Goal: Transaction & Acquisition: Purchase product/service

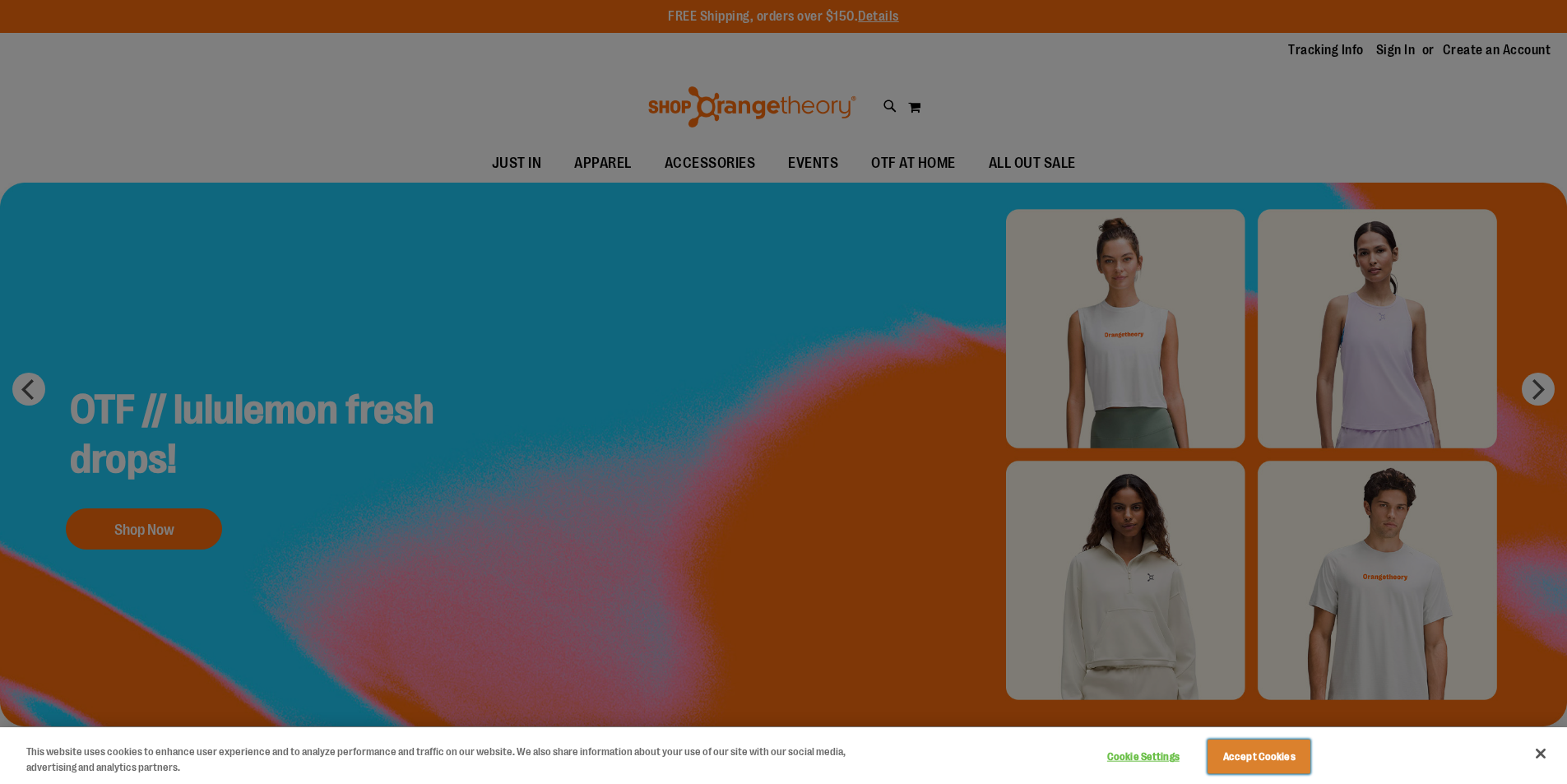
click at [1246, 754] on button "Accept Cookies" at bounding box center [1260, 756] width 103 height 35
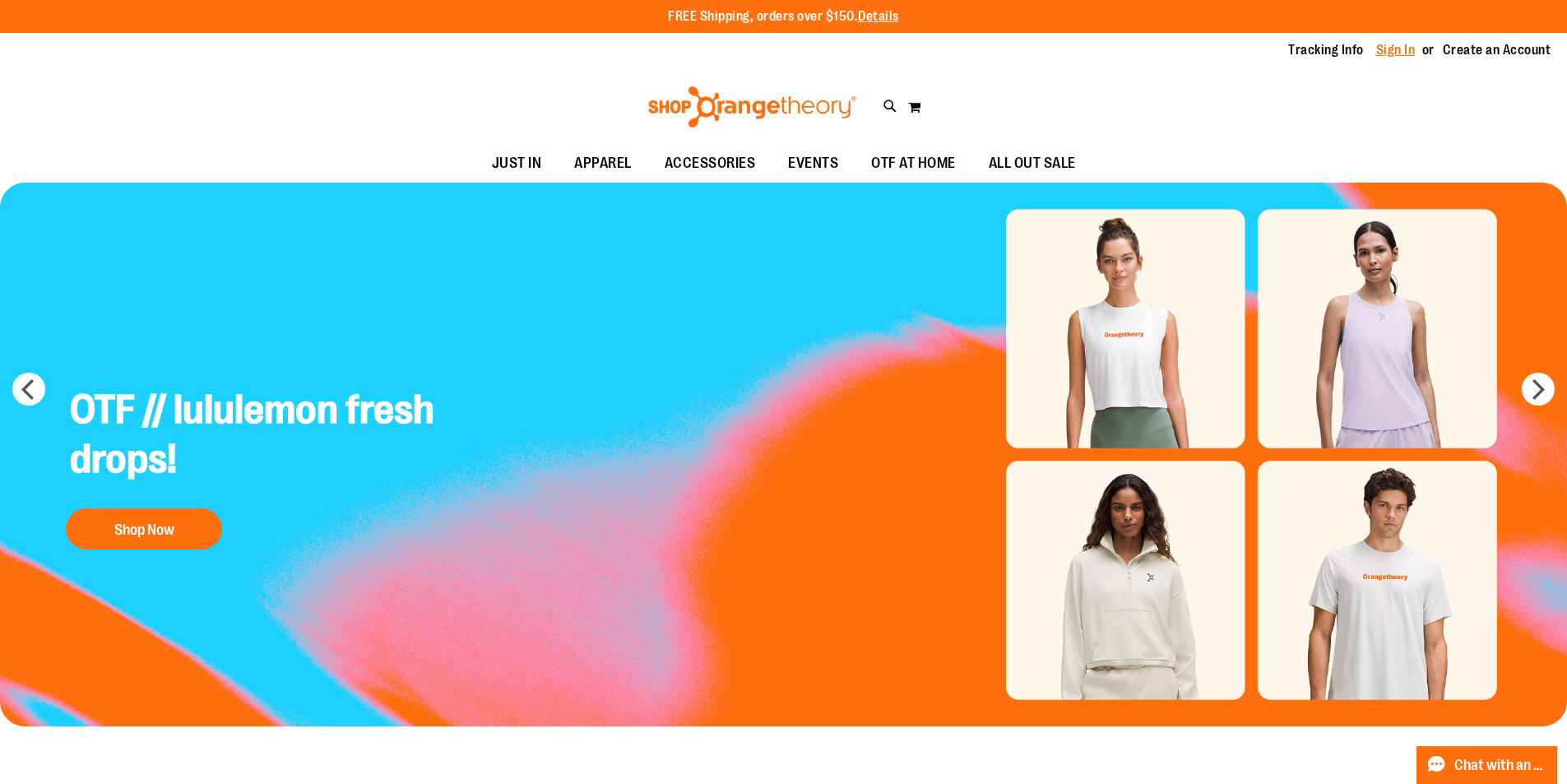
click at [1387, 54] on link "Sign In" at bounding box center [1396, 50] width 39 height 18
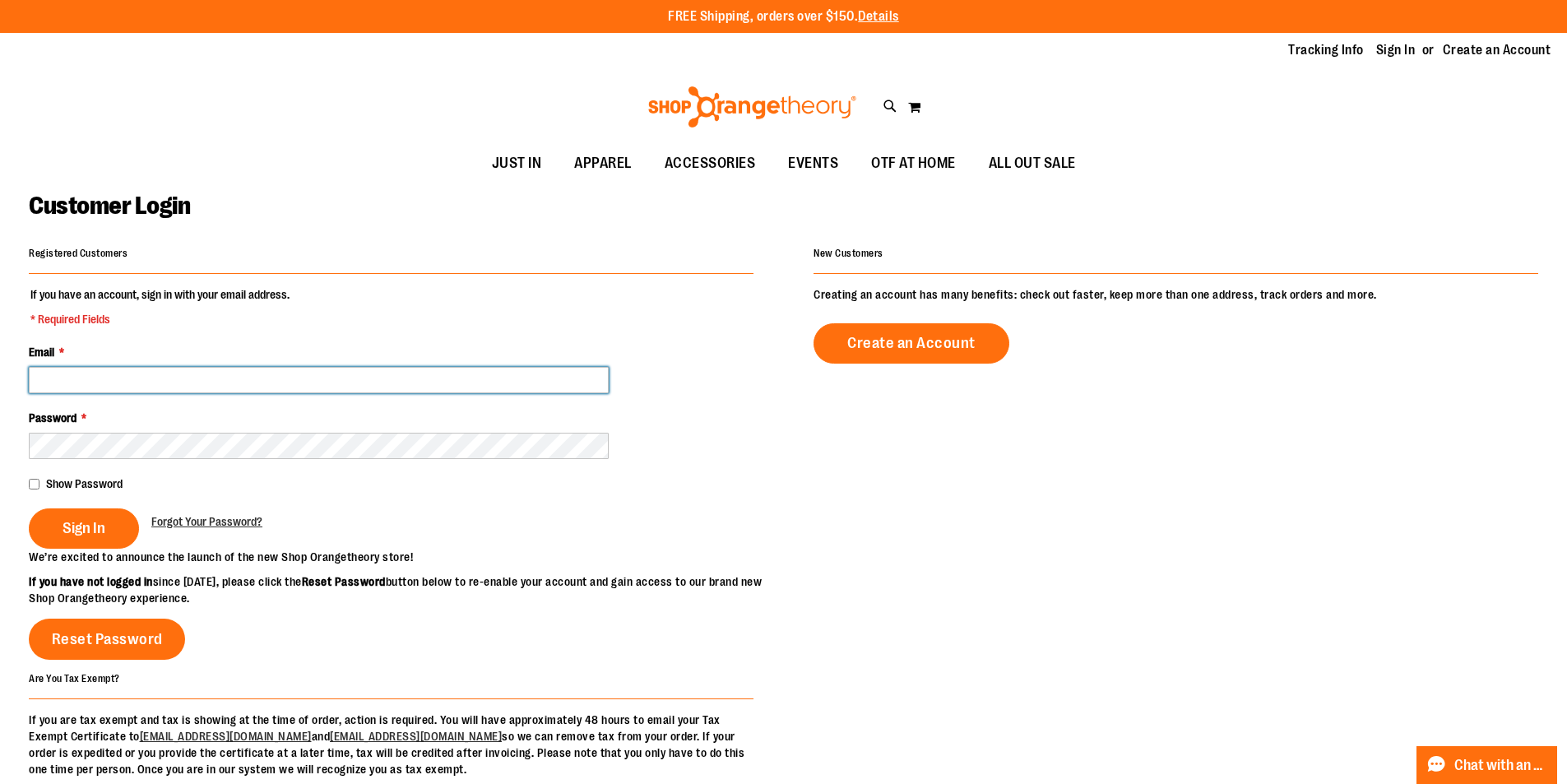
click at [254, 378] on input "Email *" at bounding box center [319, 380] width 581 height 27
type input "**********"
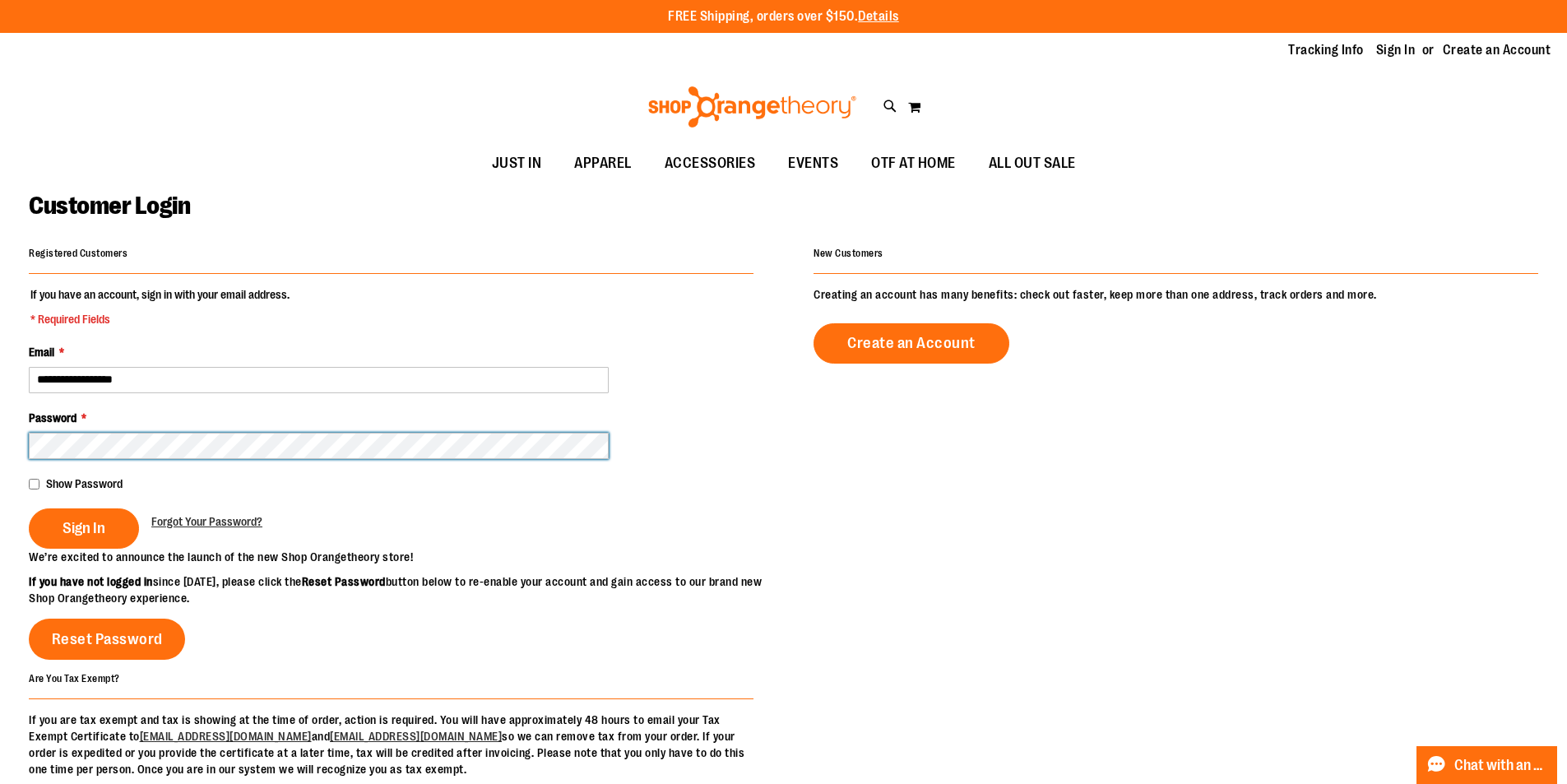
click at [28, 508] on button "Sign In" at bounding box center [84, 528] width 110 height 40
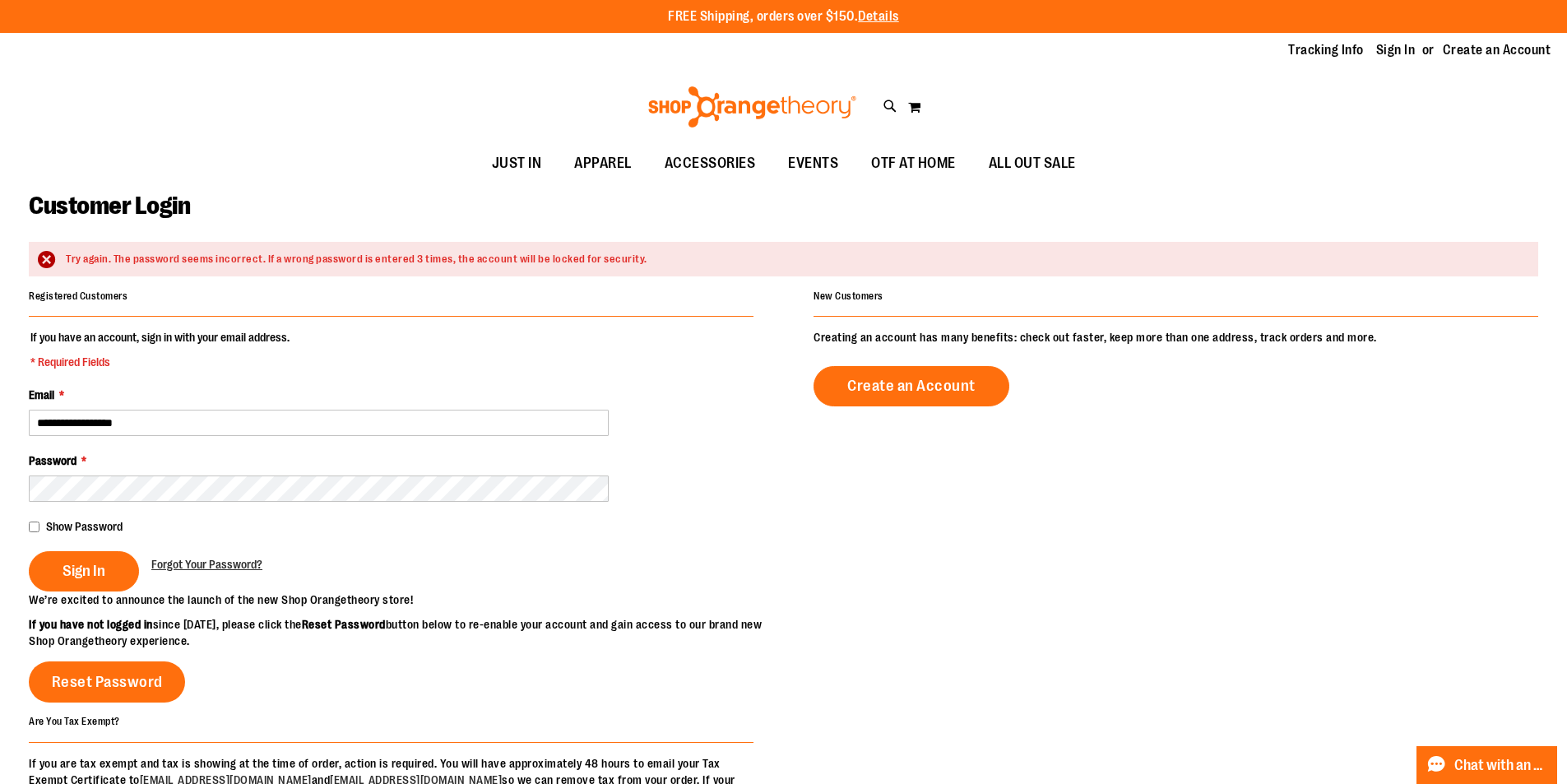
click at [431, 453] on div "Password *" at bounding box center [391, 476] width 725 height 49
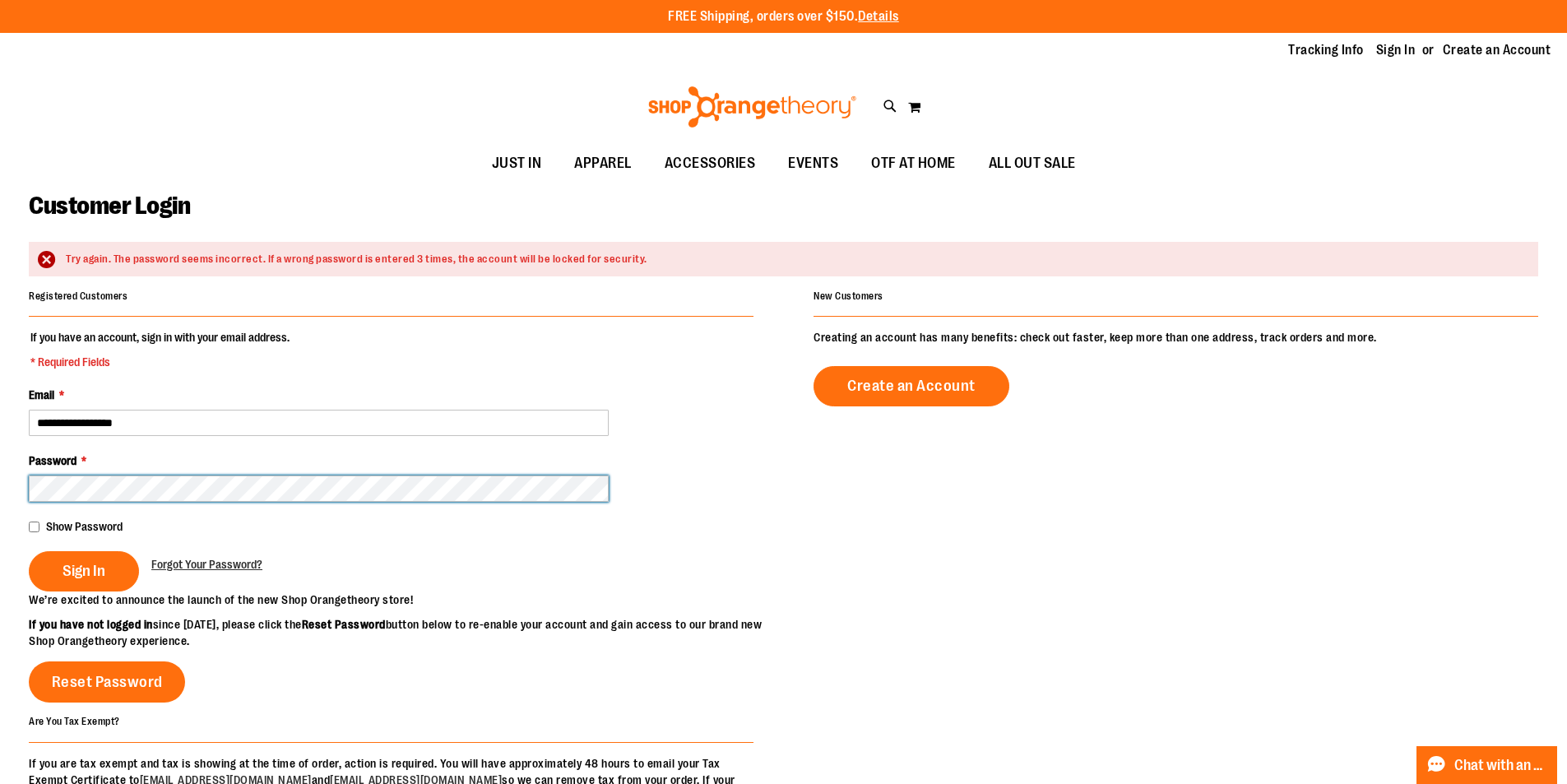
click at [28, 551] on button "Sign In" at bounding box center [84, 570] width 110 height 40
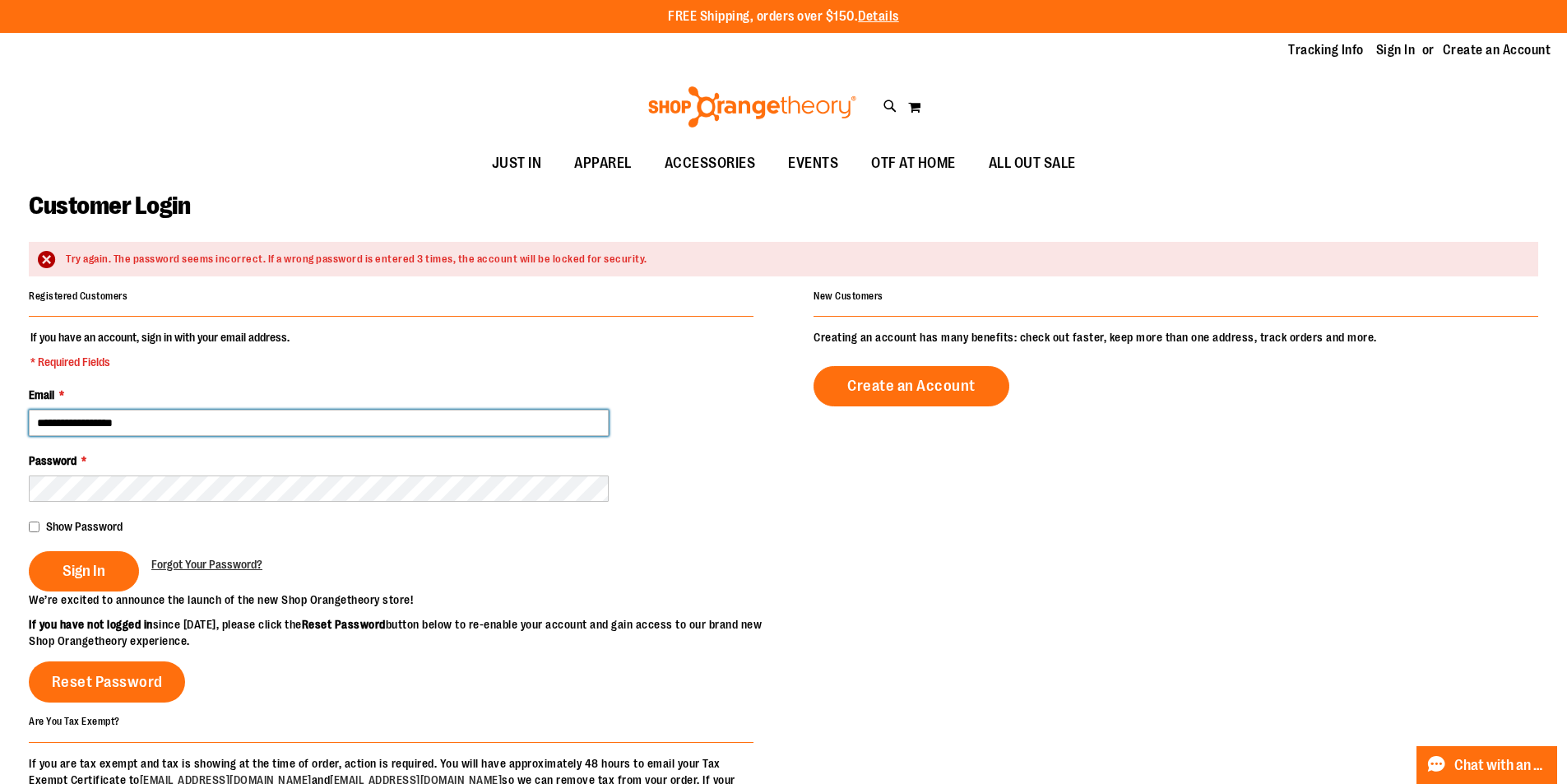
drag, startPoint x: 170, startPoint y: 424, endPoint x: 0, endPoint y: 398, distance: 172.0
click at [0, 398] on main "**********" at bounding box center [784, 546] width 1567 height 729
type input "**********"
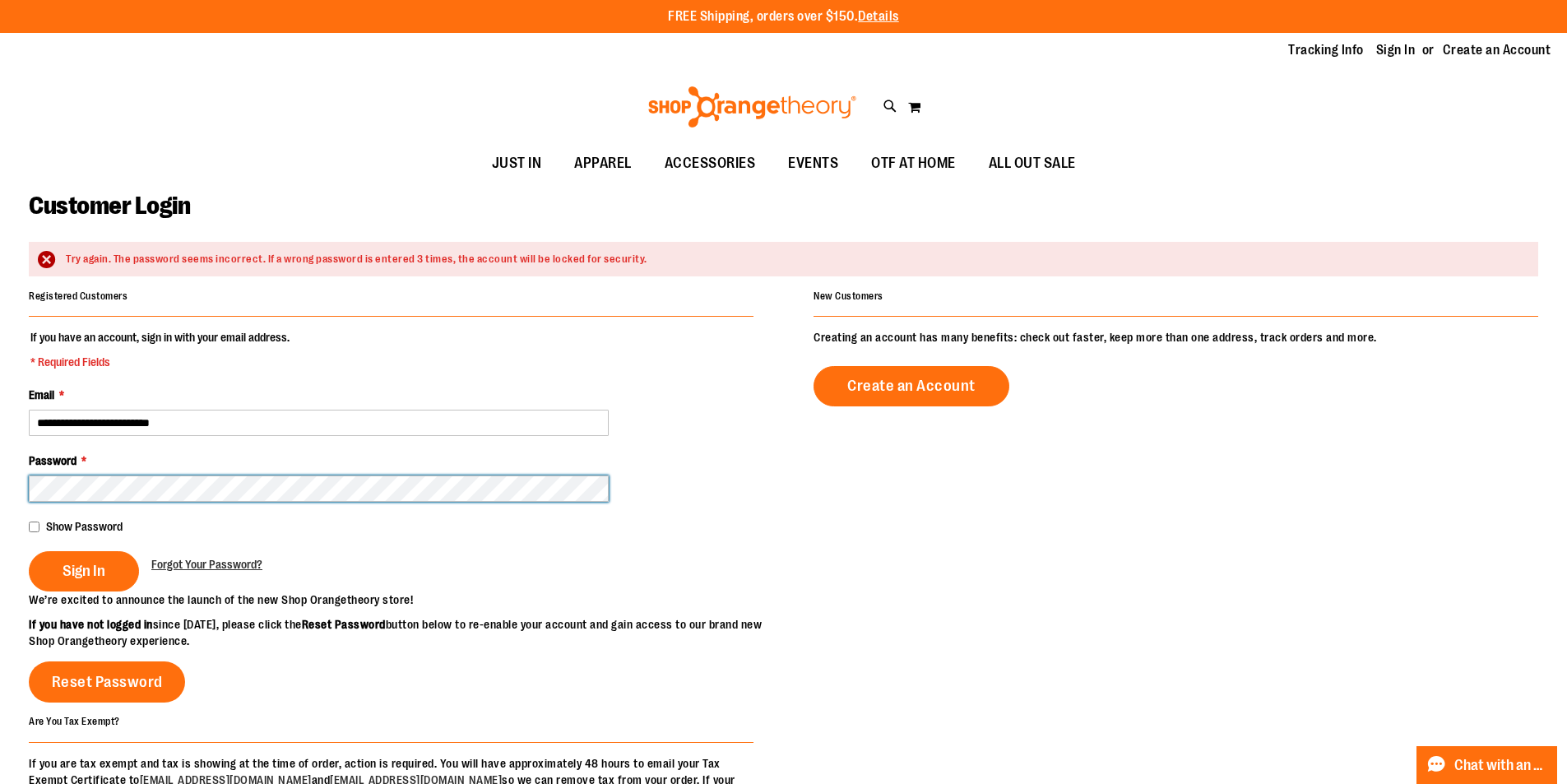
click at [28, 551] on button "Sign In" at bounding box center [84, 570] width 110 height 40
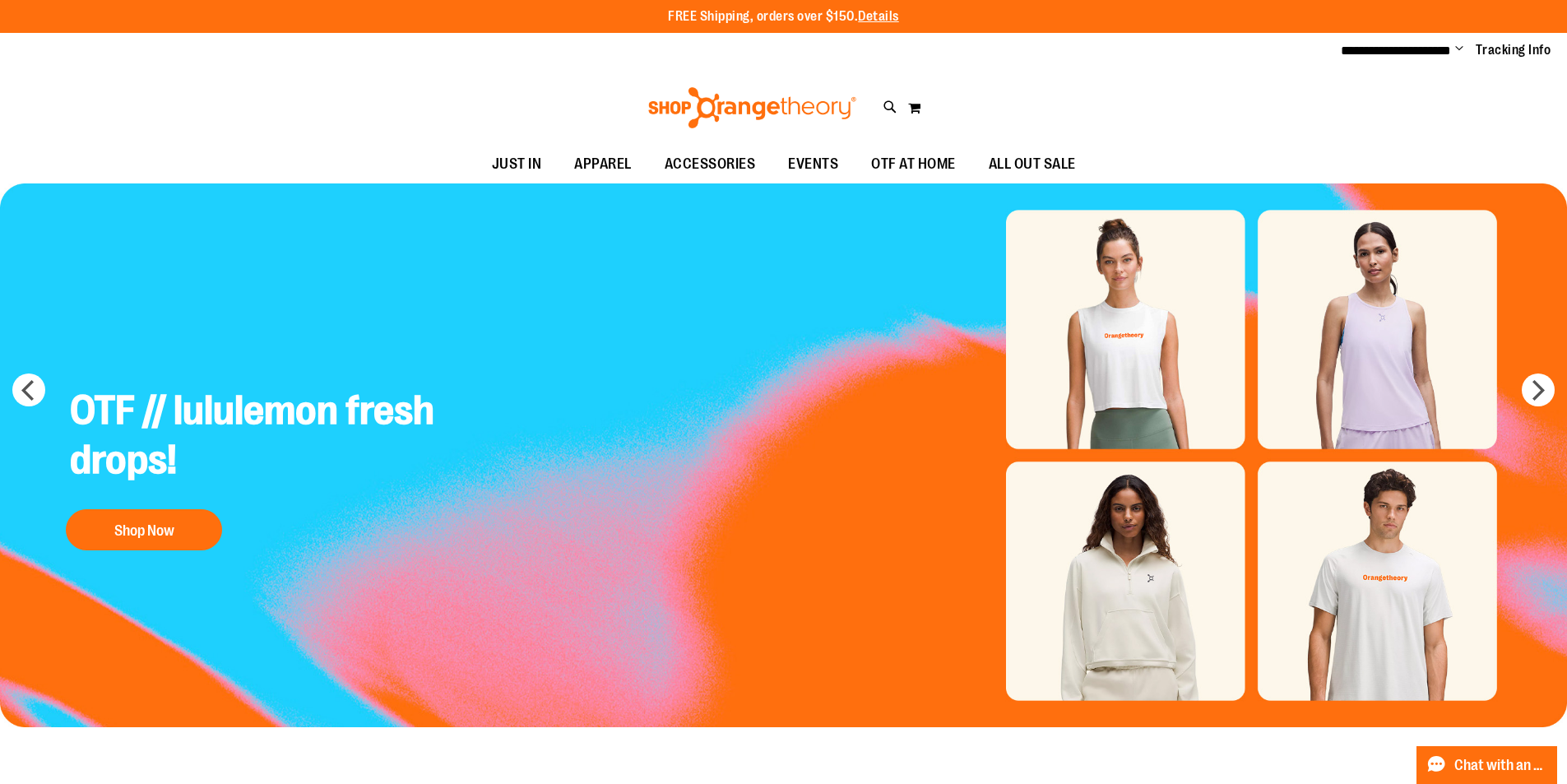
click at [1461, 51] on span "Change" at bounding box center [1459, 50] width 8 height 16
click at [1461, 64] on ul "My Account Sign Out" at bounding box center [1401, 95] width 144 height 63
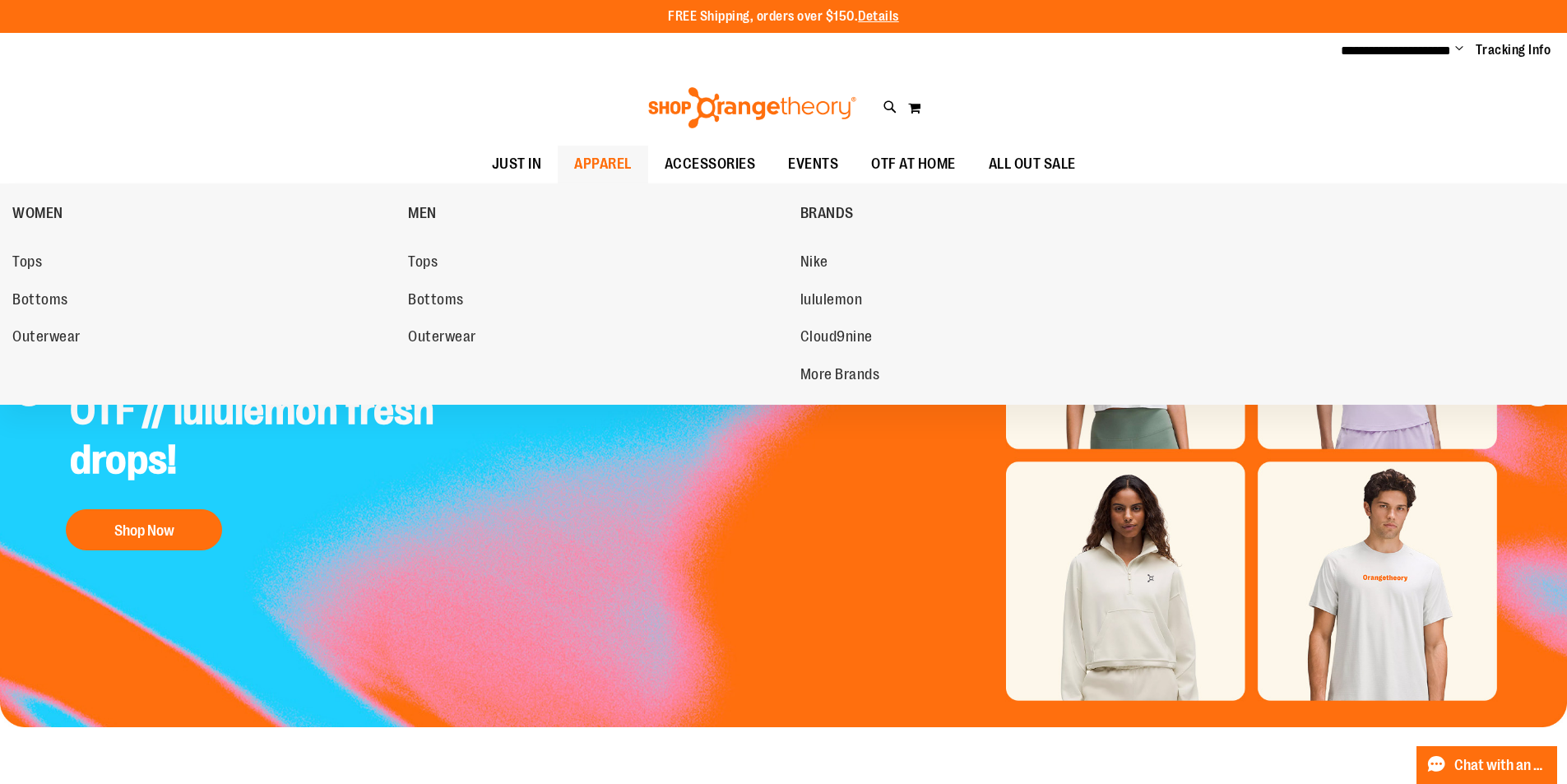
click at [584, 163] on span "APPAREL" at bounding box center [603, 165] width 58 height 37
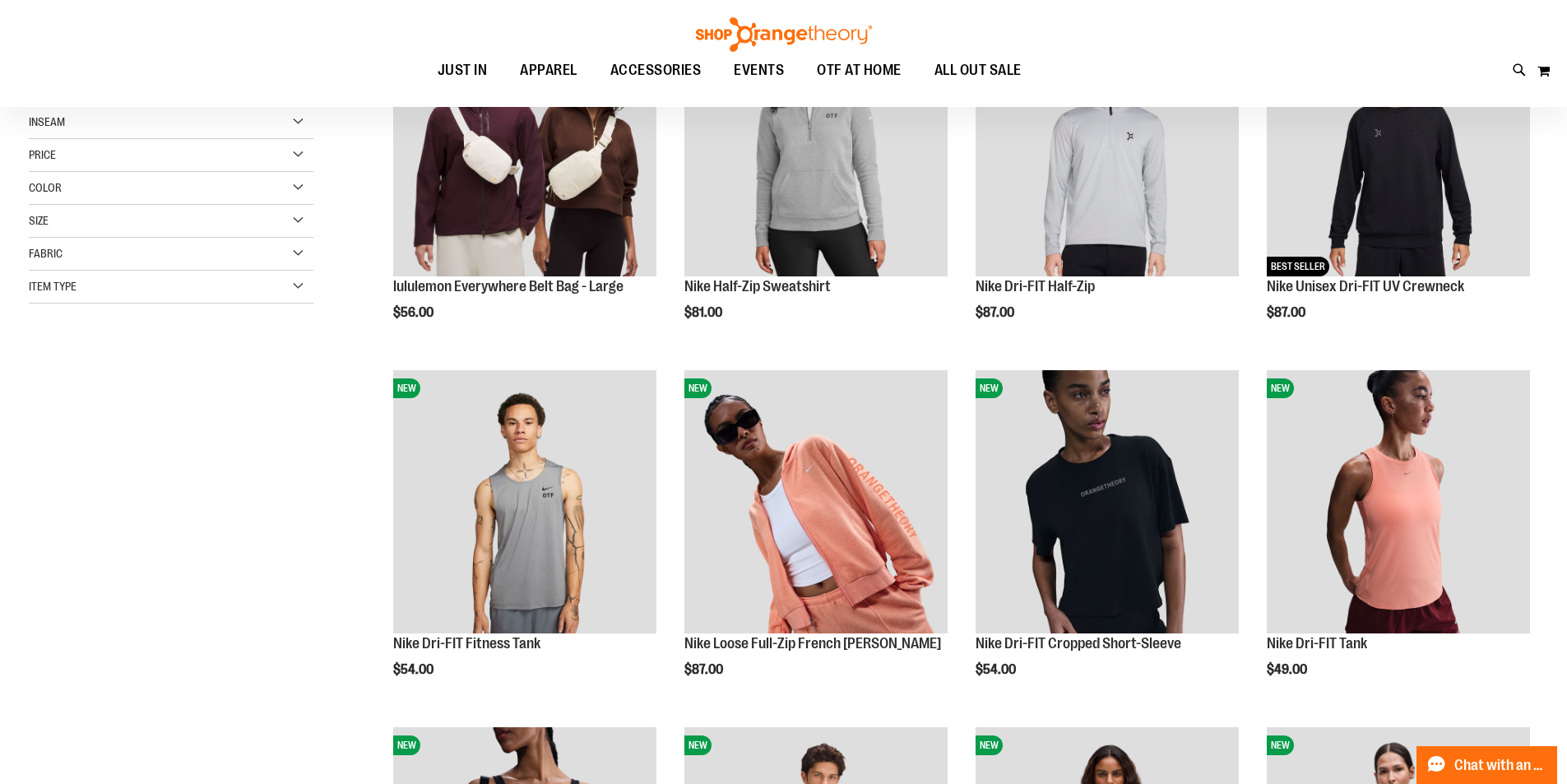
scroll to position [328, 0]
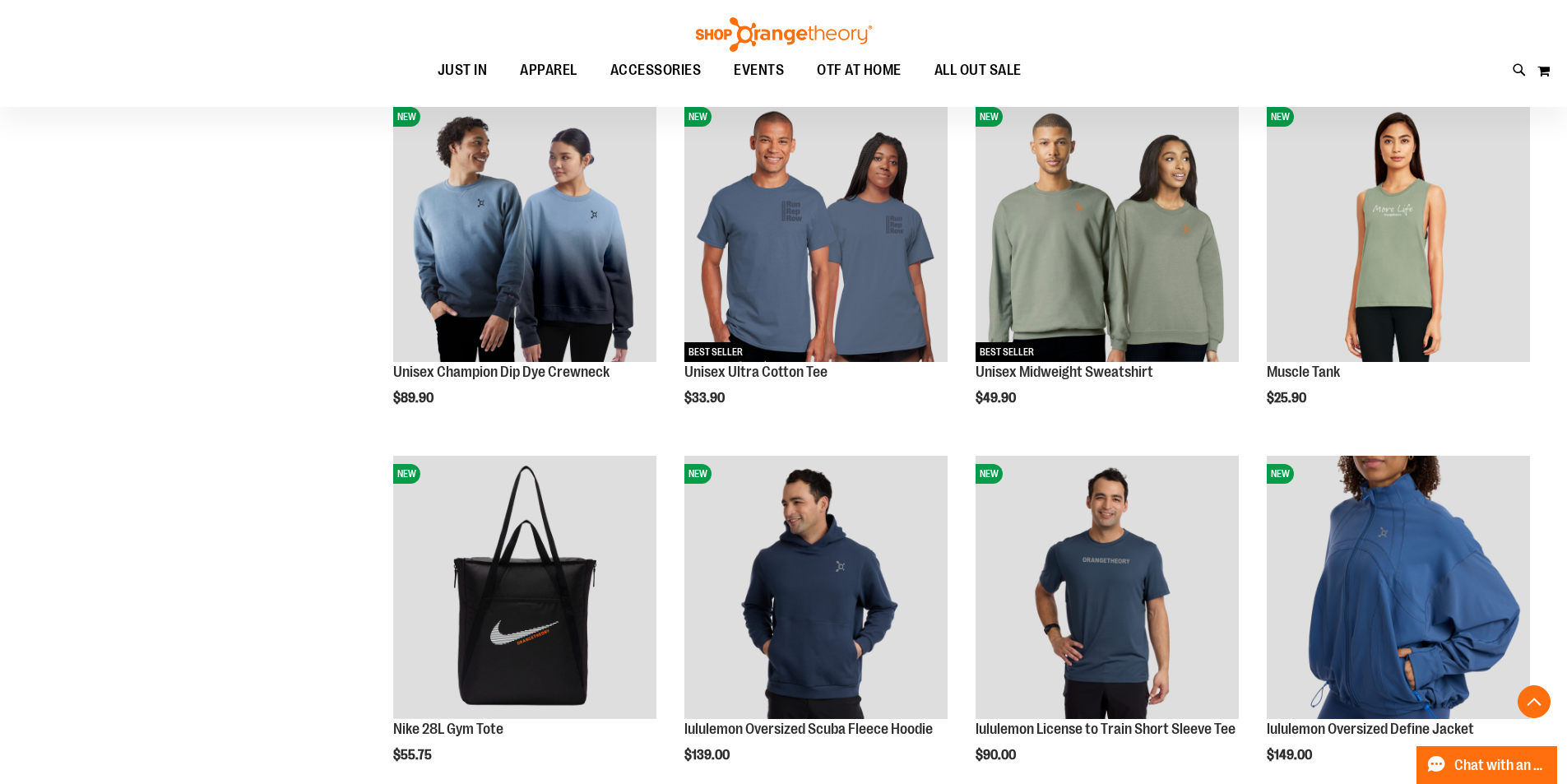
scroll to position [1315, 0]
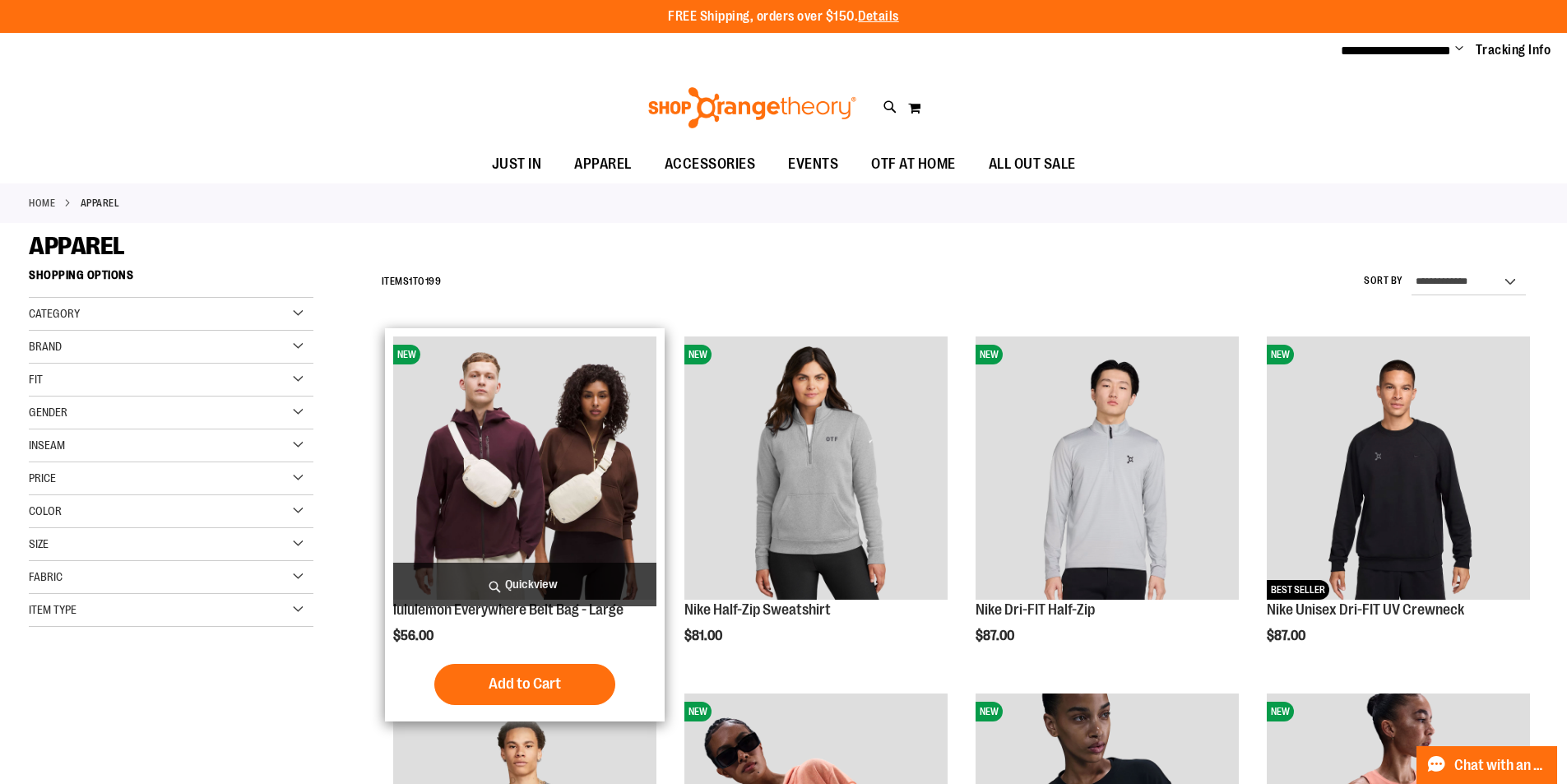
click at [493, 474] on img "product" at bounding box center [525, 468] width 264 height 263
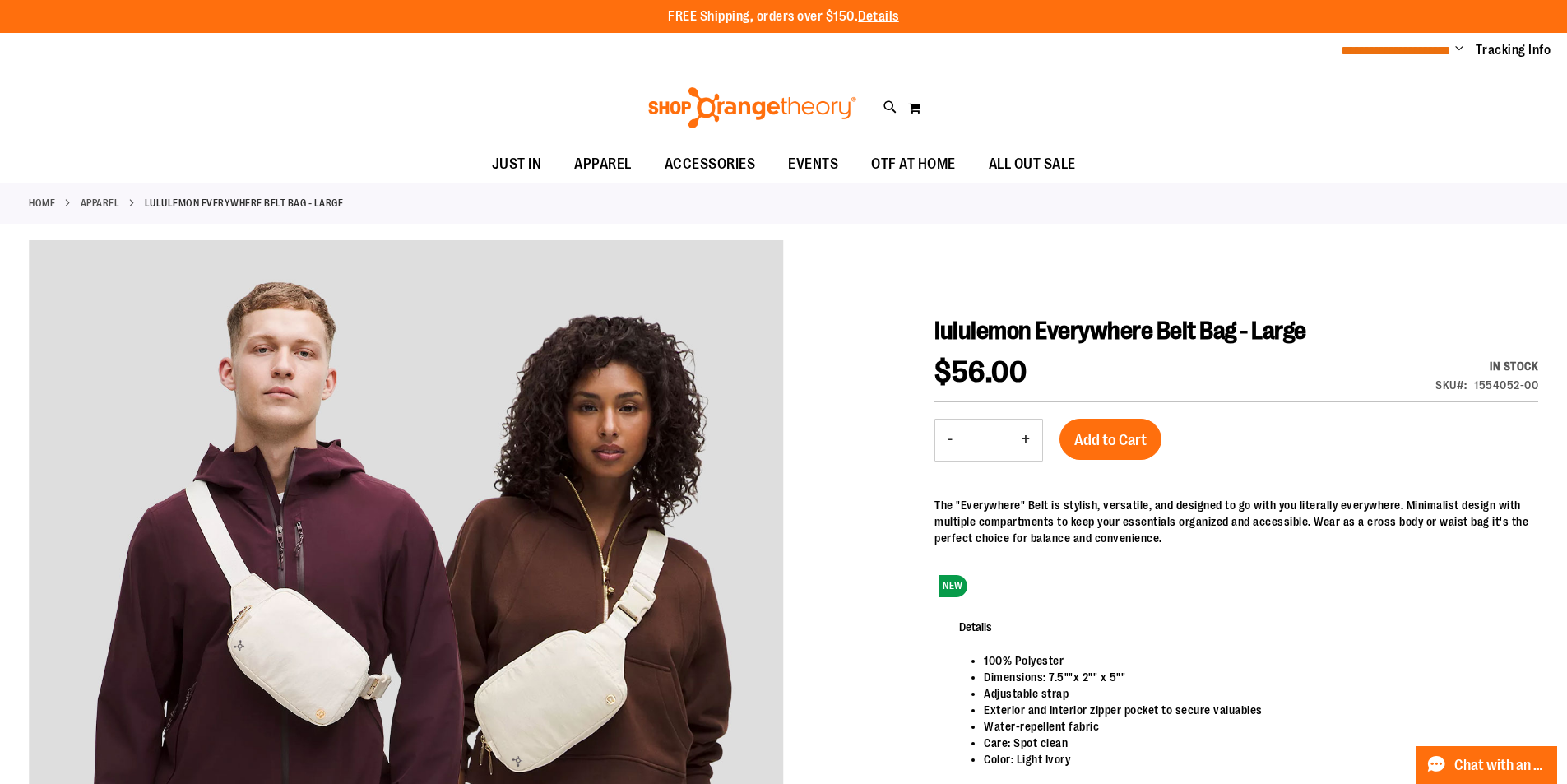
click at [1449, 52] on span "**********" at bounding box center [1396, 51] width 110 height 12
click at [1461, 42] on span "Change" at bounding box center [1459, 50] width 8 height 16
click at [1403, 103] on link "Sign Out" at bounding box center [1401, 110] width 144 height 31
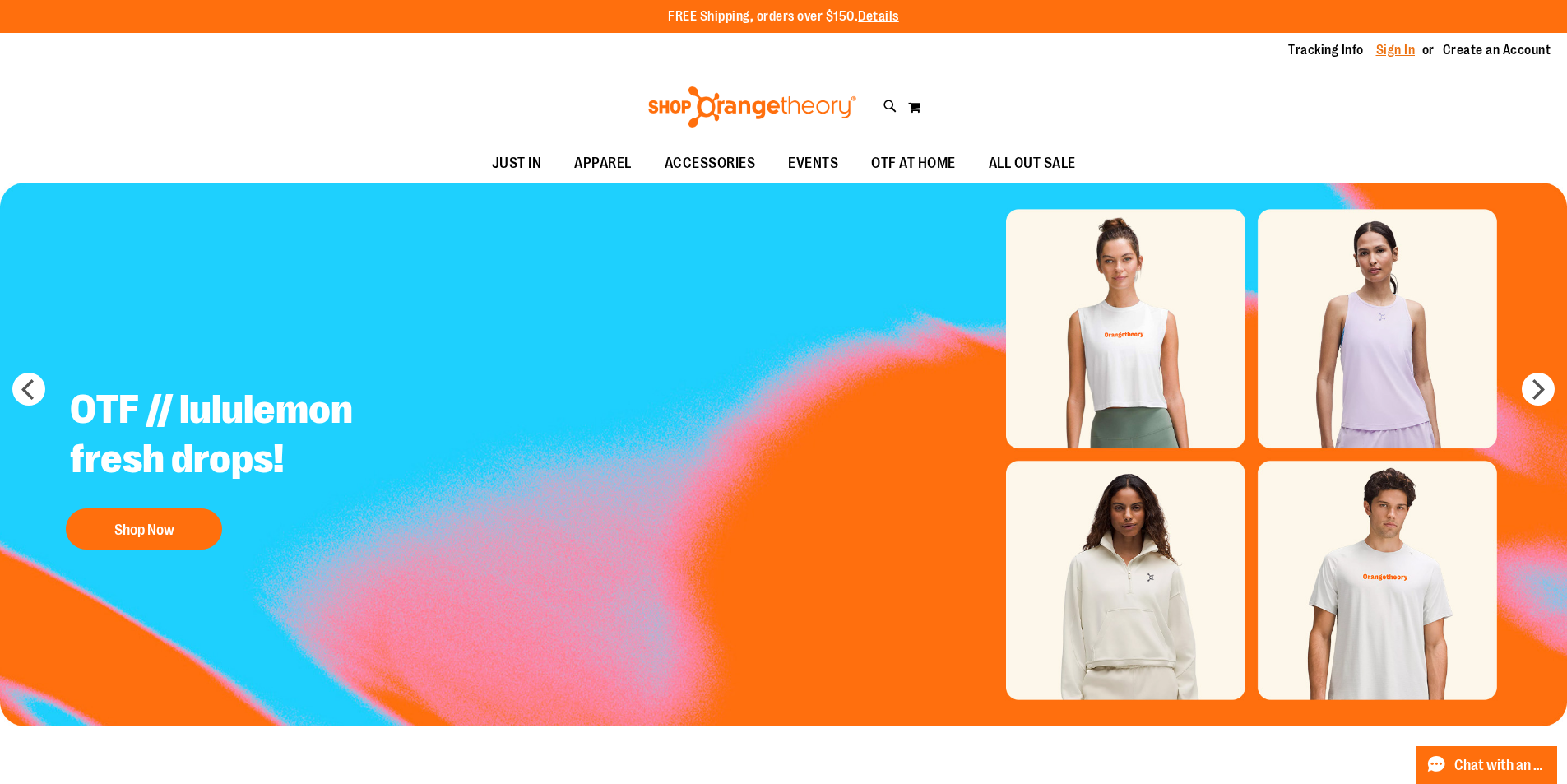
click at [1381, 43] on link "Sign In" at bounding box center [1396, 50] width 39 height 18
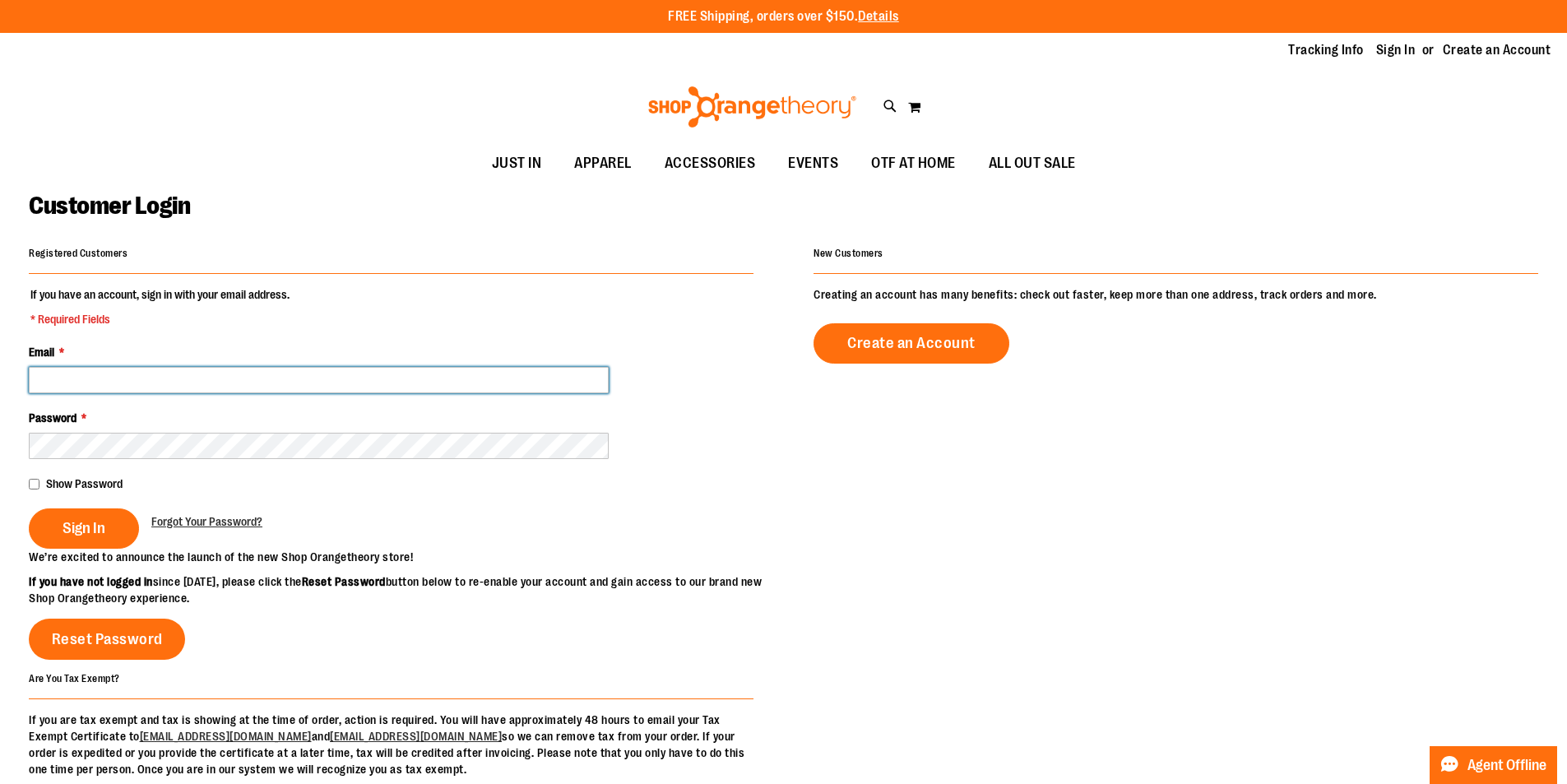
click at [342, 376] on input "Email *" at bounding box center [319, 380] width 581 height 27
type input "**********"
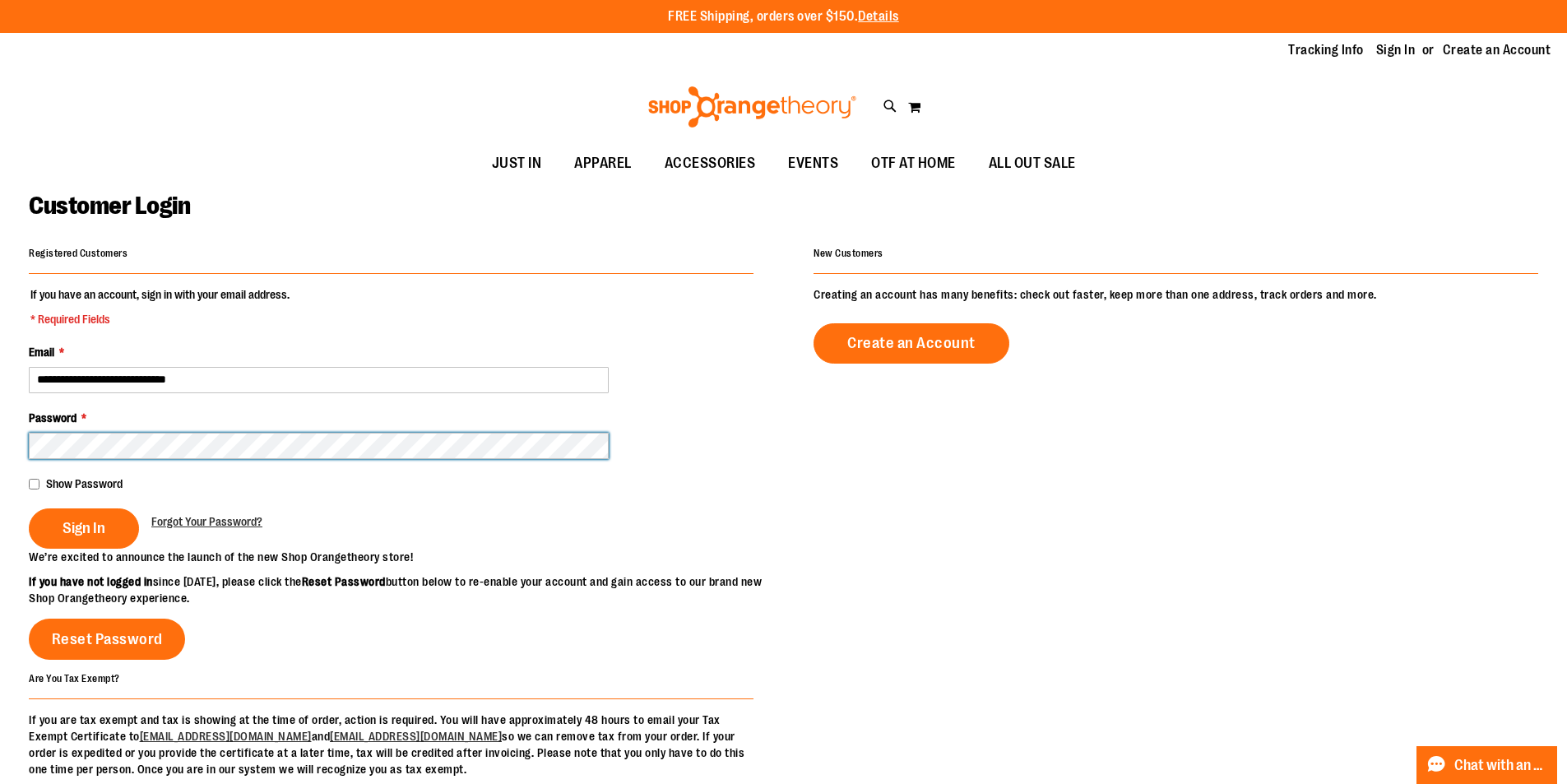
click at [28, 508] on button "Sign In" at bounding box center [84, 528] width 110 height 40
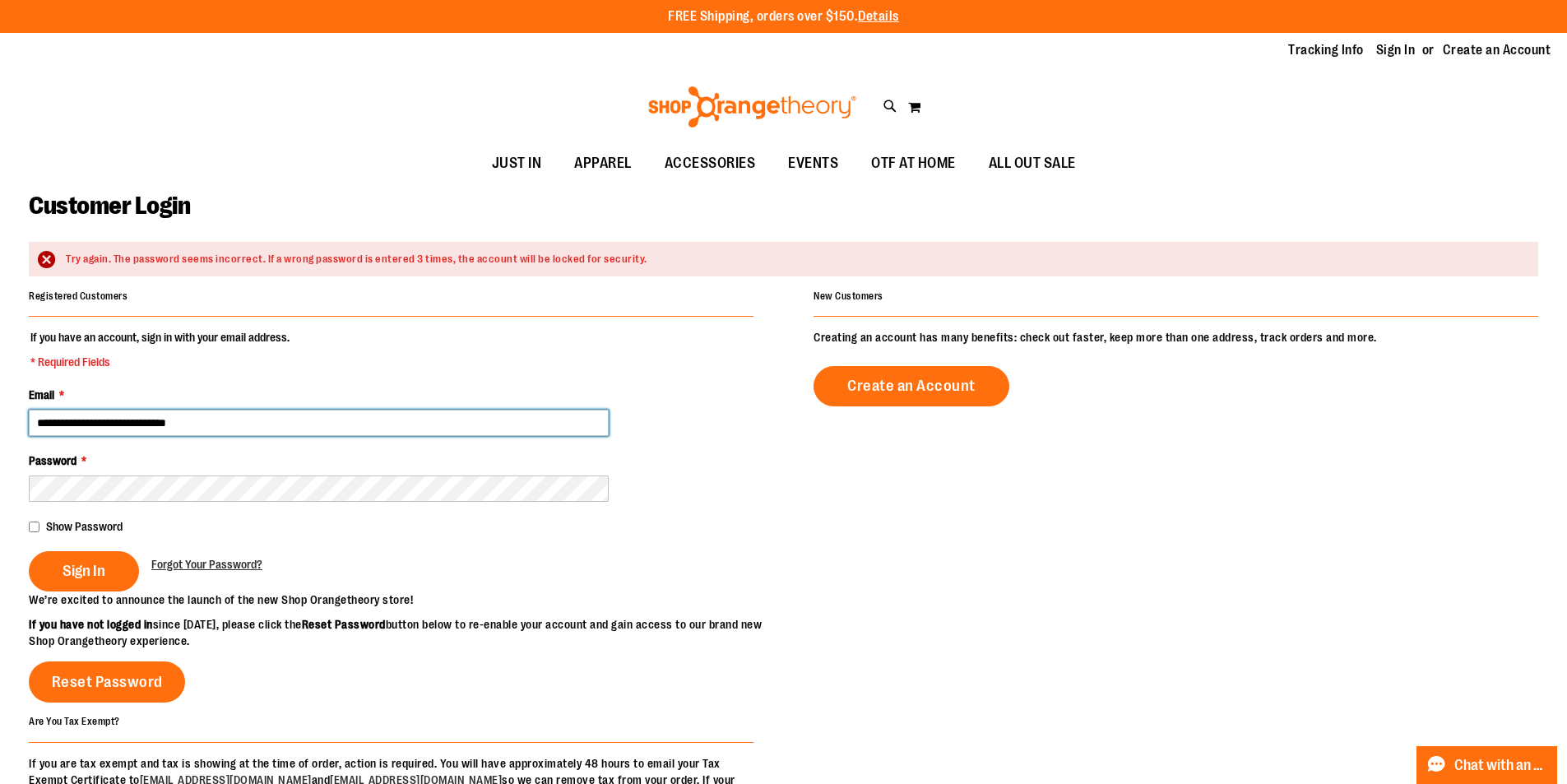
drag, startPoint x: 436, startPoint y: 416, endPoint x: 0, endPoint y: 437, distance: 436.5
click at [0, 437] on main "**********" at bounding box center [784, 546] width 1567 height 729
type input "**********"
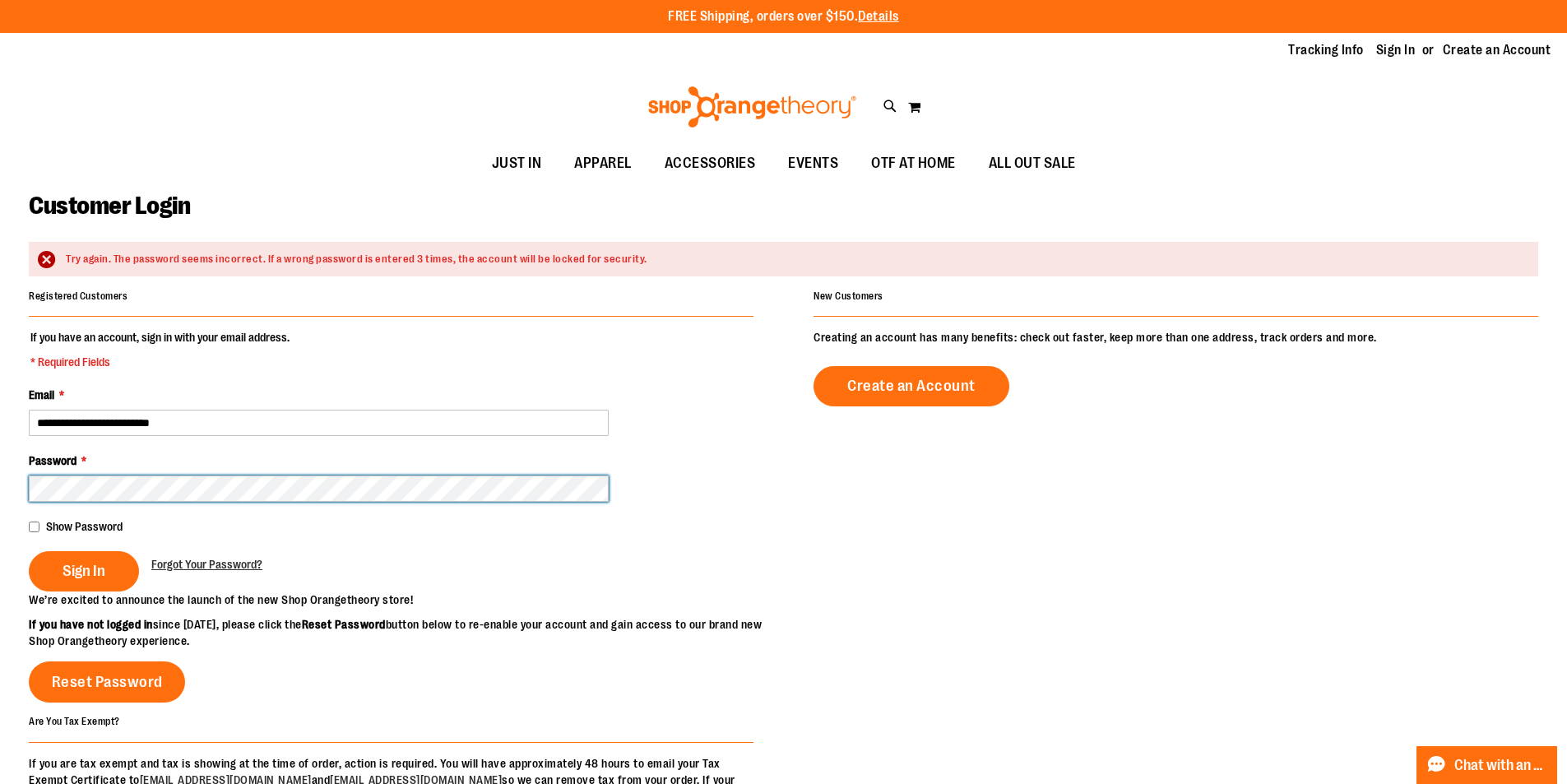
click at [28, 551] on button "Sign In" at bounding box center [84, 570] width 110 height 40
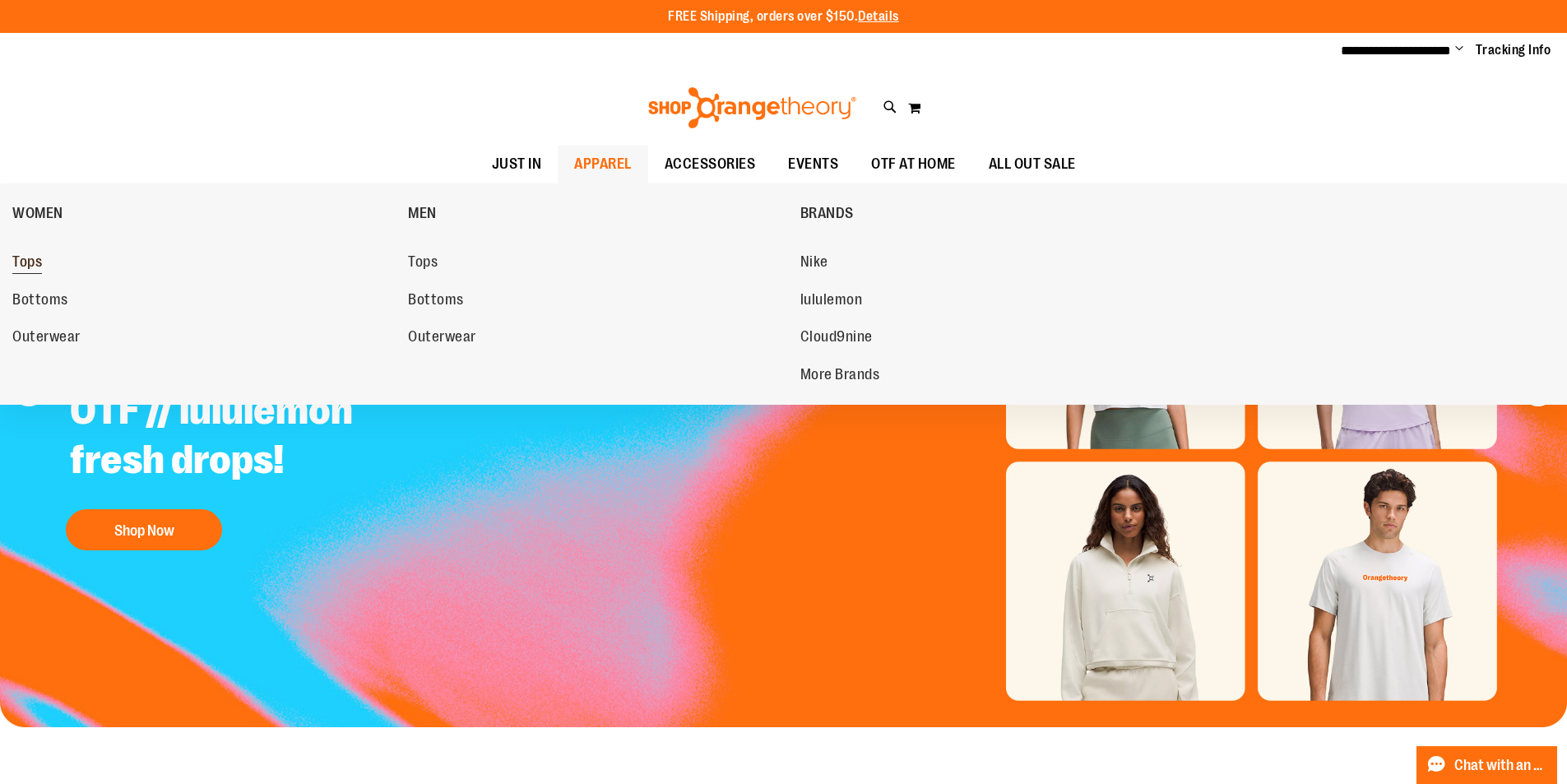
click at [42, 268] on span "Tops" at bounding box center [27, 263] width 29 height 20
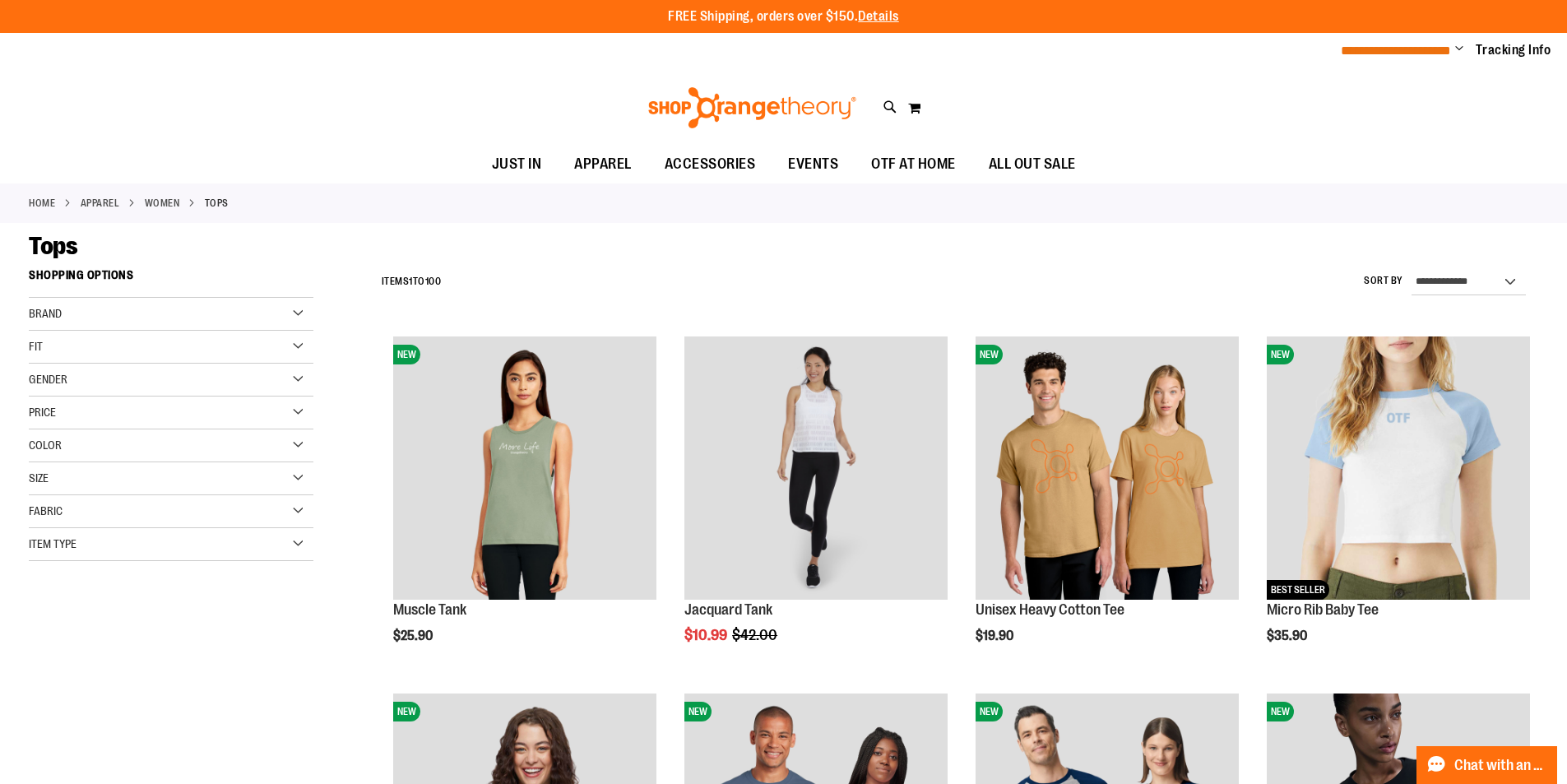
click at [1424, 52] on span "**********" at bounding box center [1396, 51] width 110 height 12
click at [1456, 51] on span "Change" at bounding box center [1459, 50] width 8 height 16
click at [922, 99] on div "Toggle Nav Search Popular Suggestions Advanced Search" at bounding box center [784, 108] width 1567 height 76
click at [1522, 46] on link "Tracking Info" at bounding box center [1514, 50] width 76 height 18
click at [1404, 53] on span "**********" at bounding box center [1396, 51] width 110 height 12
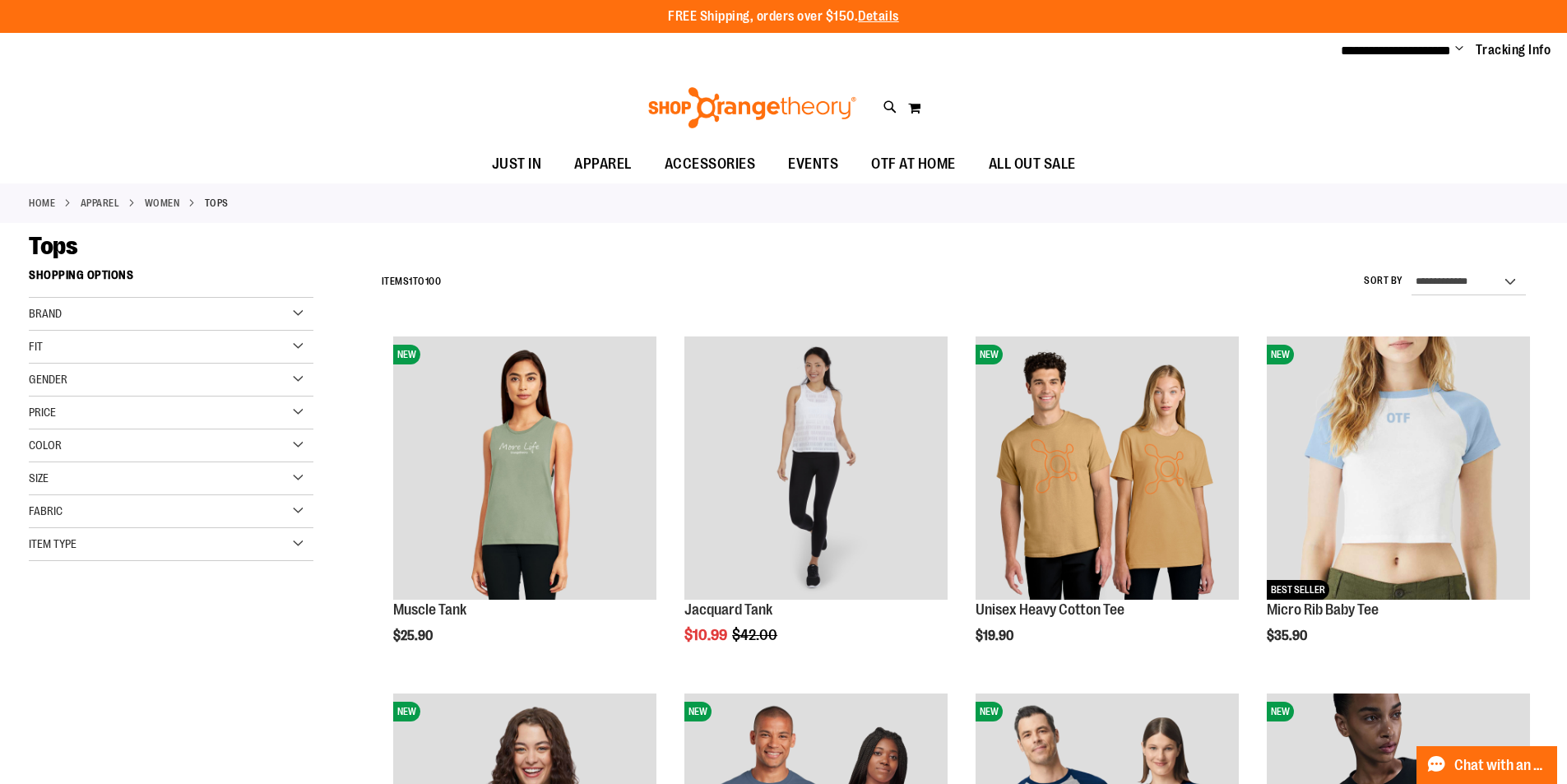
click at [1457, 46] on ul "**********" at bounding box center [1440, 51] width 223 height 20
click at [1460, 45] on span "Change" at bounding box center [1459, 50] width 8 height 16
click at [1421, 83] on link "My Account" at bounding box center [1401, 79] width 144 height 31
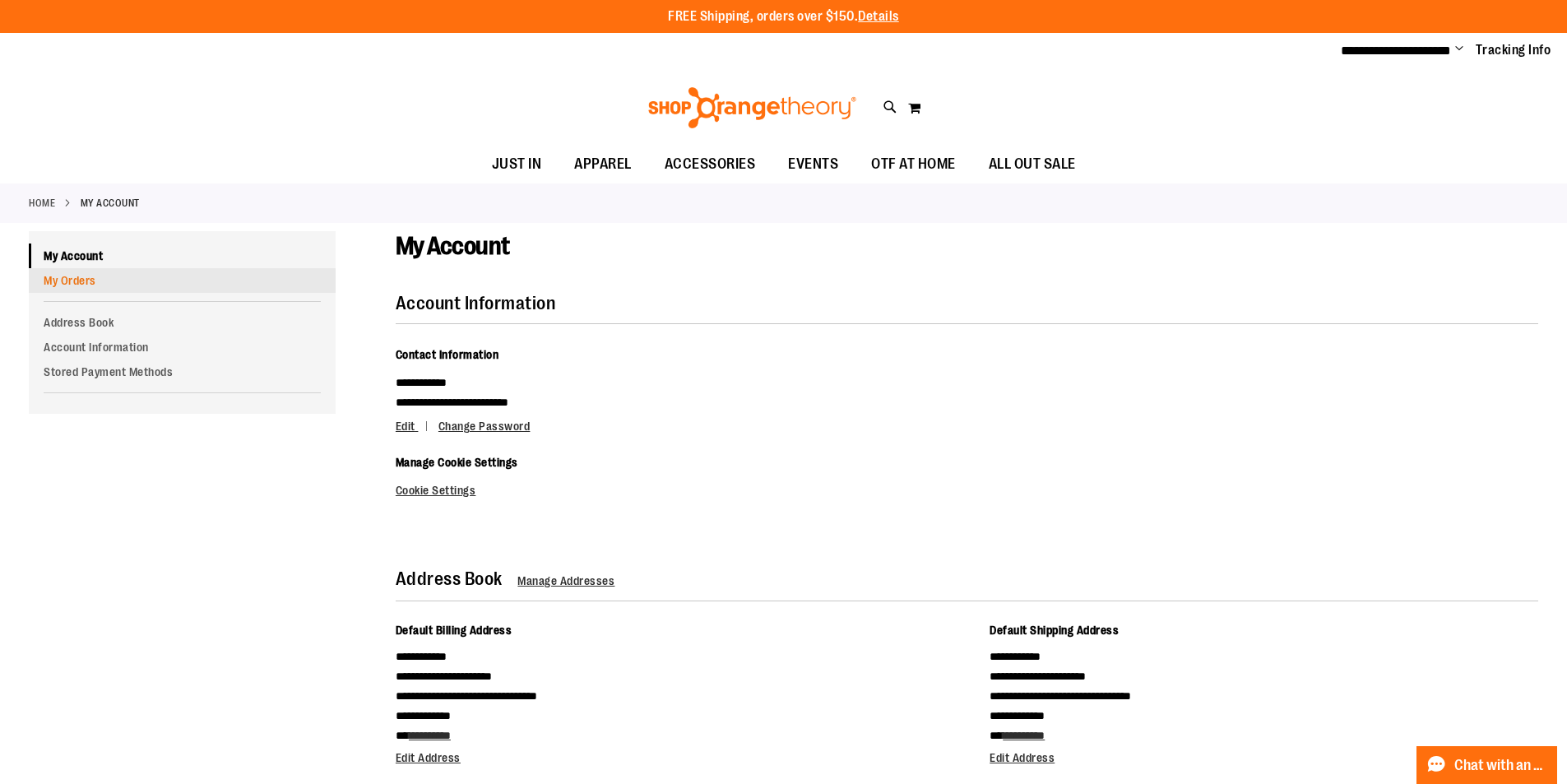
click at [79, 279] on link "My Orders" at bounding box center [182, 280] width 307 height 25
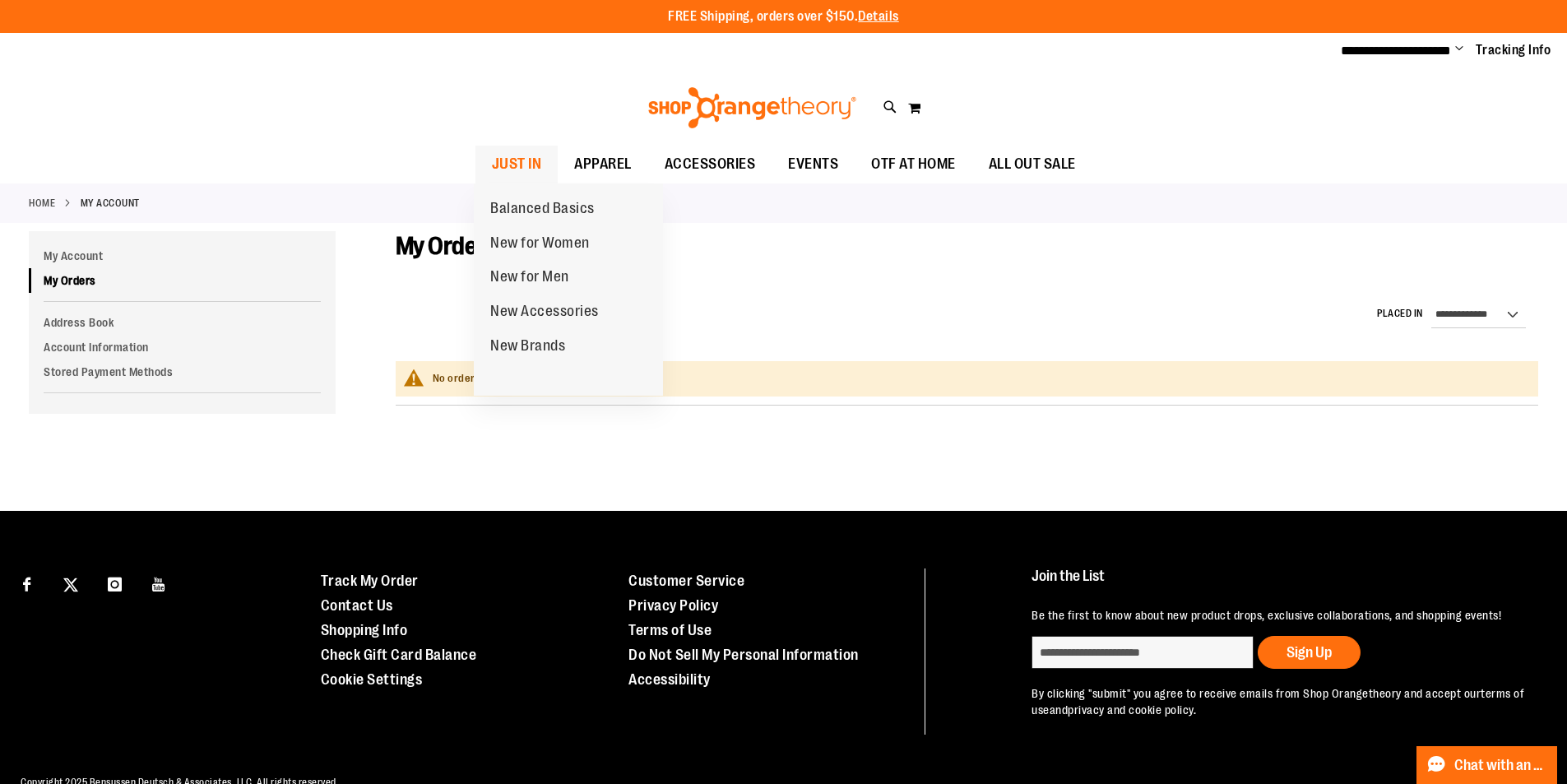
click at [537, 170] on span "JUST IN" at bounding box center [517, 165] width 50 height 37
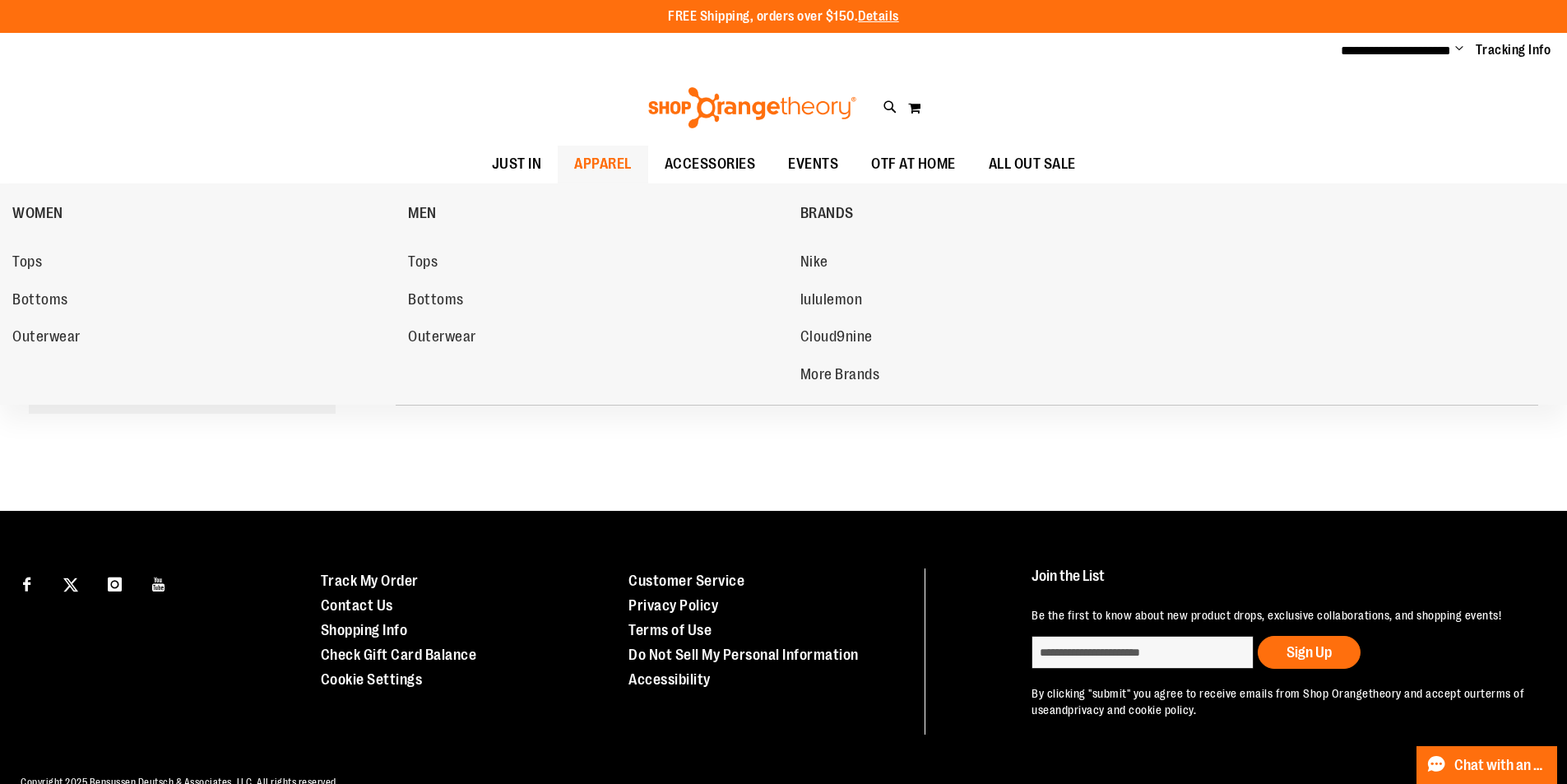
click at [629, 155] on span "APPAREL" at bounding box center [603, 165] width 58 height 37
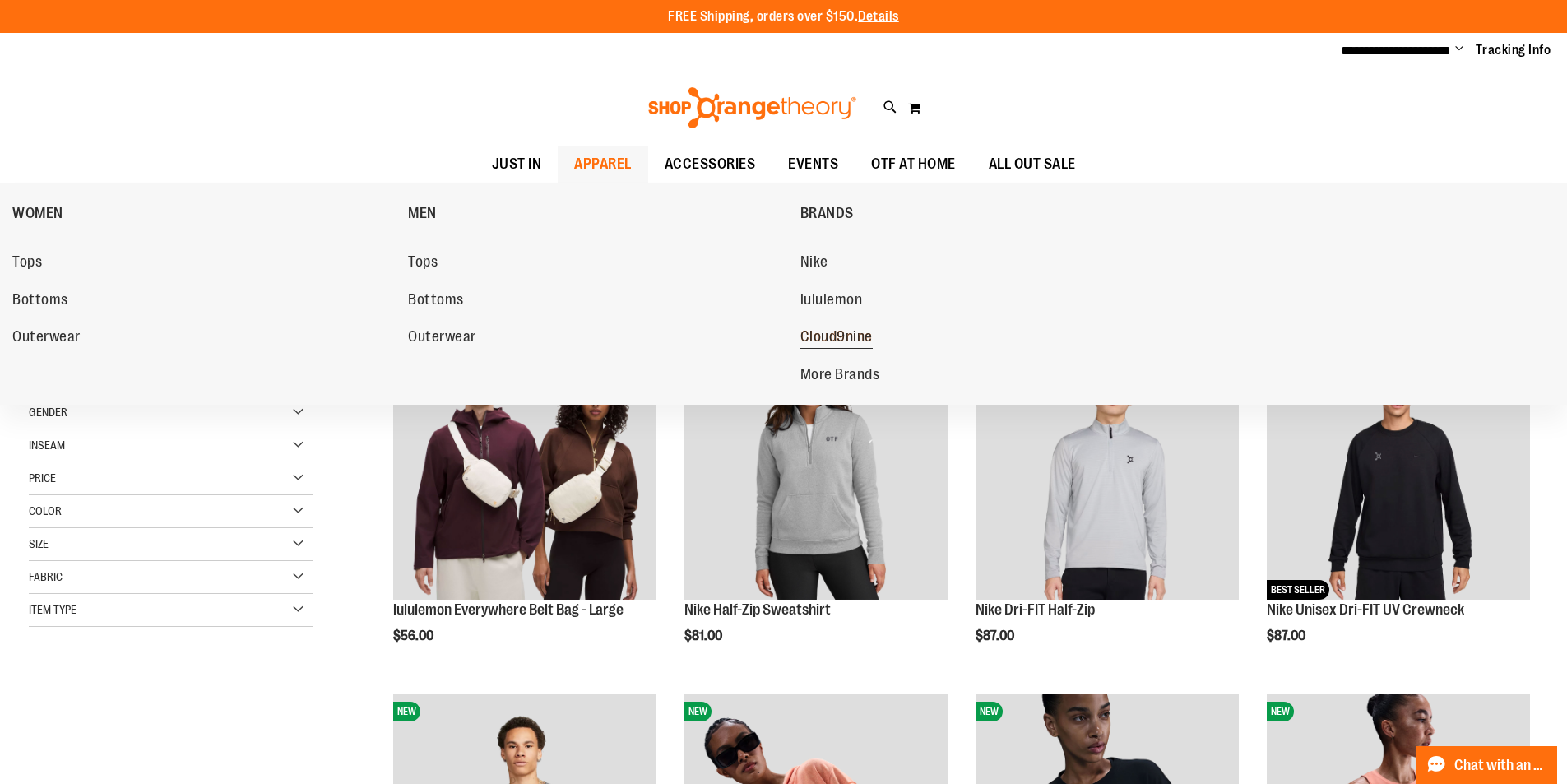
click at [848, 331] on span "Cloud9nine" at bounding box center [836, 338] width 72 height 20
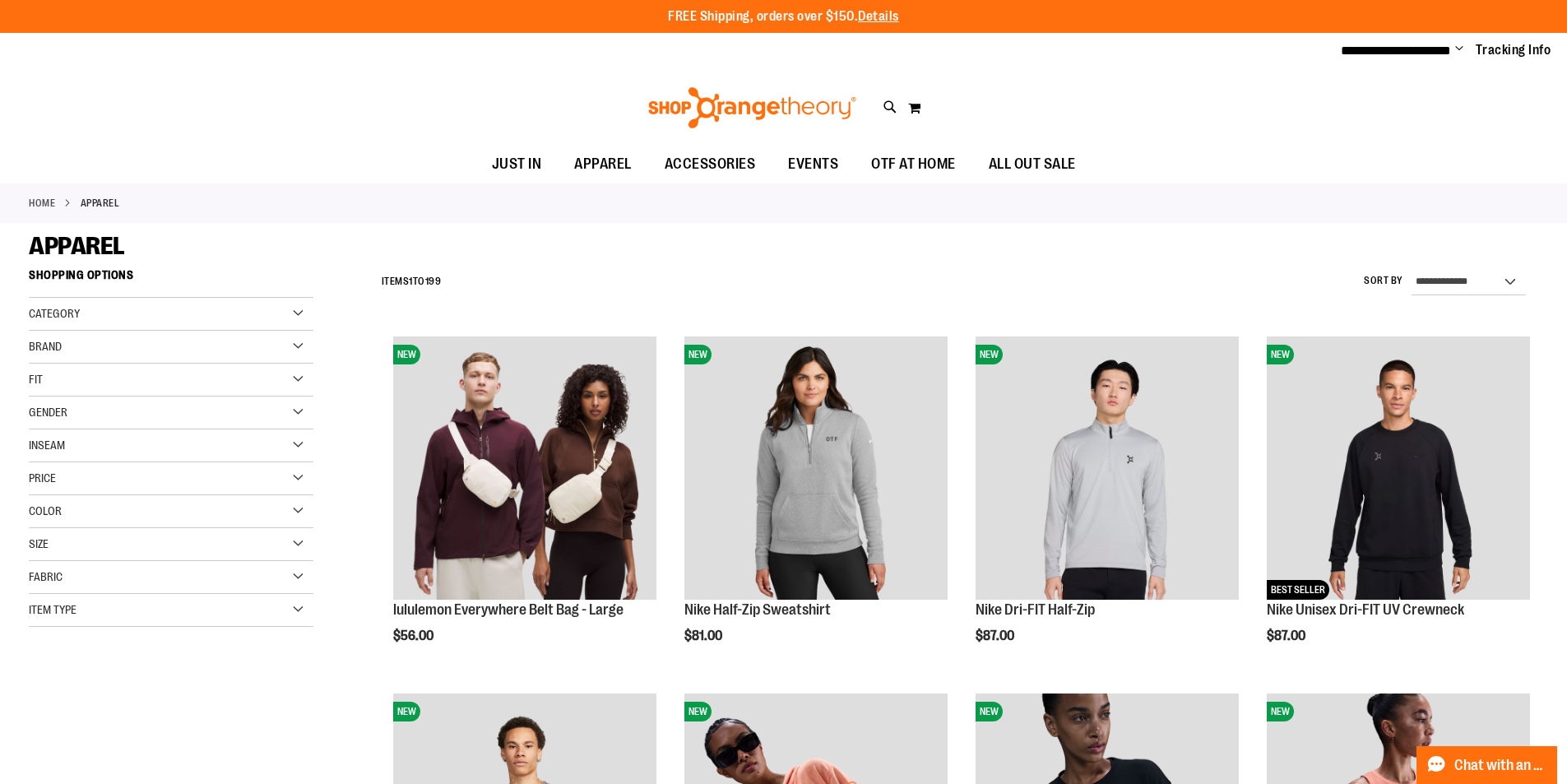
click at [339, 340] on div "Filter Shop By Shopping Options Category WOMEN MEN BRANDS" at bounding box center [185, 460] width 314 height 399
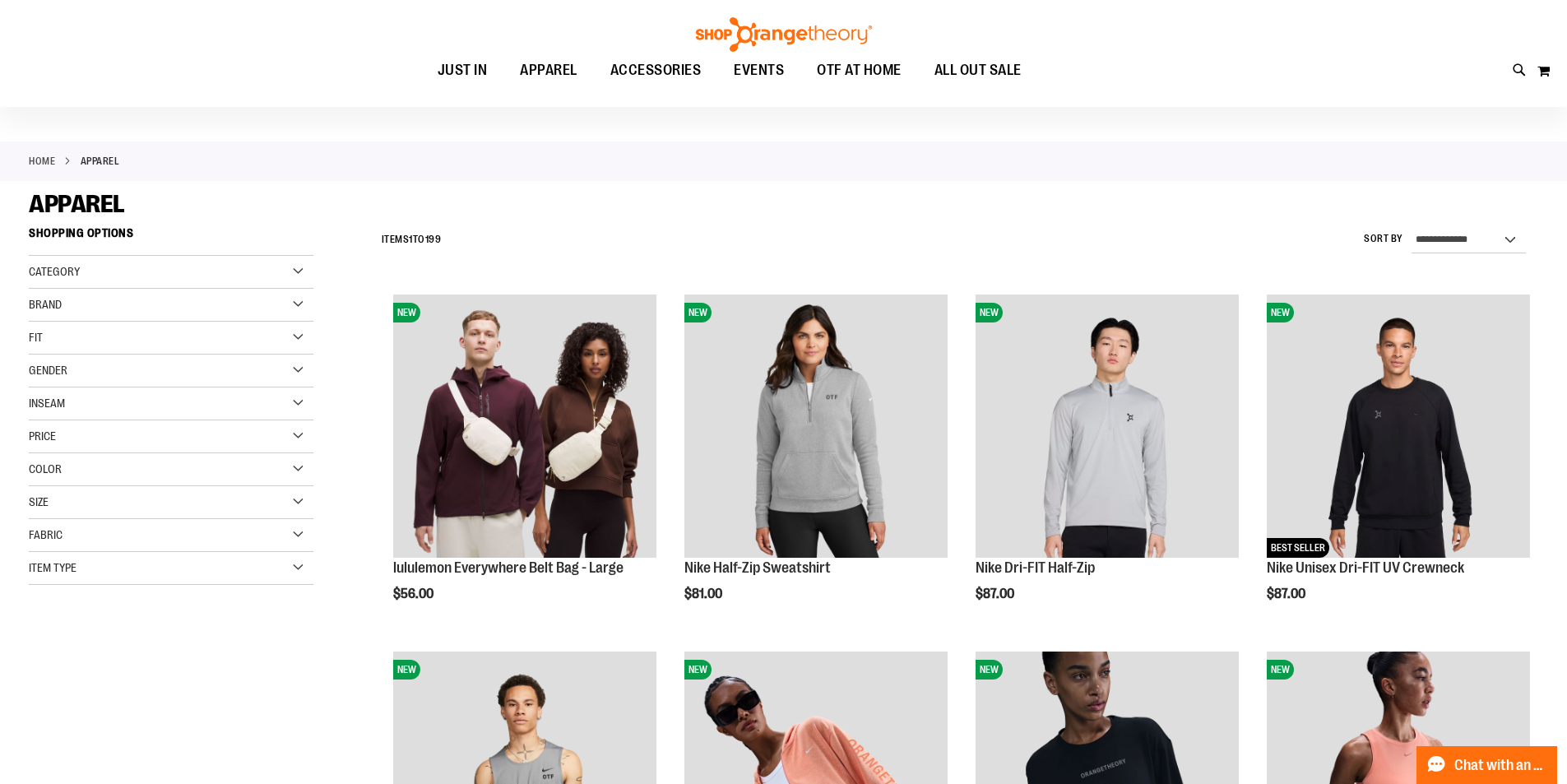
scroll to position [151, 0]
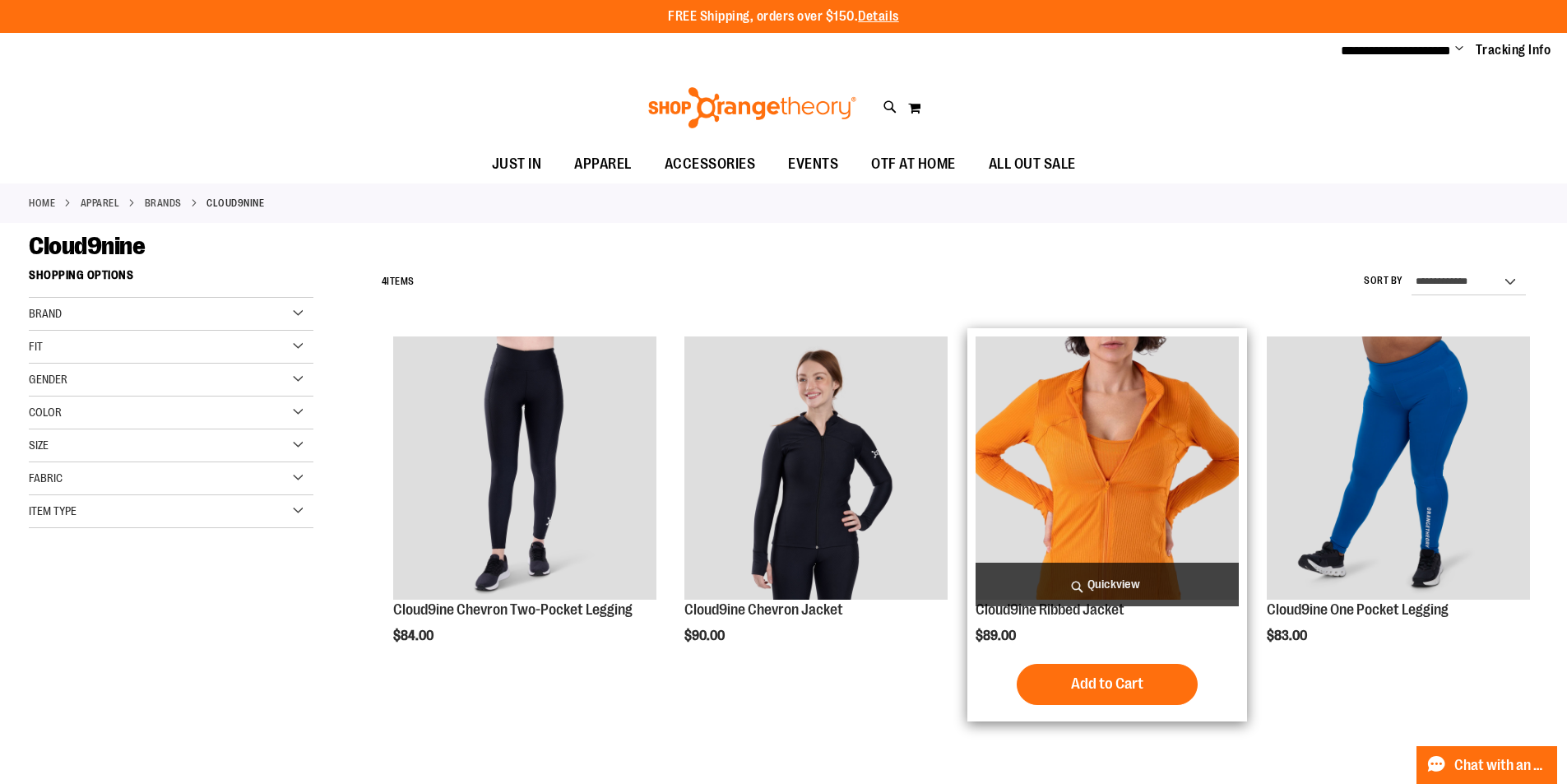
click at [1138, 434] on img "product" at bounding box center [1108, 468] width 264 height 263
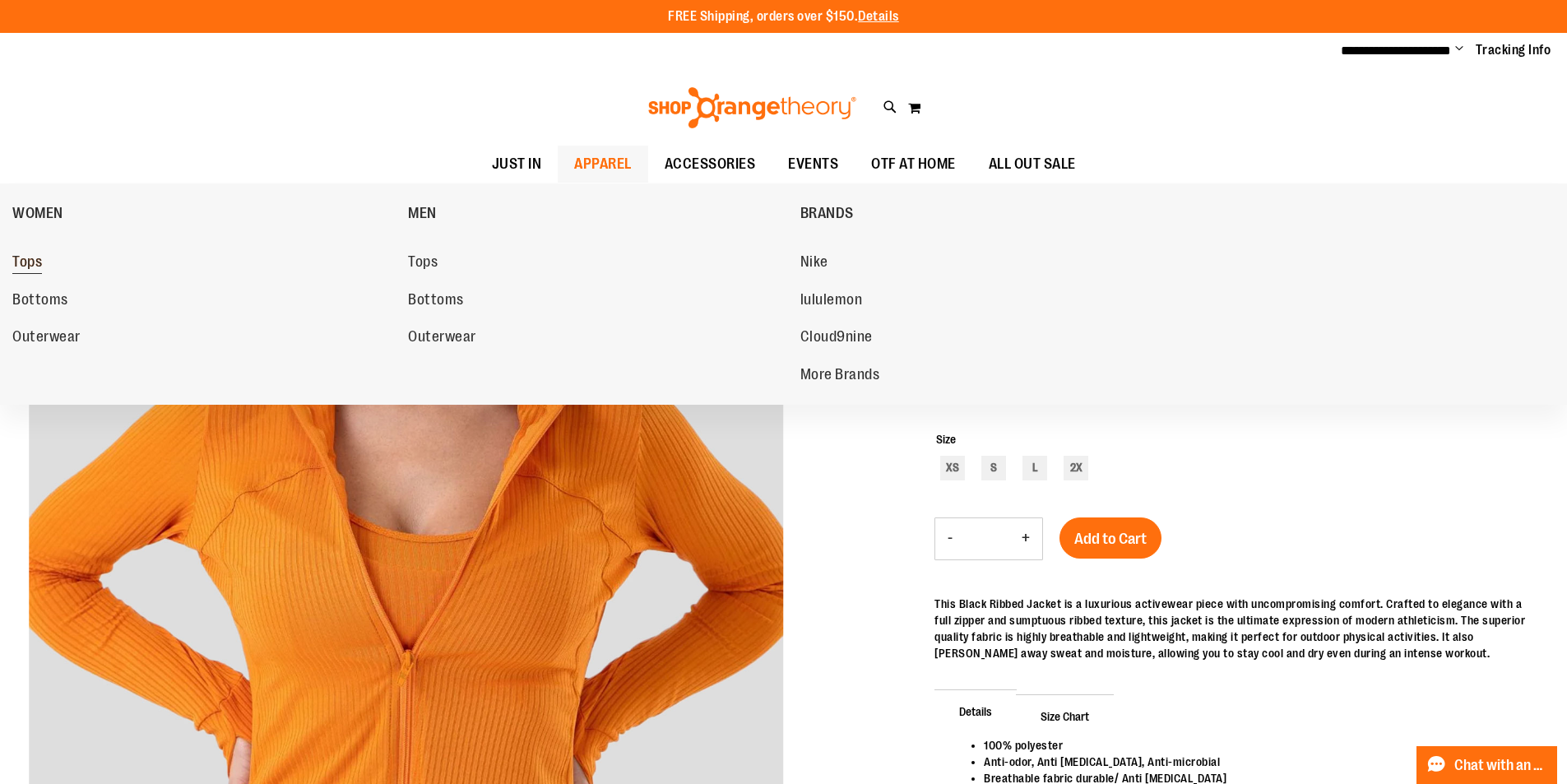
click at [15, 255] on span "Tops" at bounding box center [27, 263] width 29 height 20
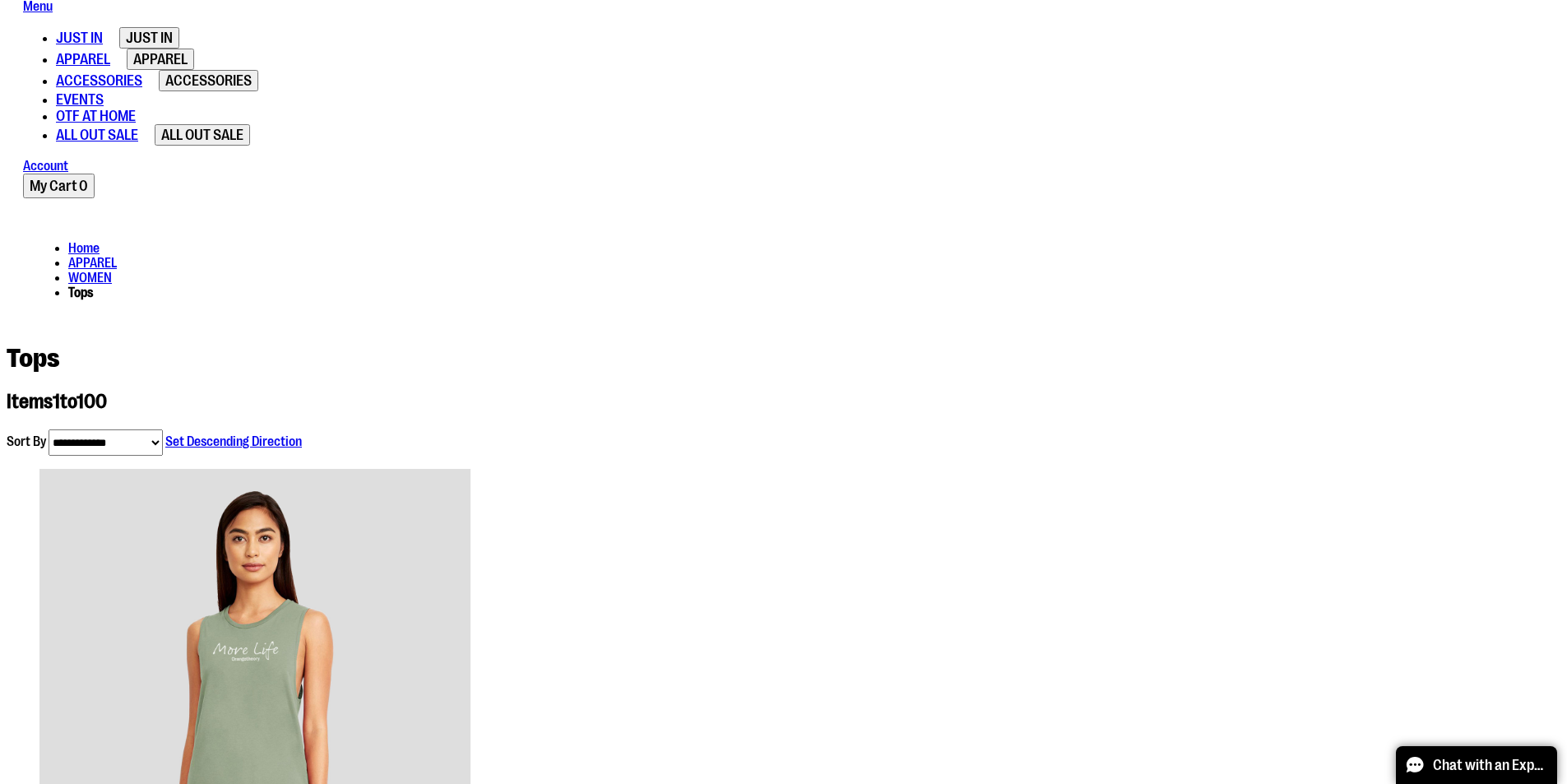
scroll to position [575, 0]
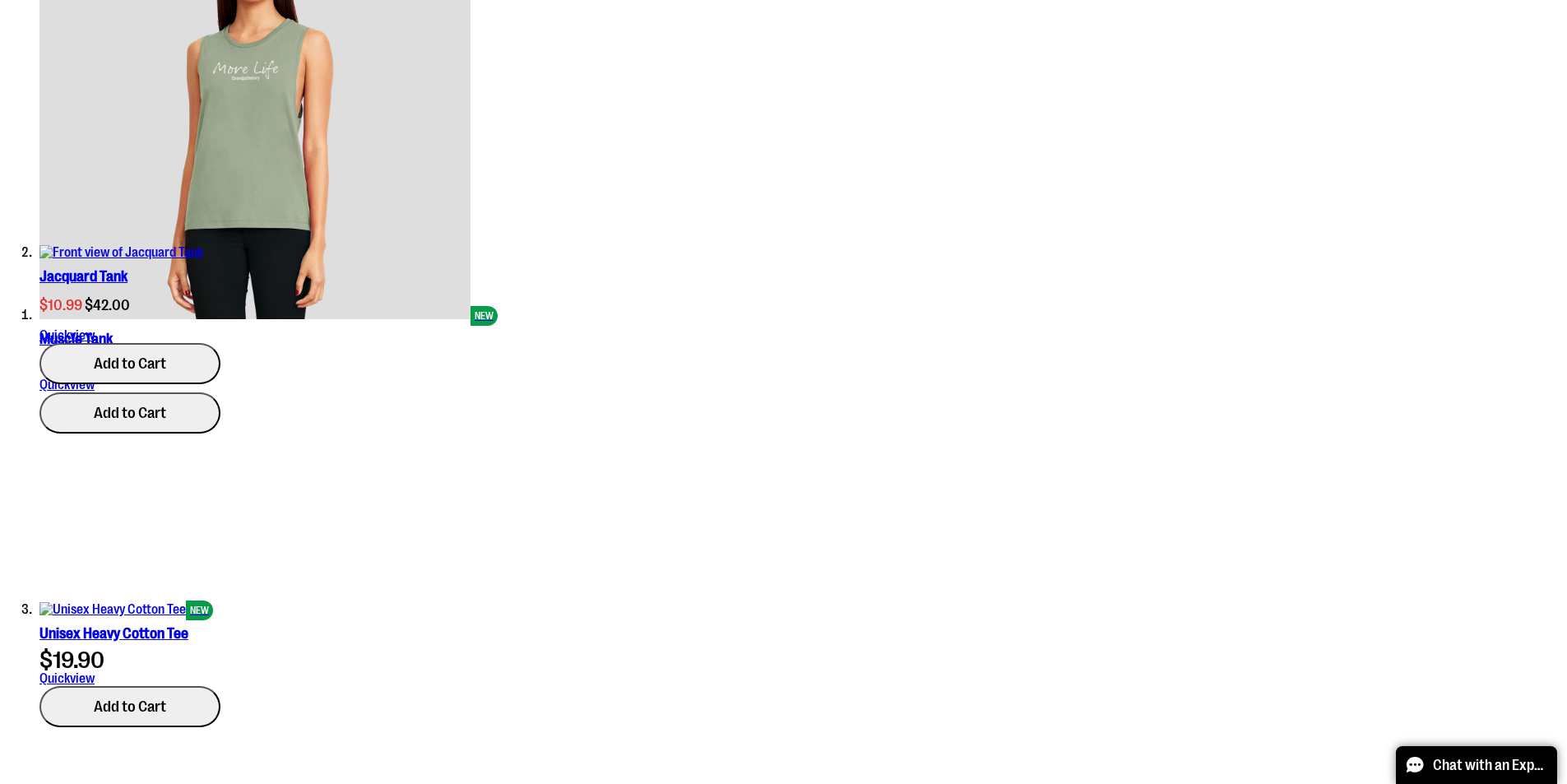
scroll to position [1151, 0]
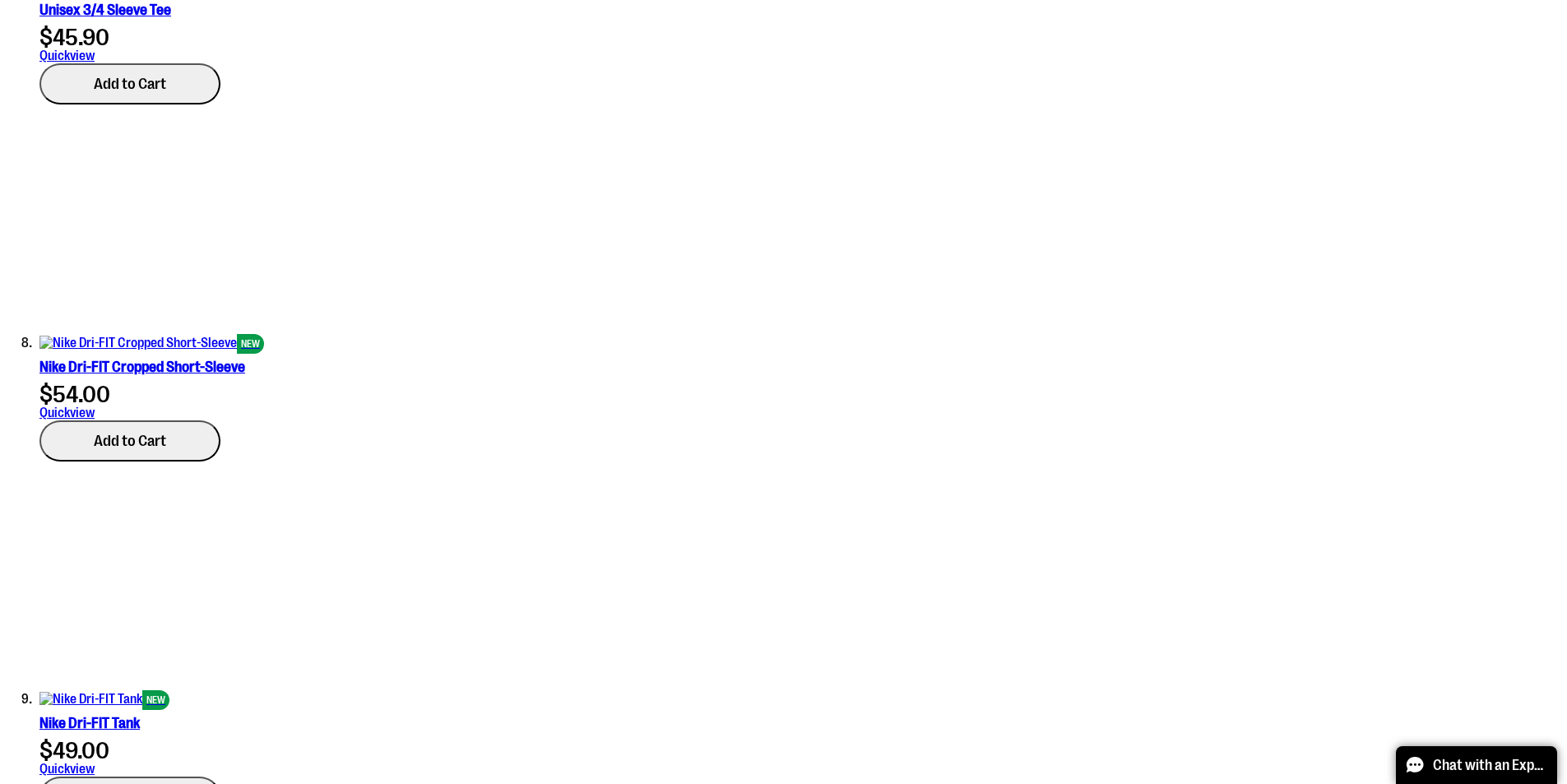
scroll to position [3124, 0]
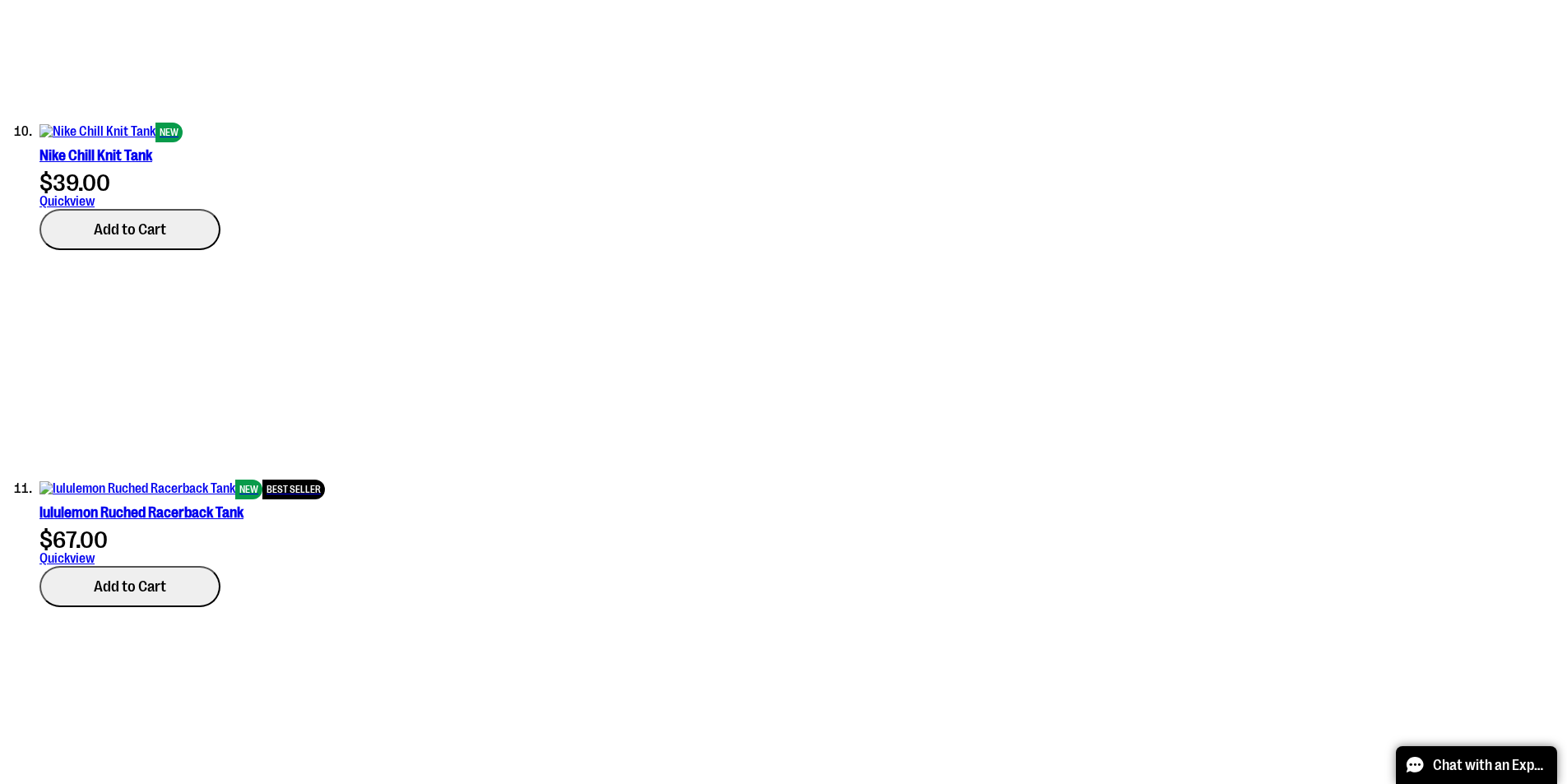
scroll to position [4029, 0]
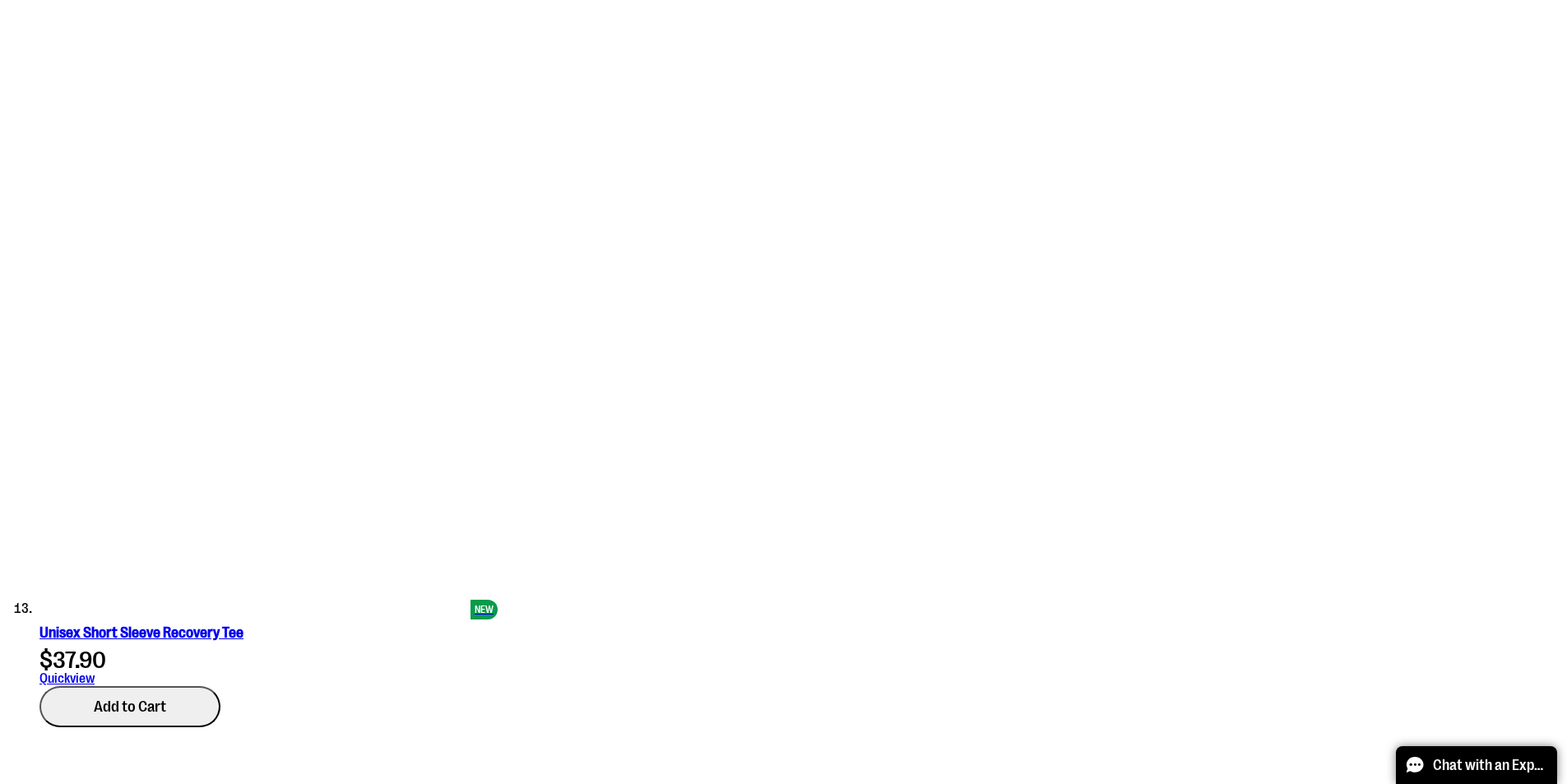
scroll to position [5262, 0]
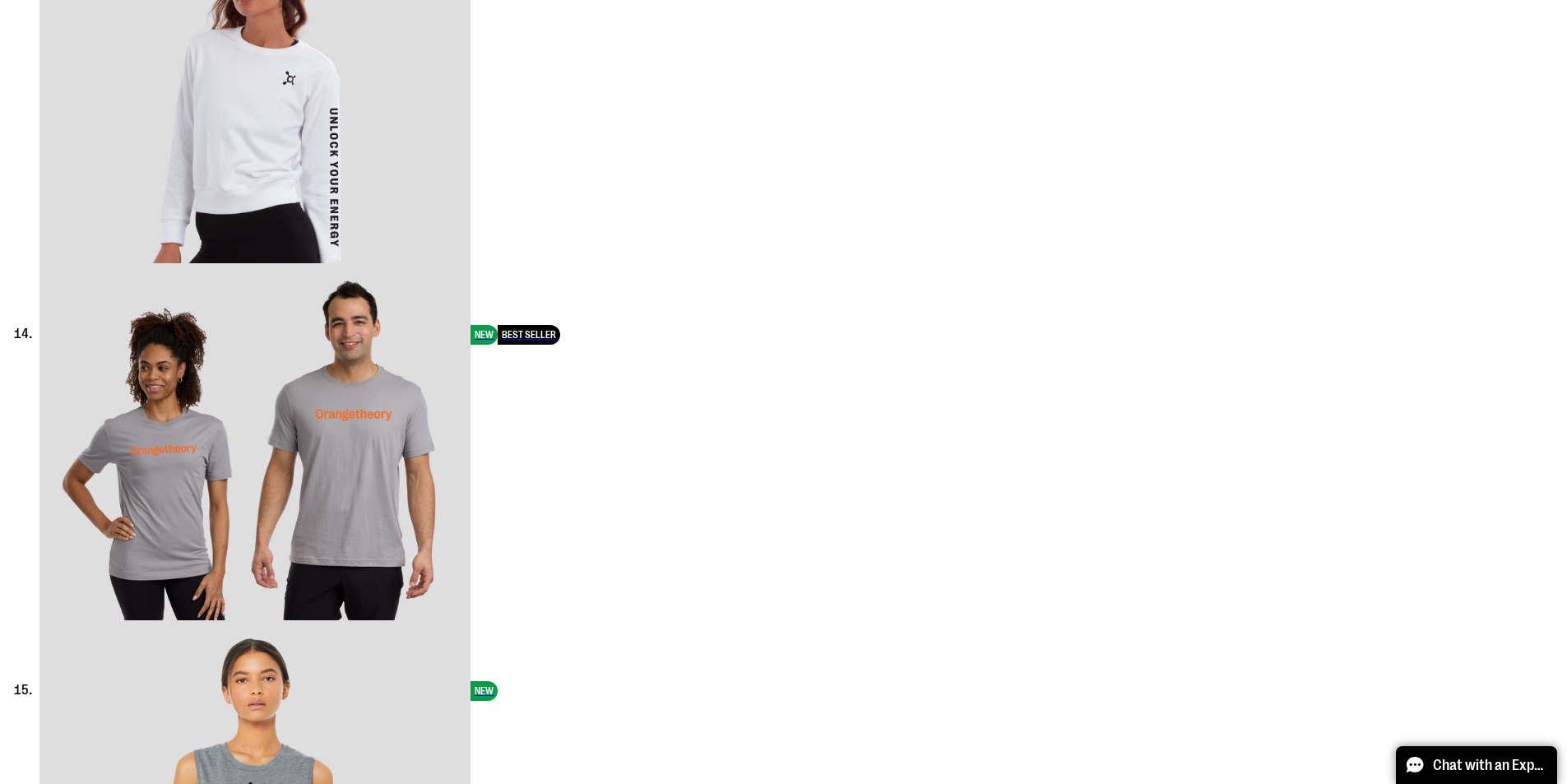
scroll to position [5673, 0]
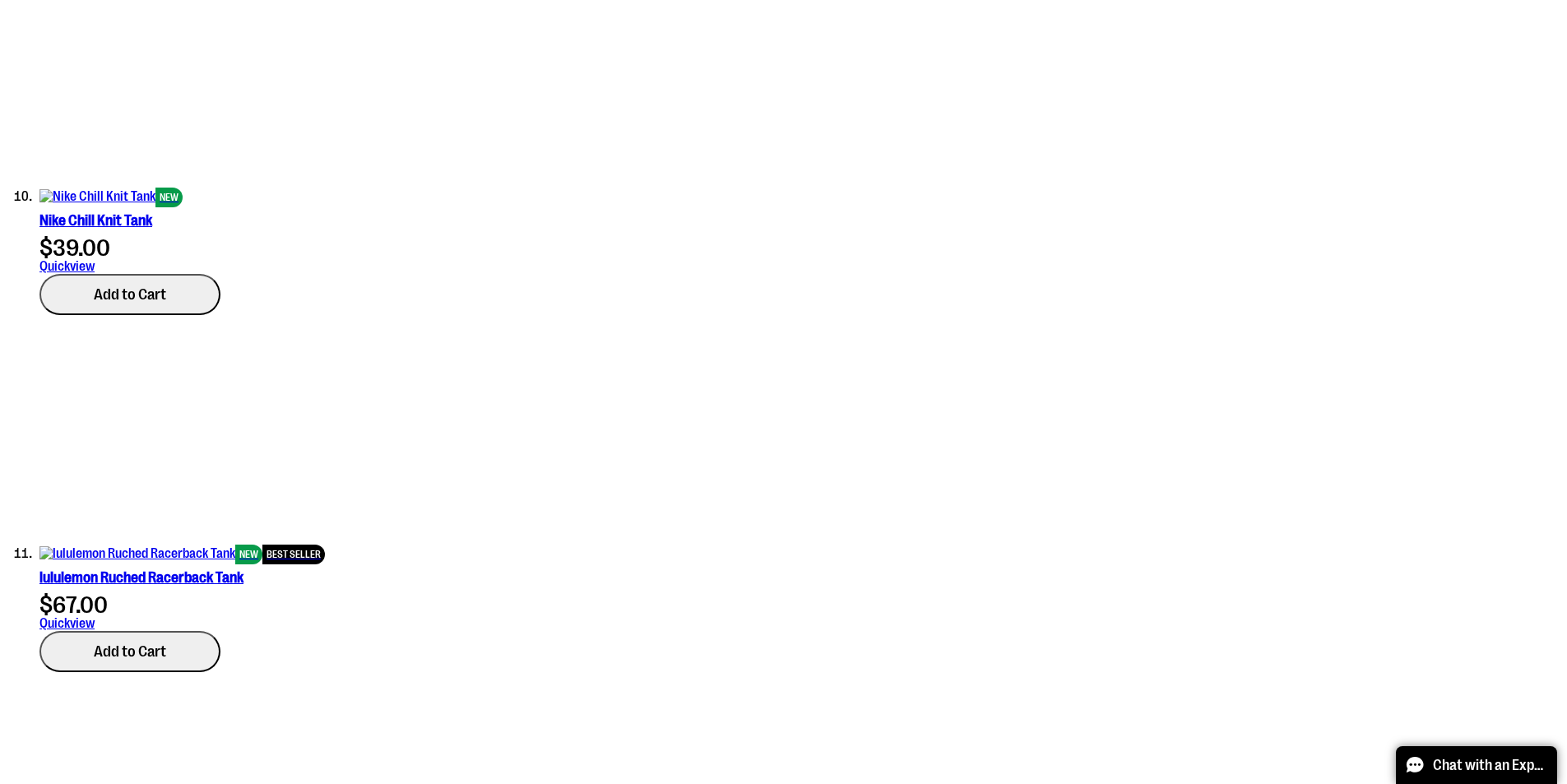
scroll to position [4111, 0]
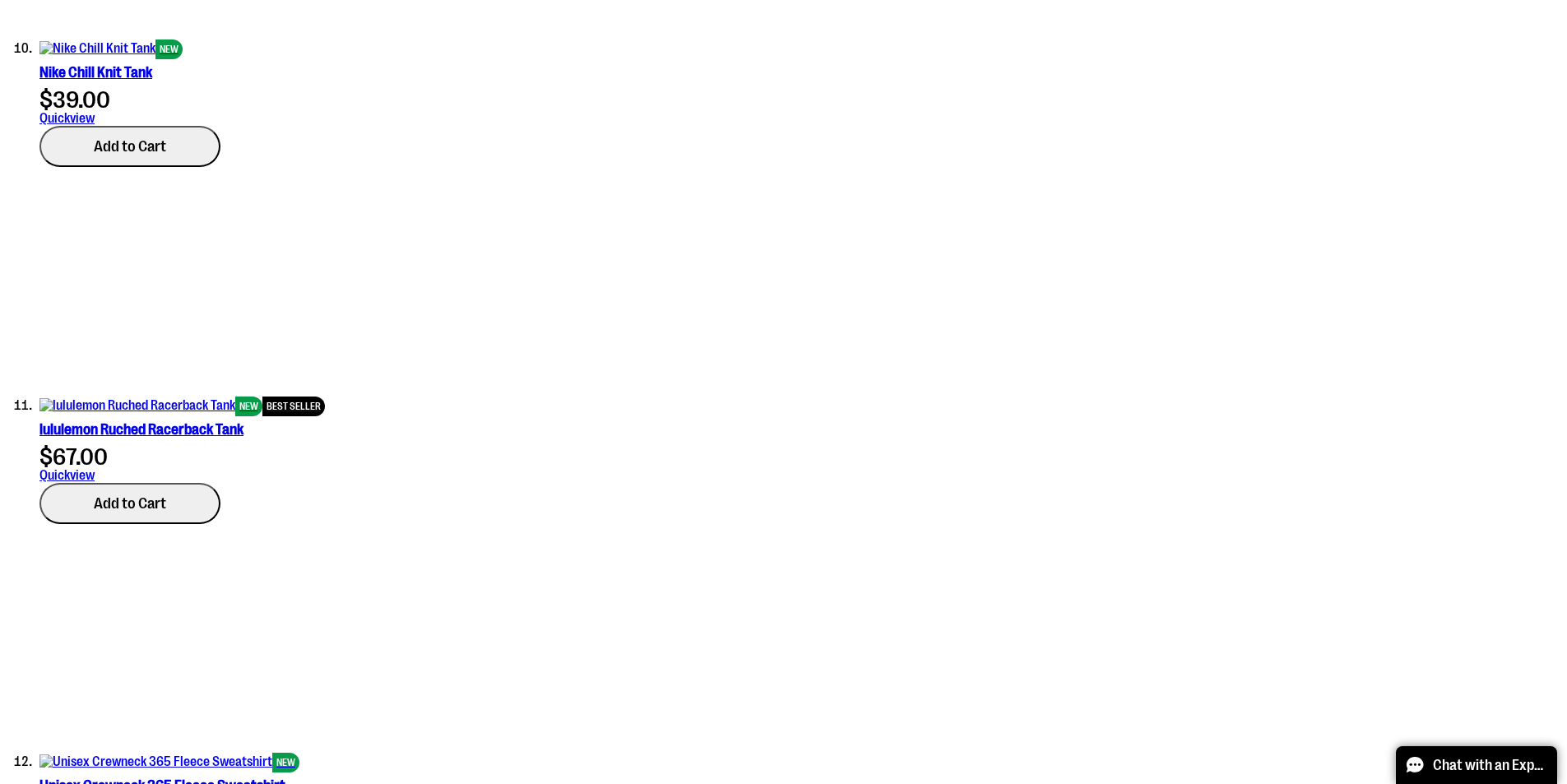
scroll to position [4358, 0]
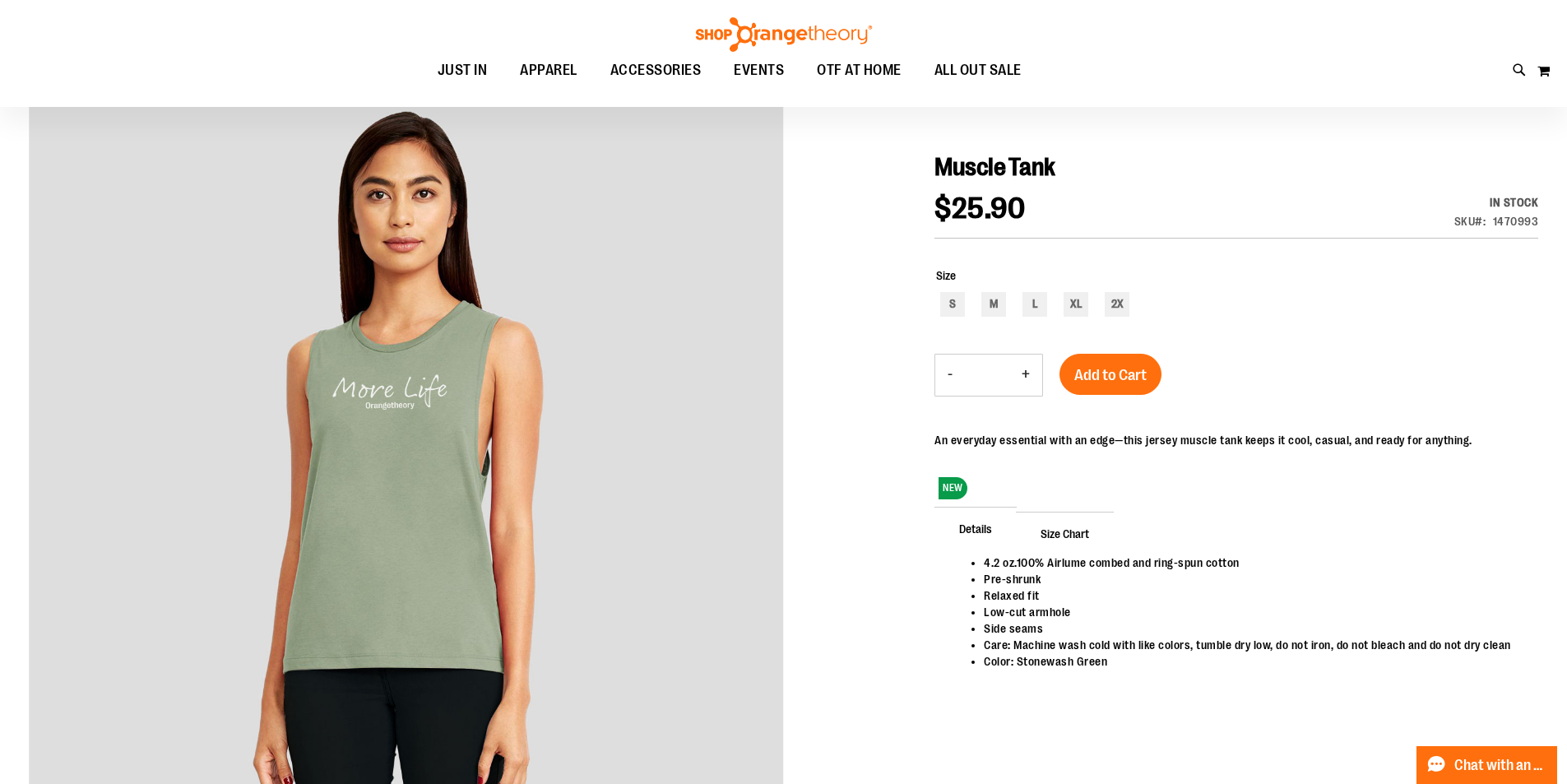
scroll to position [164, 0]
click at [994, 303] on div "M" at bounding box center [994, 303] width 25 height 25
type input "***"
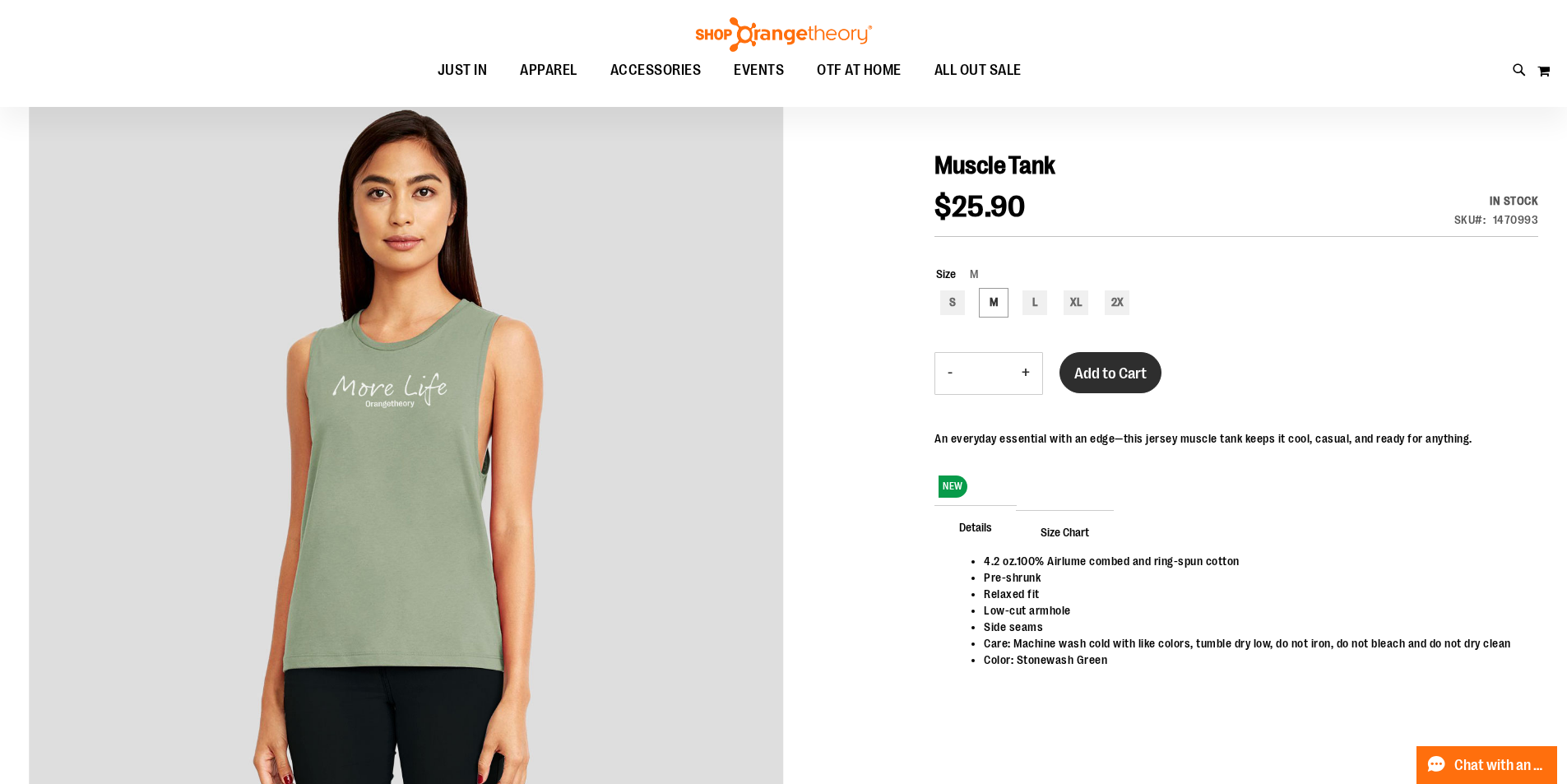
click at [1126, 369] on span "Add to Cart" at bounding box center [1110, 373] width 72 height 18
click at [1545, 64] on button "My Cart 0" at bounding box center [1544, 71] width 14 height 27
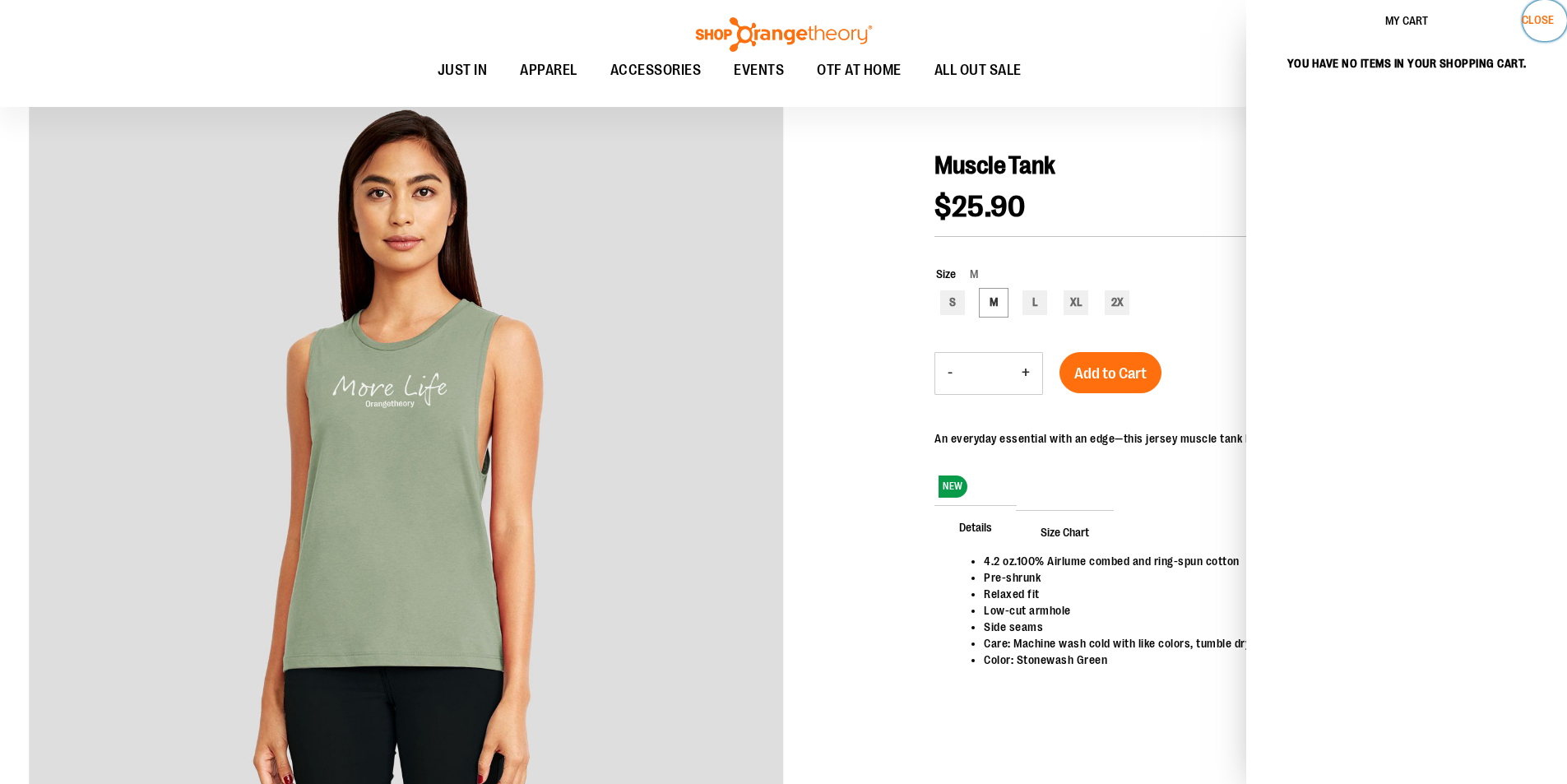
click at [1547, 12] on button "Close" at bounding box center [1546, 20] width 45 height 41
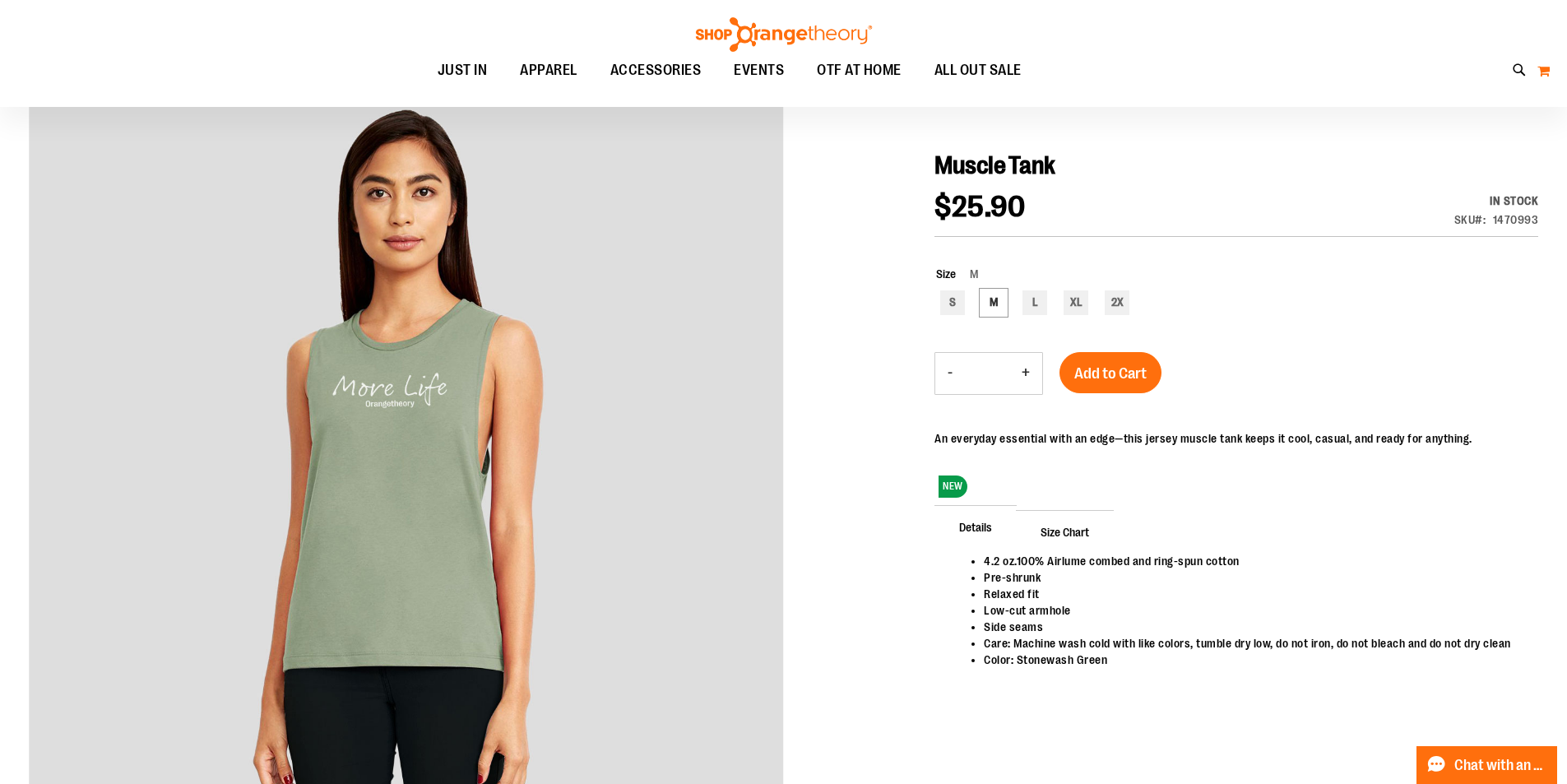
click at [1539, 69] on button "My Cart 0" at bounding box center [1544, 71] width 14 height 27
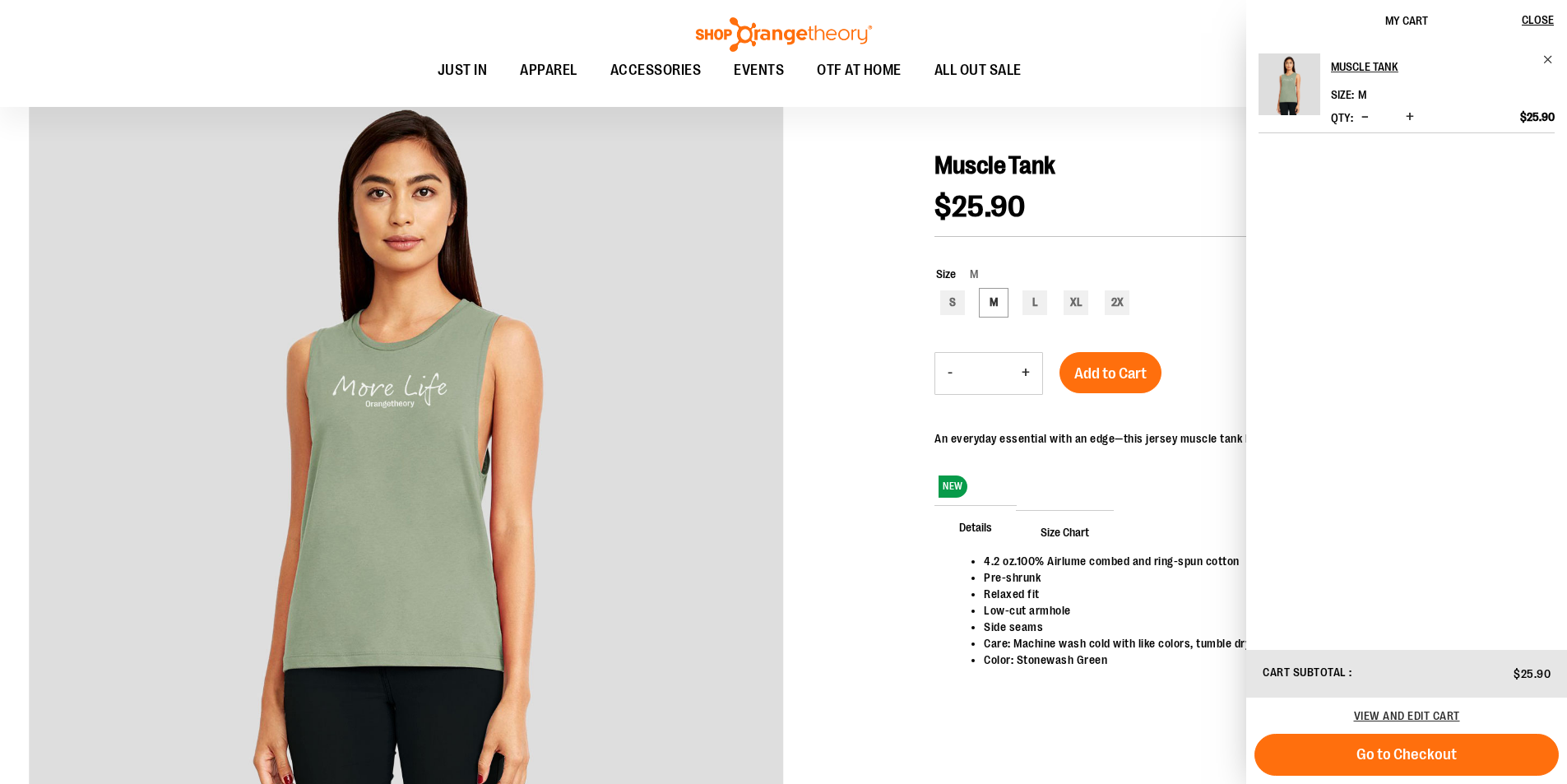
click at [1366, 110] on span "Decrease product quantity" at bounding box center [1365, 117] width 7 height 16
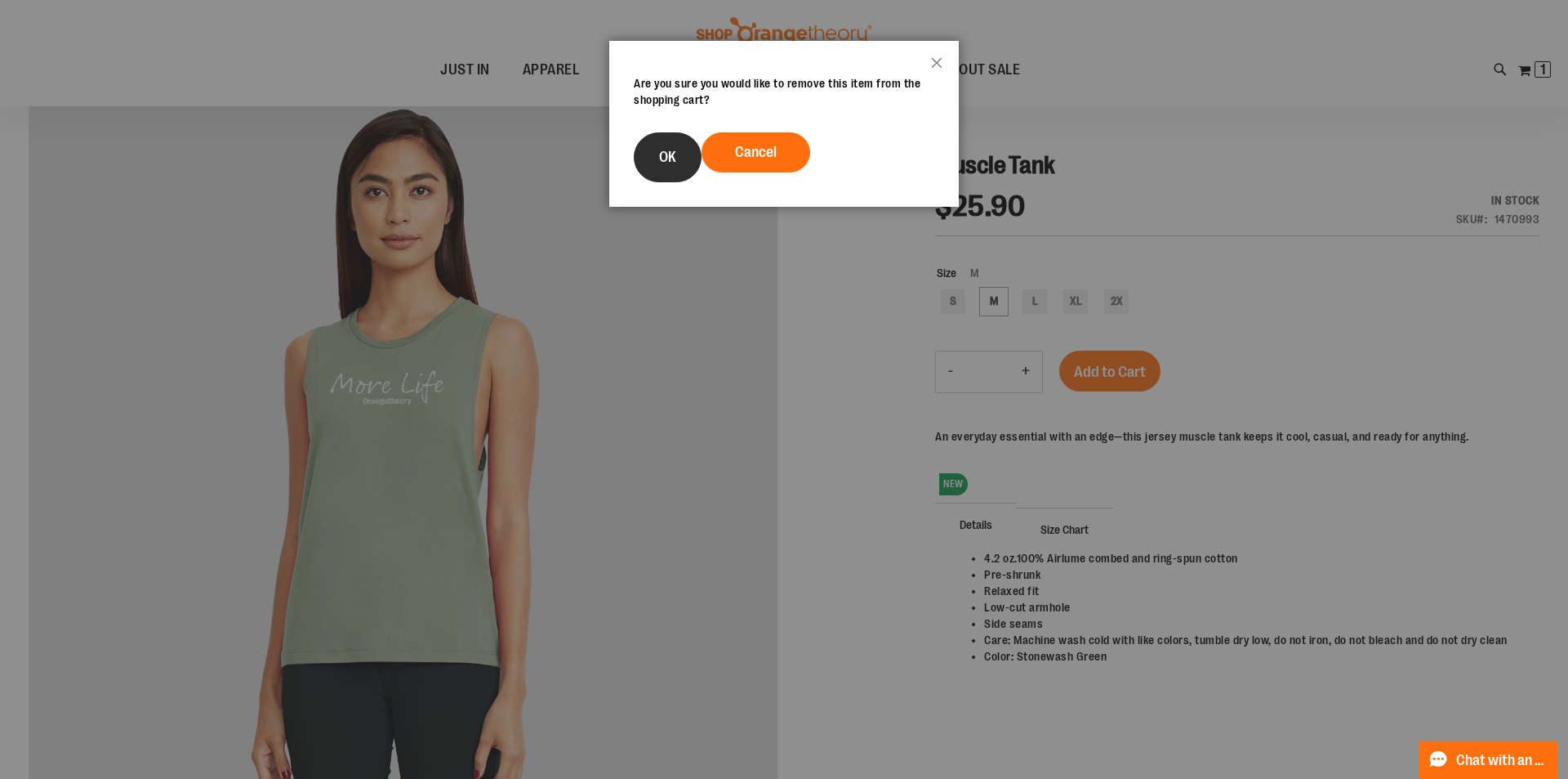
click at [689, 158] on button "OK" at bounding box center [667, 157] width 68 height 50
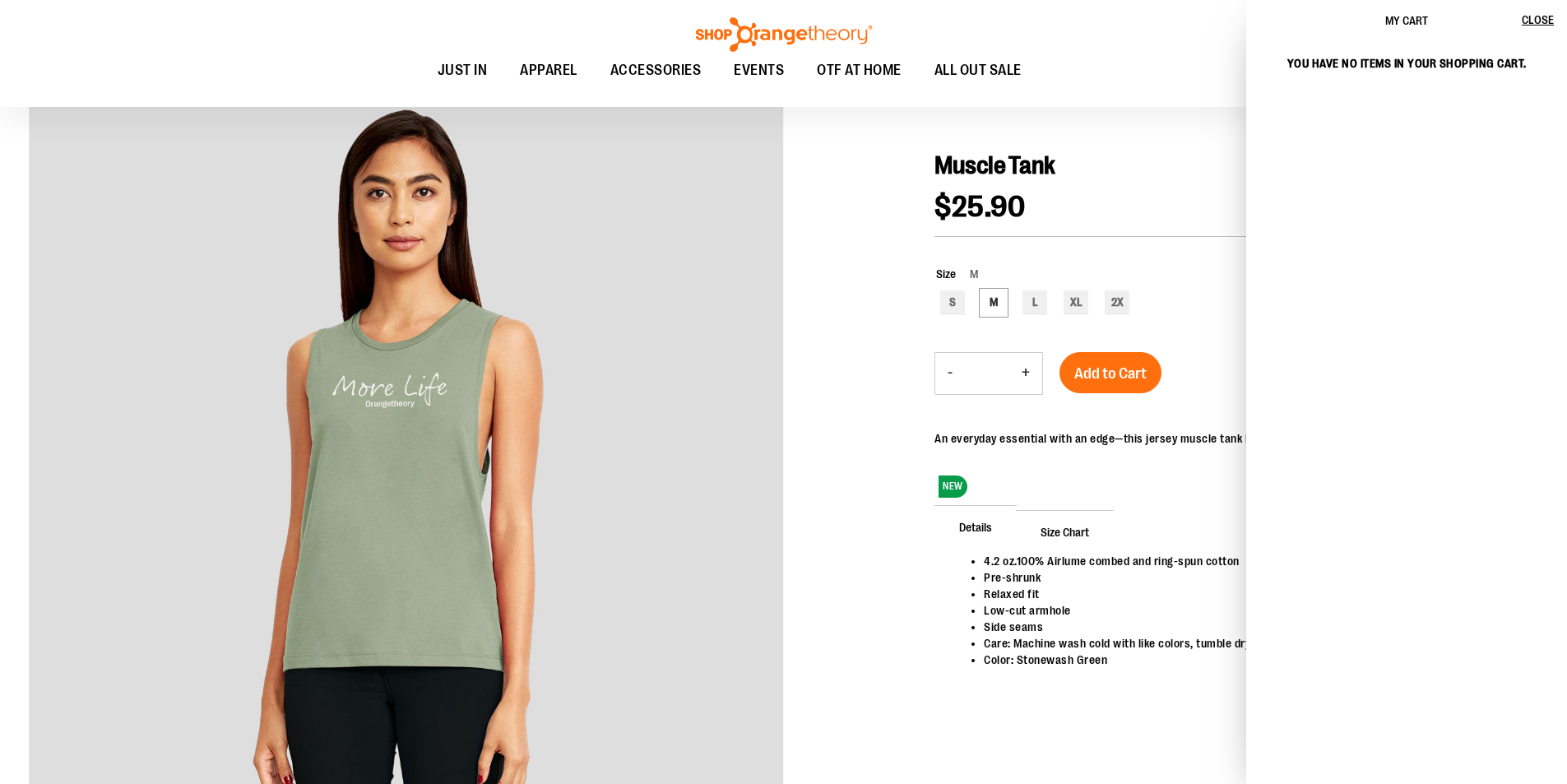
click at [873, 217] on div at bounding box center [784, 497] width 1510 height 845
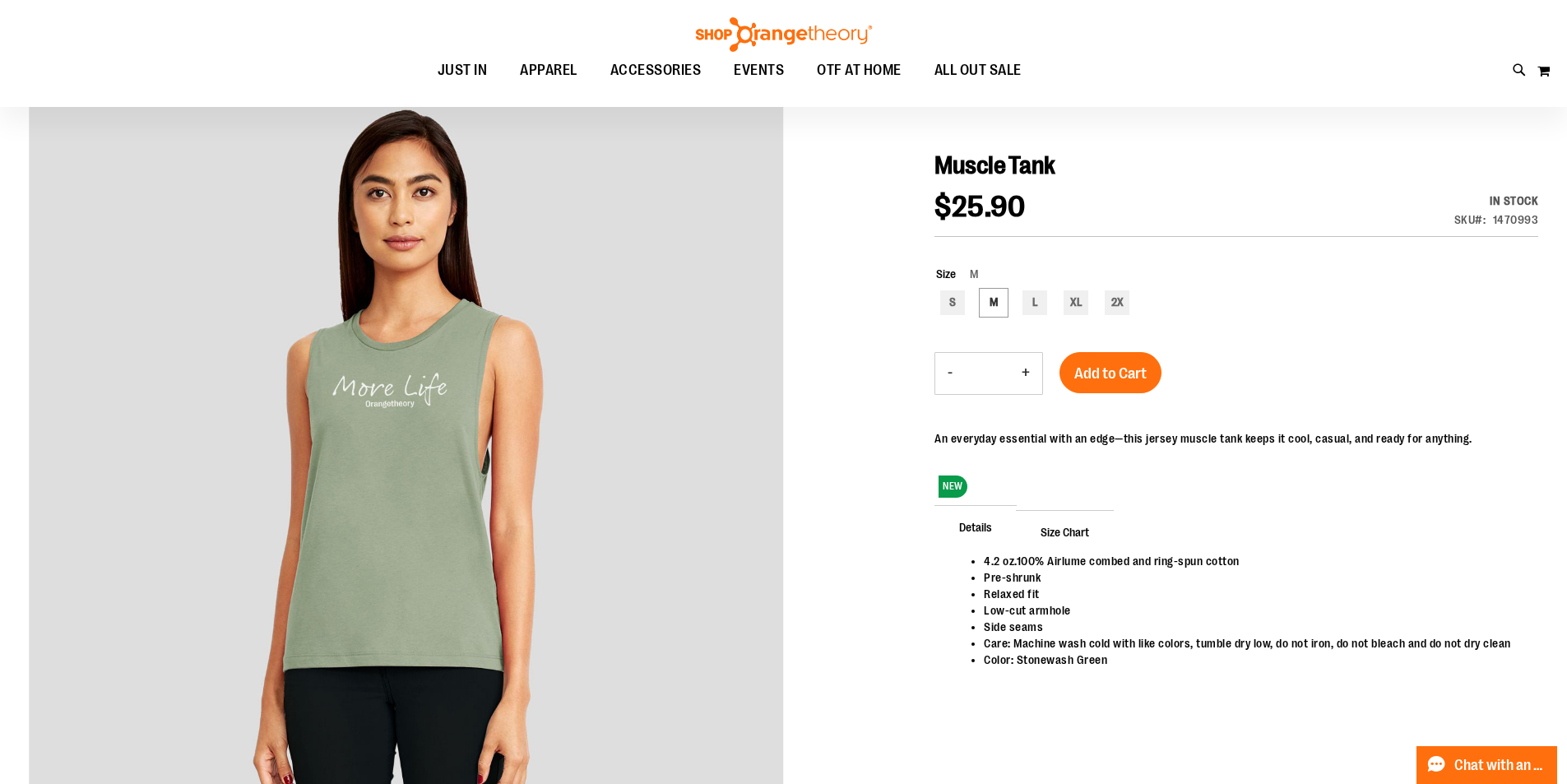
scroll to position [0, 0]
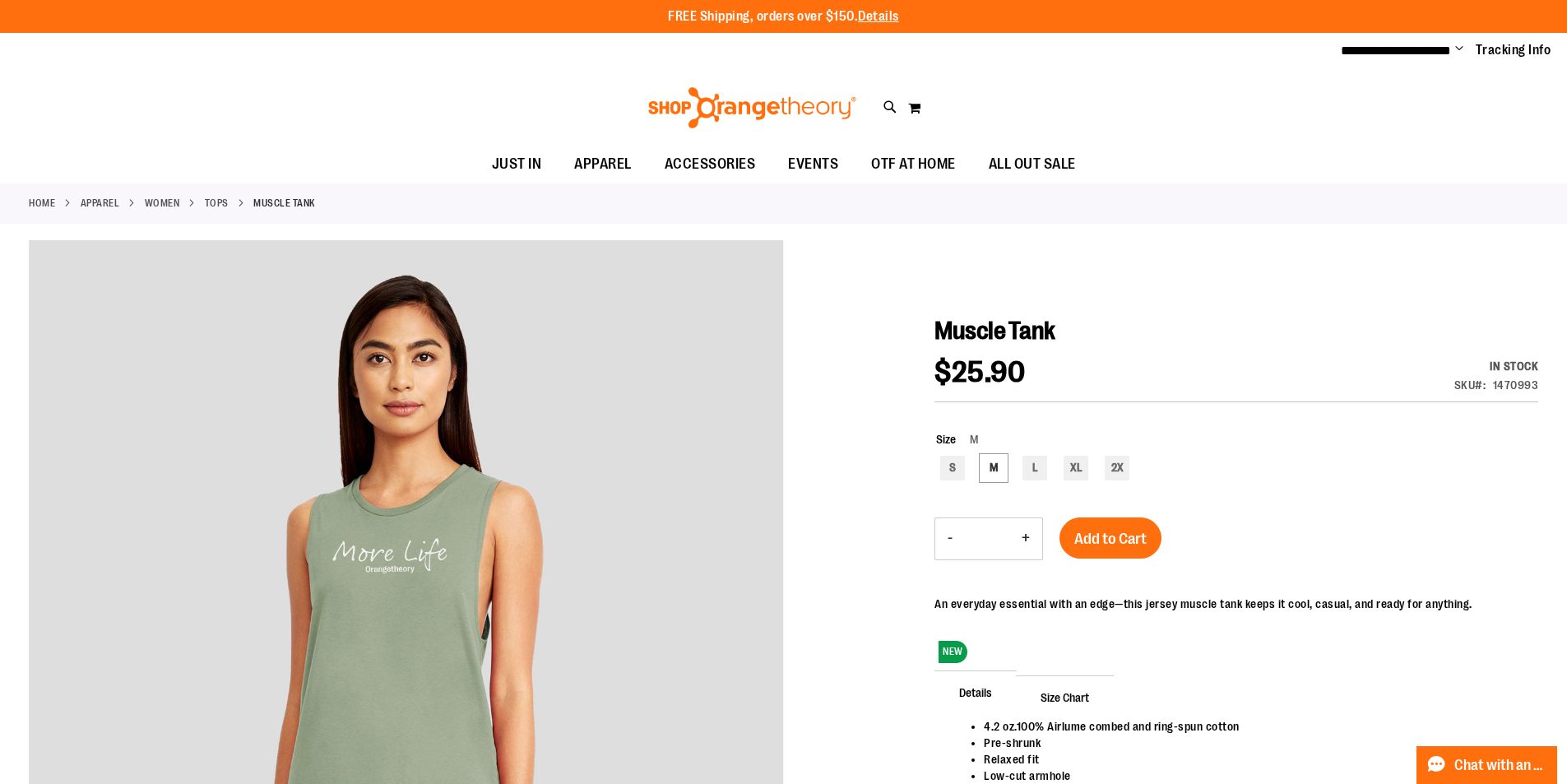
click at [1458, 52] on span "Change" at bounding box center [1459, 50] width 8 height 16
click at [1421, 113] on link "Sign Out" at bounding box center [1401, 110] width 144 height 31
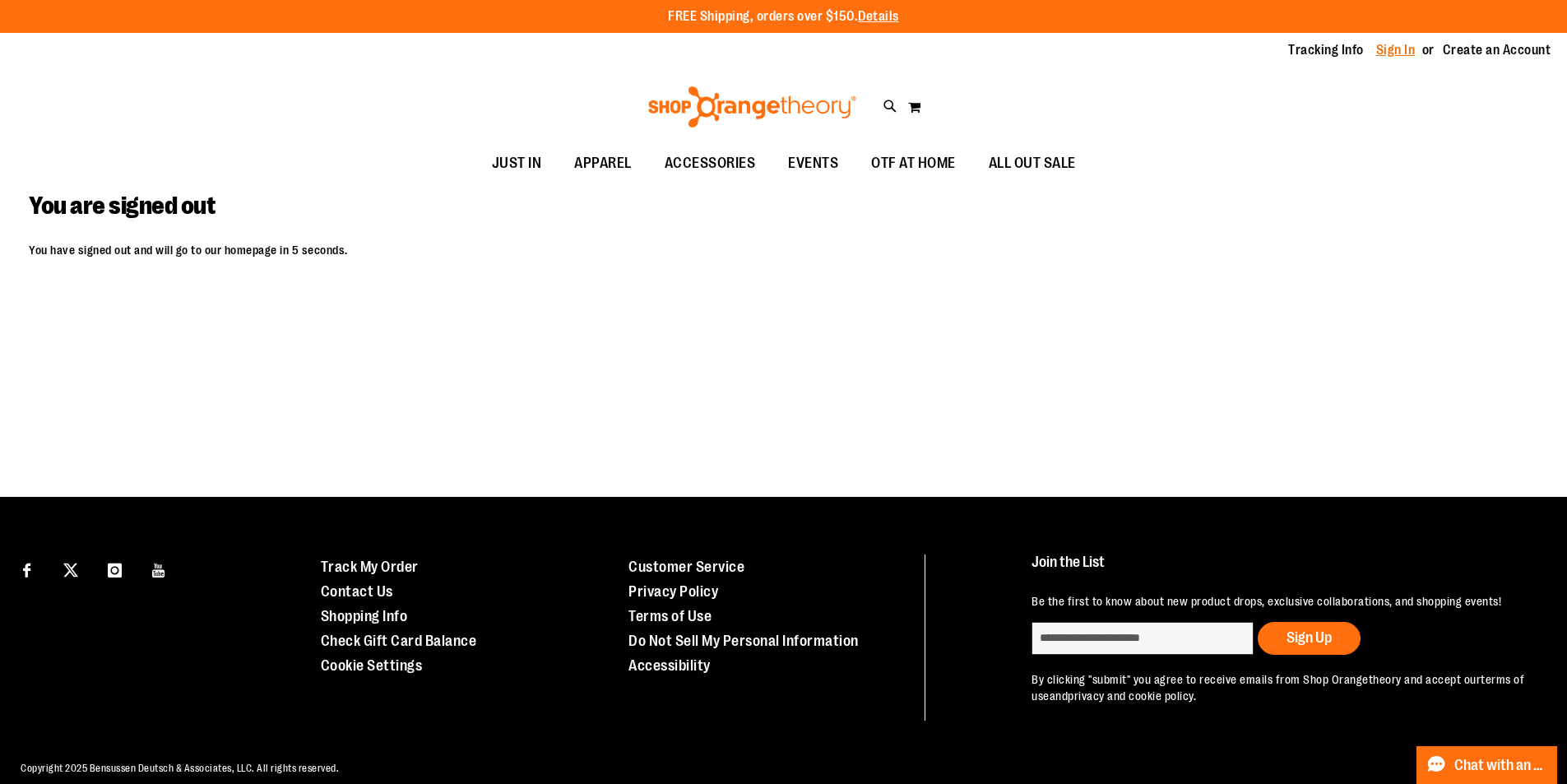
click at [1392, 51] on link "Sign In" at bounding box center [1396, 50] width 39 height 18
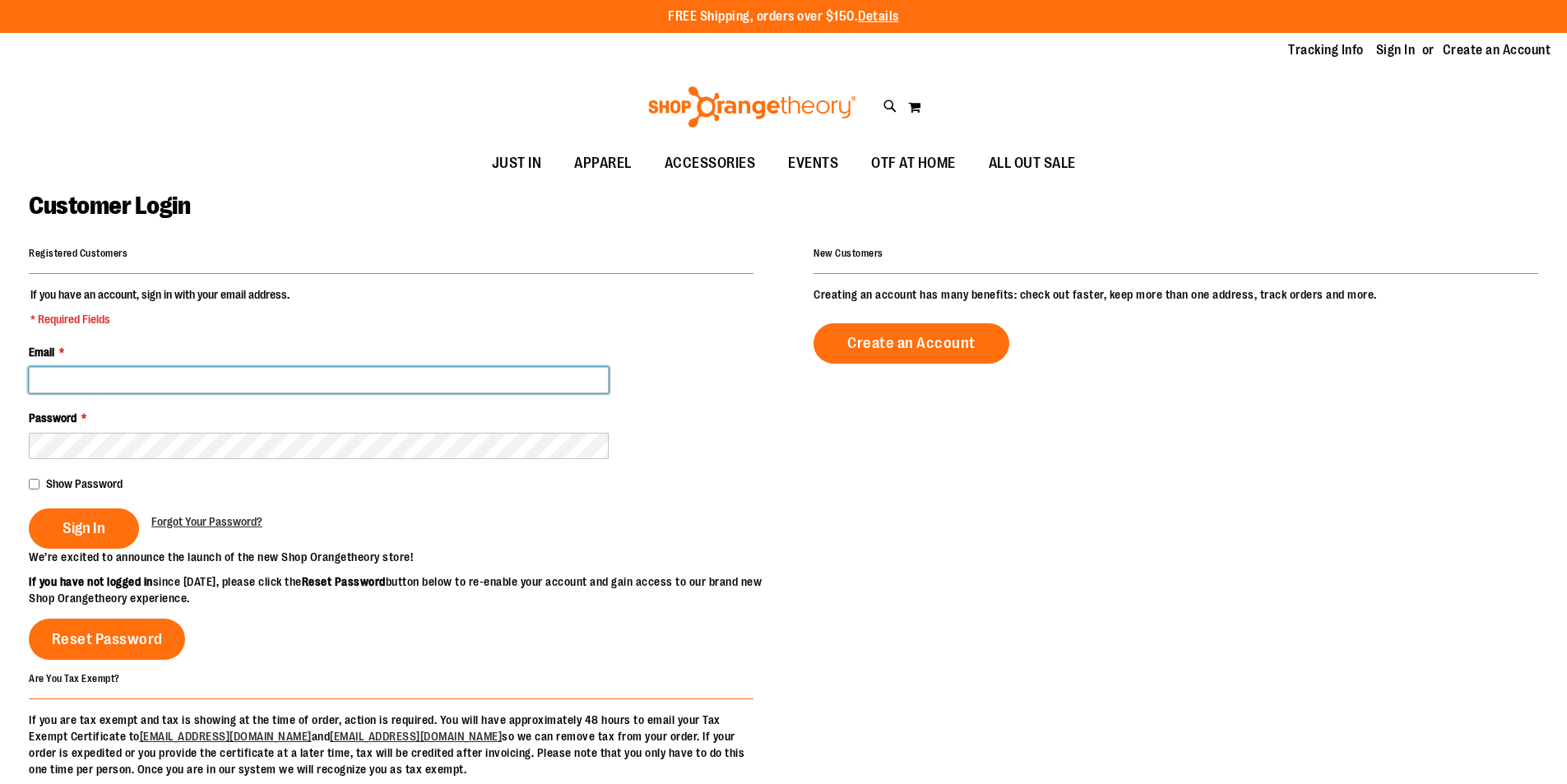
click at [148, 383] on input "Email *" at bounding box center [319, 380] width 581 height 27
type input "**********"
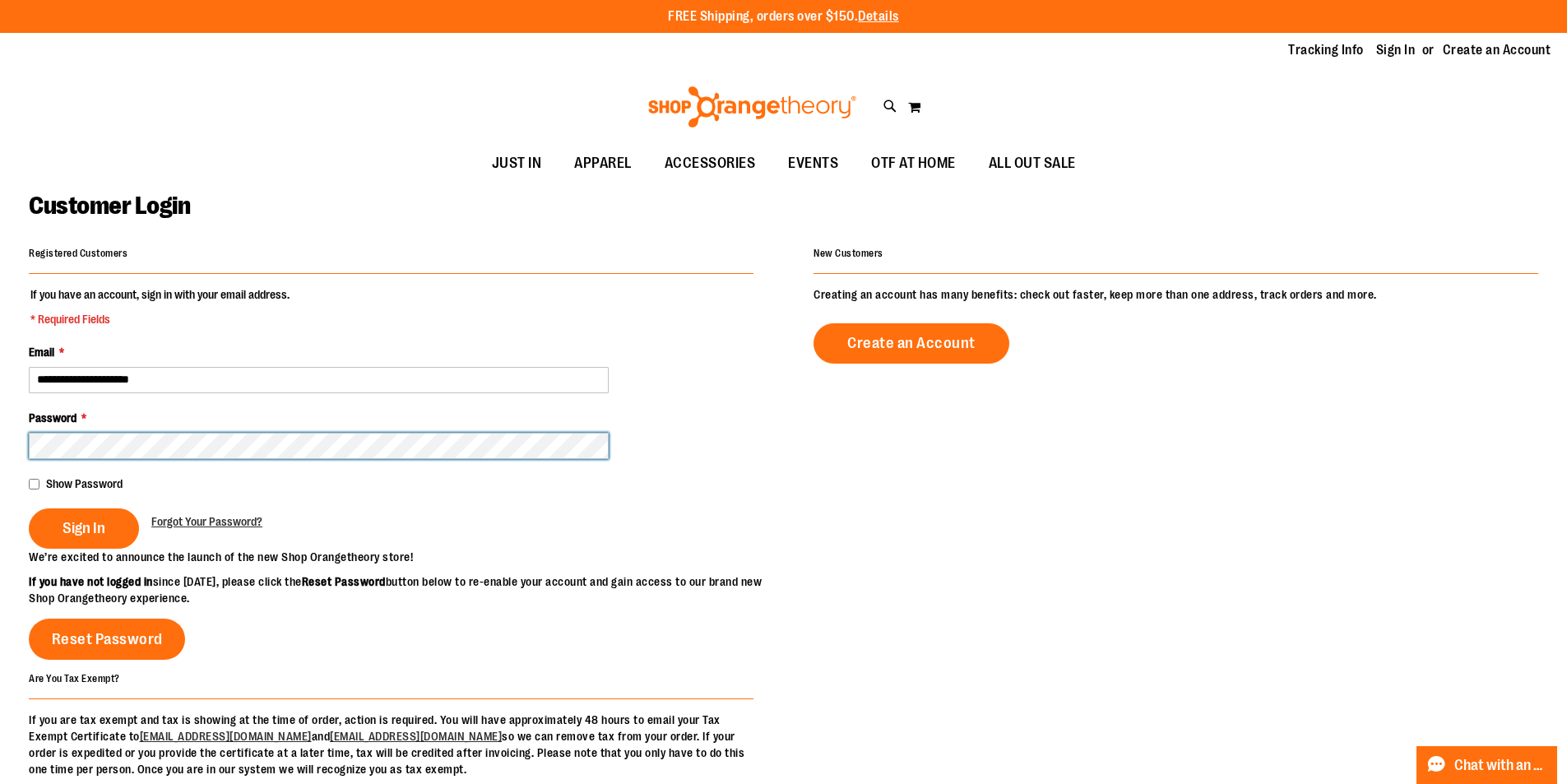
click at [28, 508] on button "Sign In" at bounding box center [84, 528] width 110 height 40
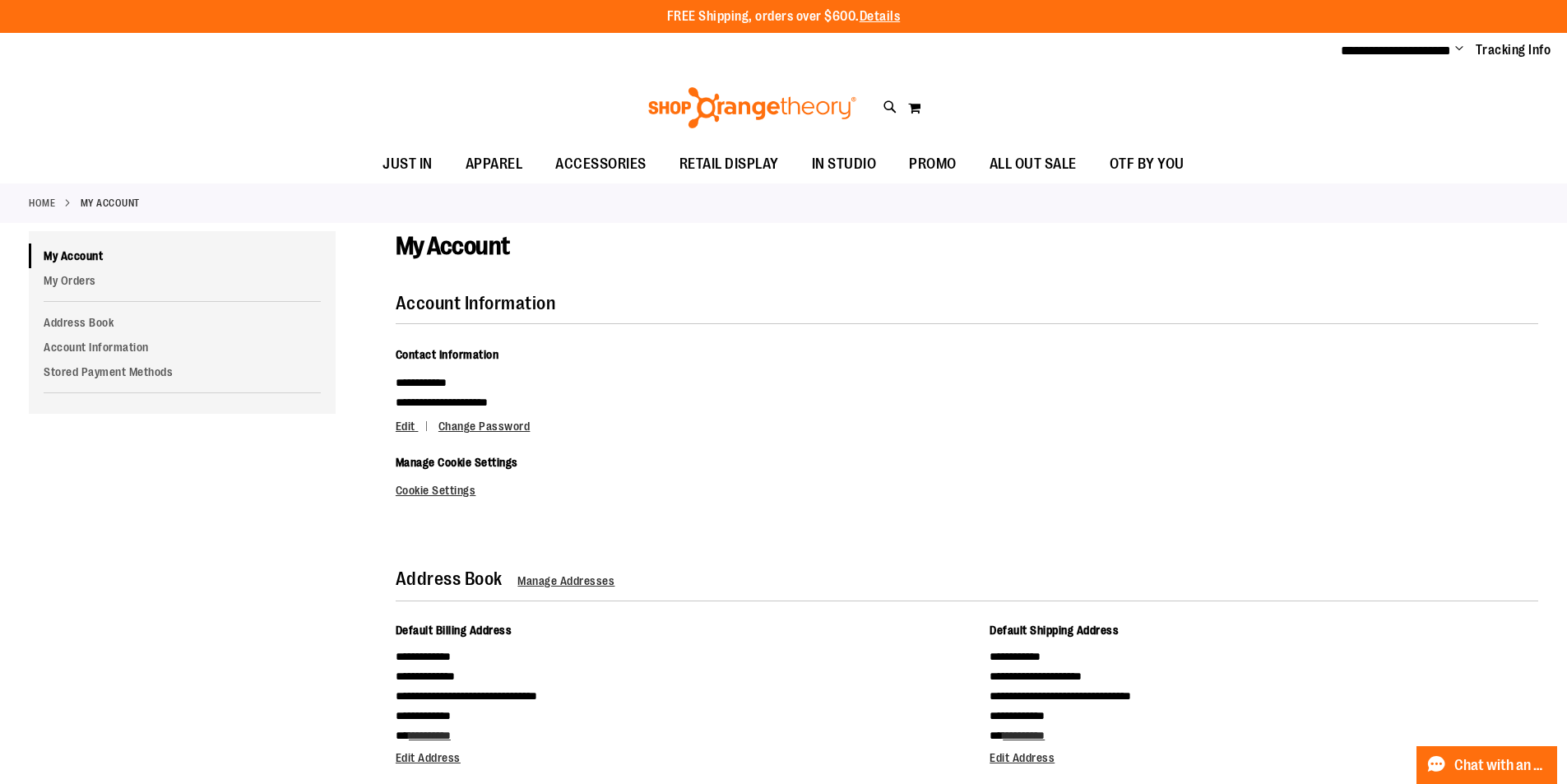
click at [374, 407] on div "**********" at bounding box center [952, 535] width 1173 height 608
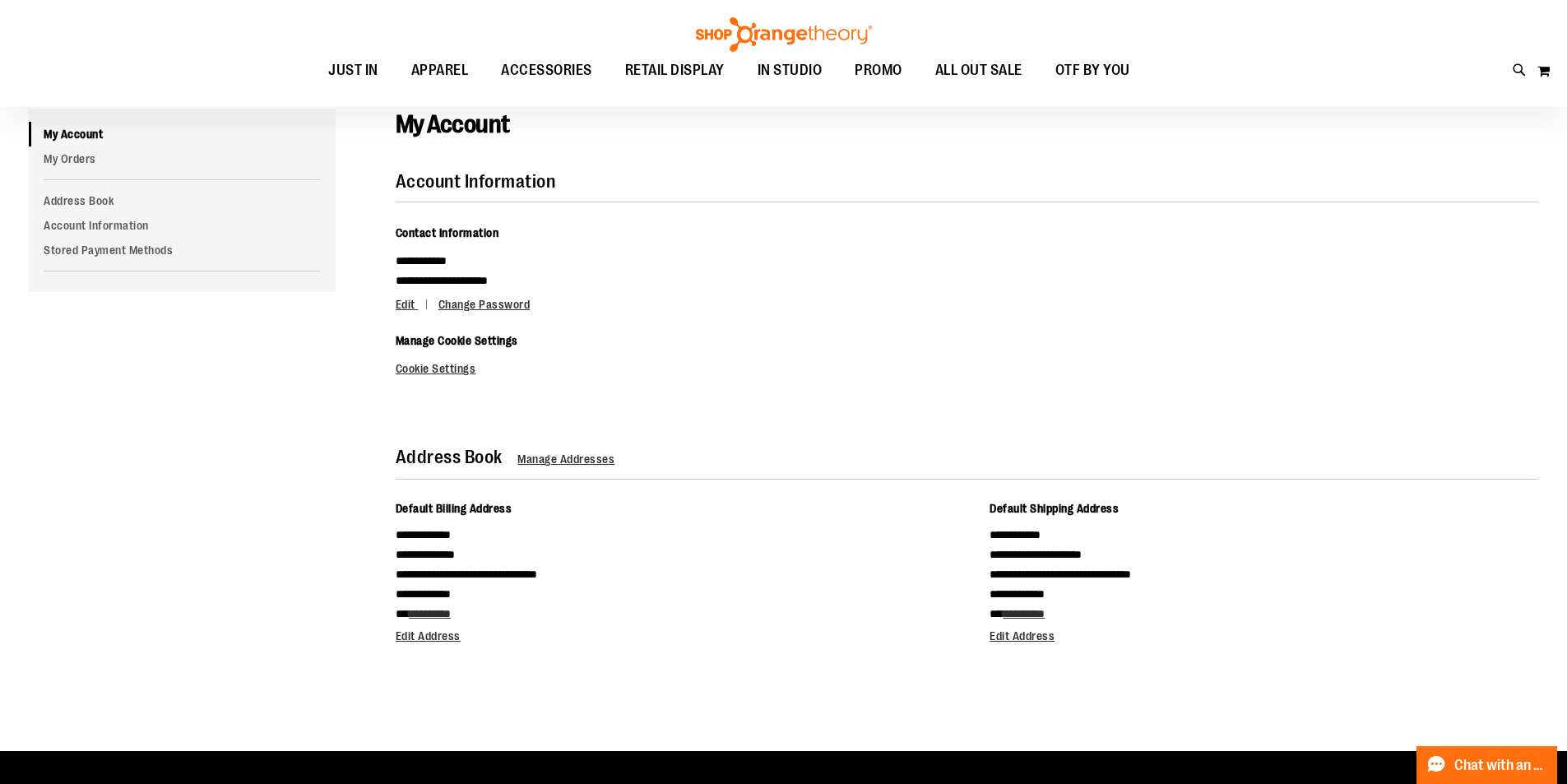
scroll to position [164, 0]
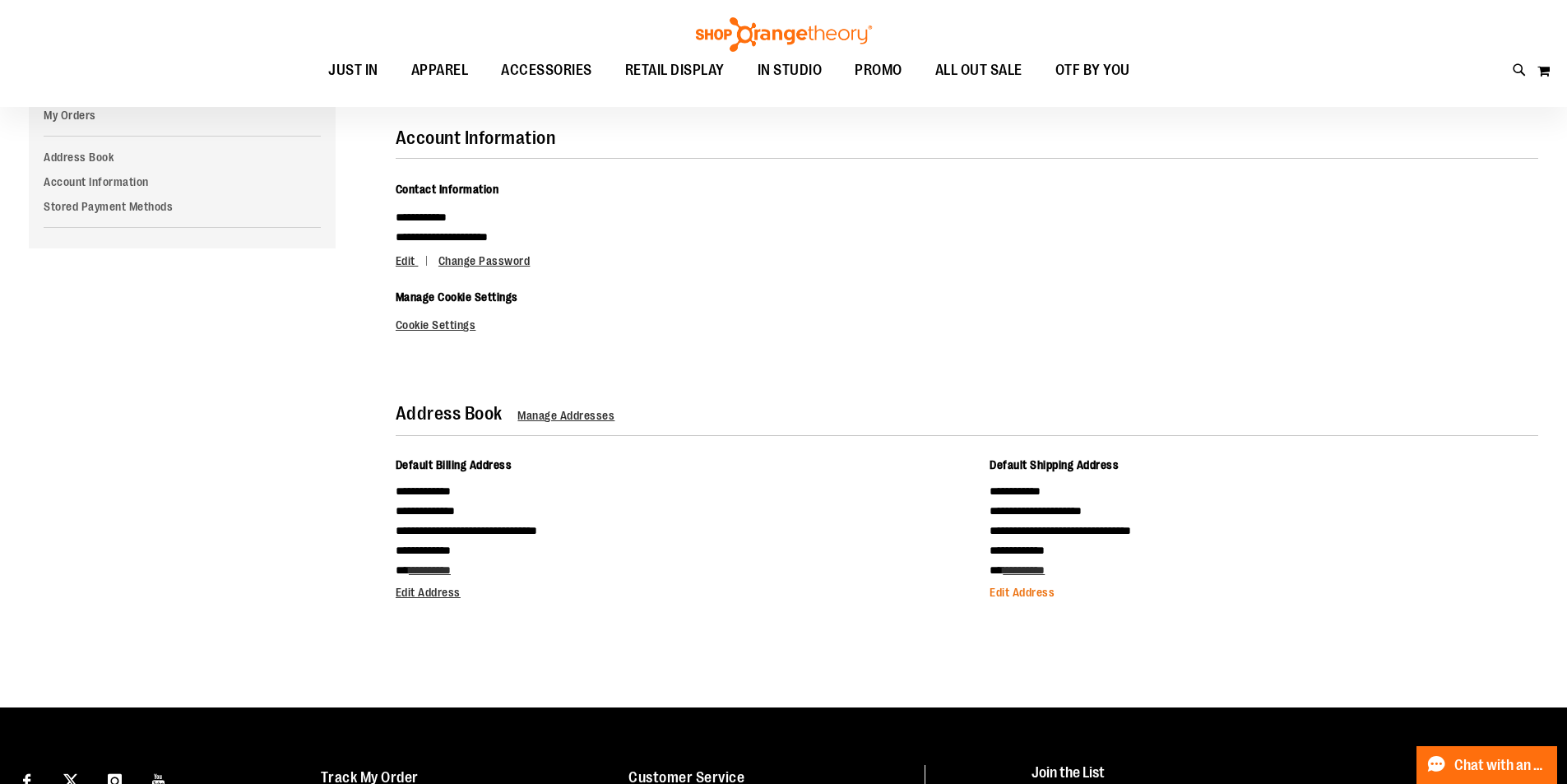
click at [1003, 593] on span "Edit Address" at bounding box center [1022, 592] width 65 height 13
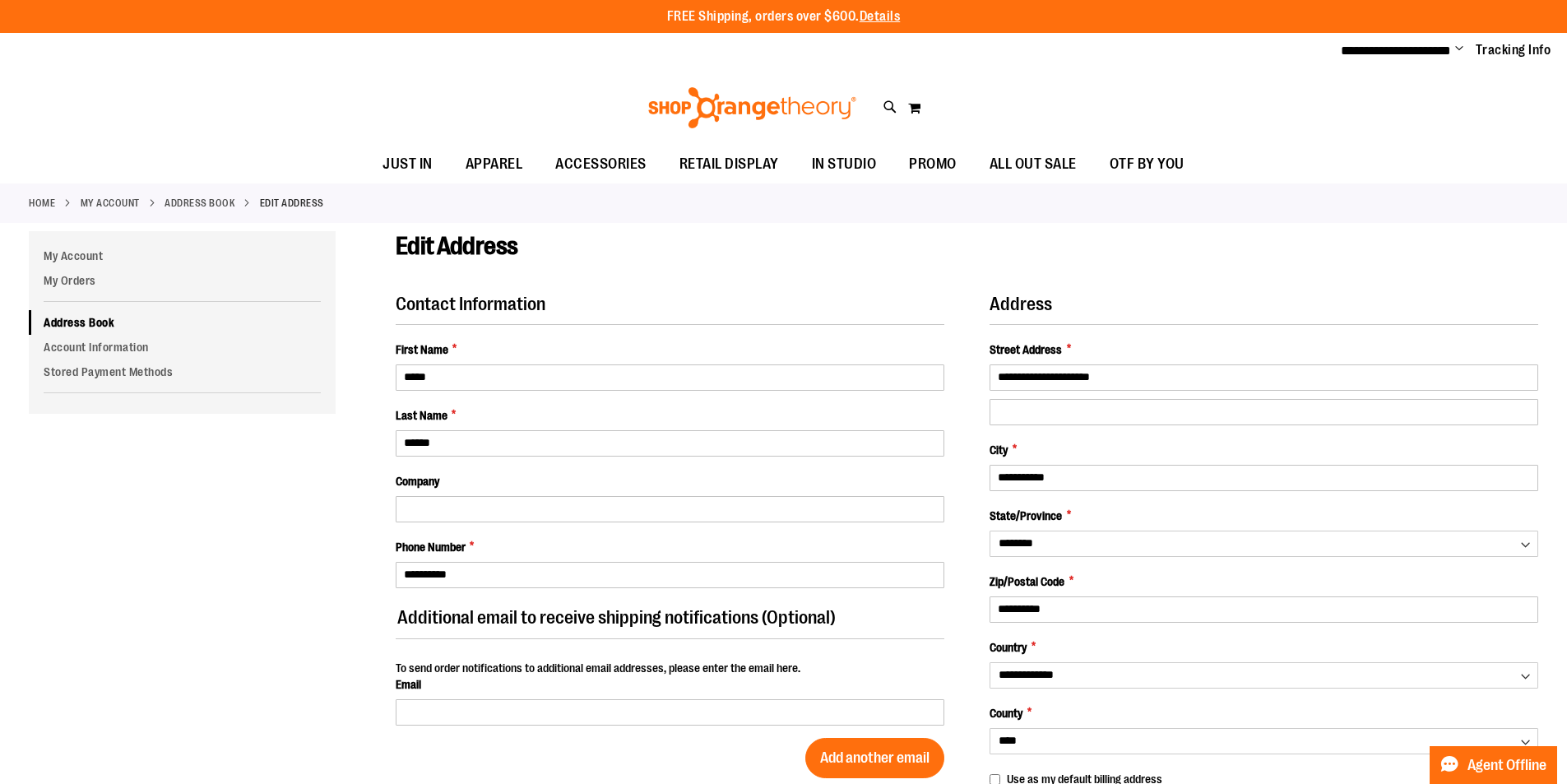
select select "**"
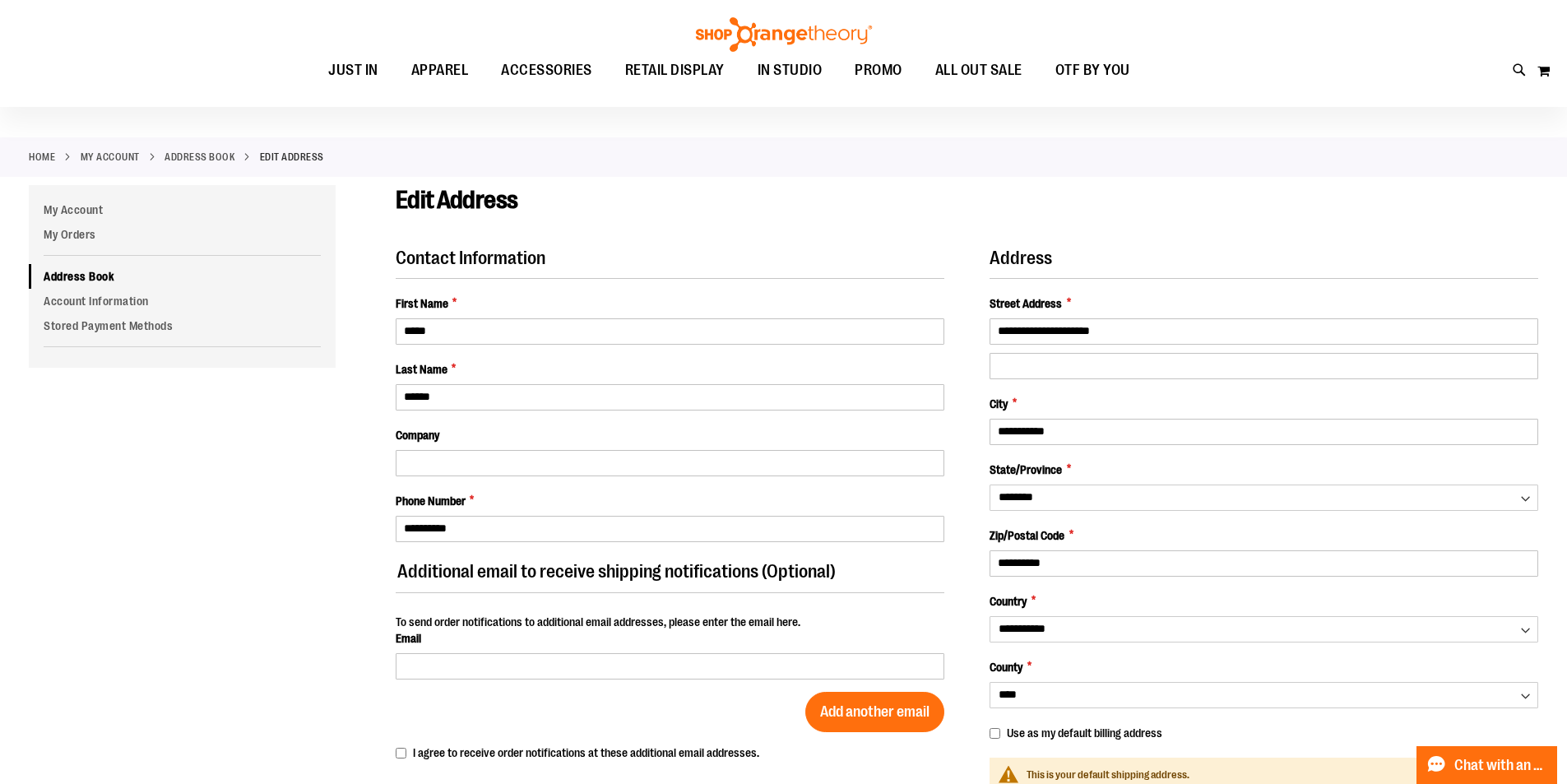
scroll to position [81, 0]
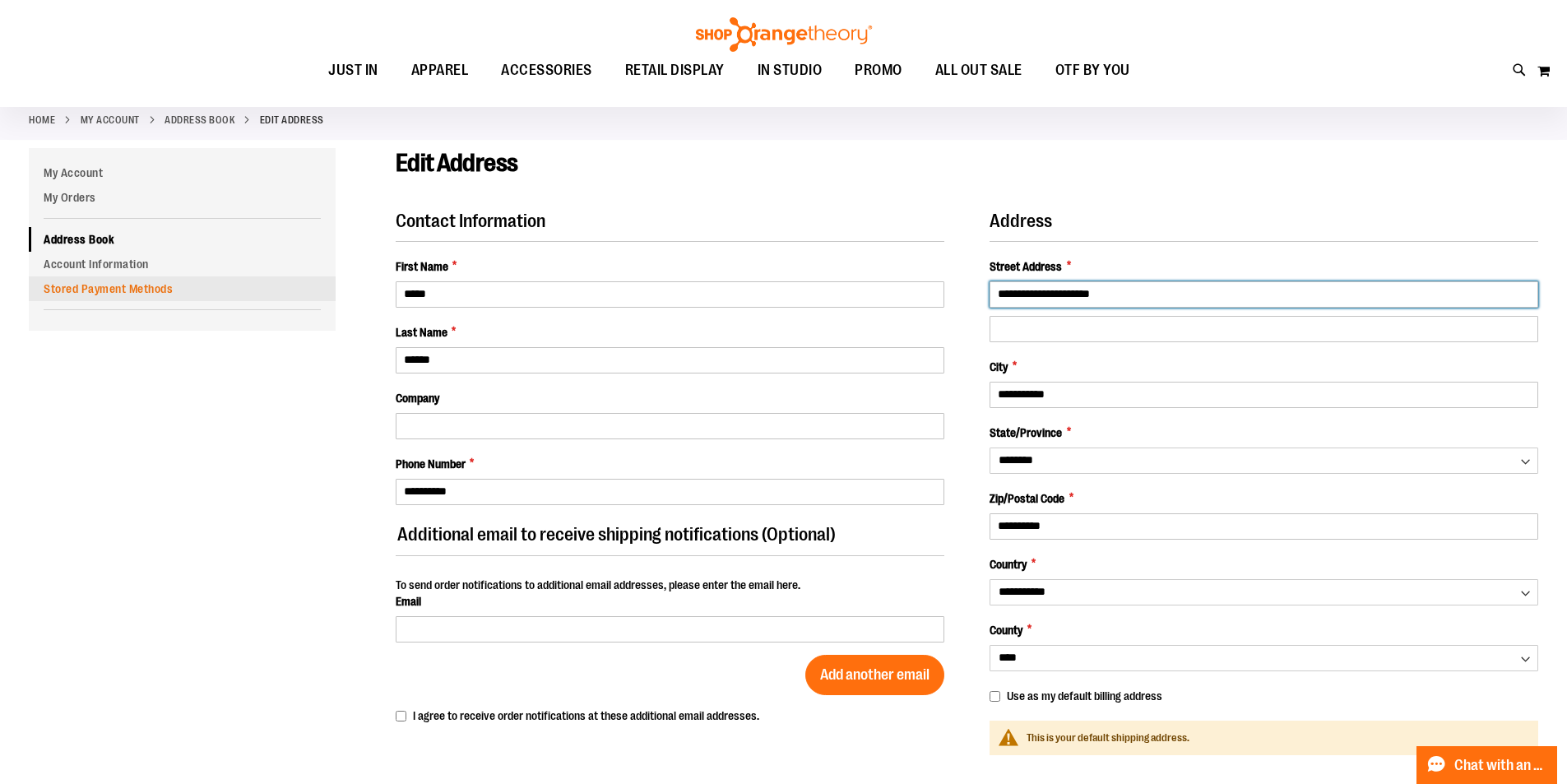
drag, startPoint x: 1167, startPoint y: 288, endPoint x: 302, endPoint y: 298, distance: 865.1
click at [302, 298] on div "**********" at bounding box center [784, 521] width 1510 height 748
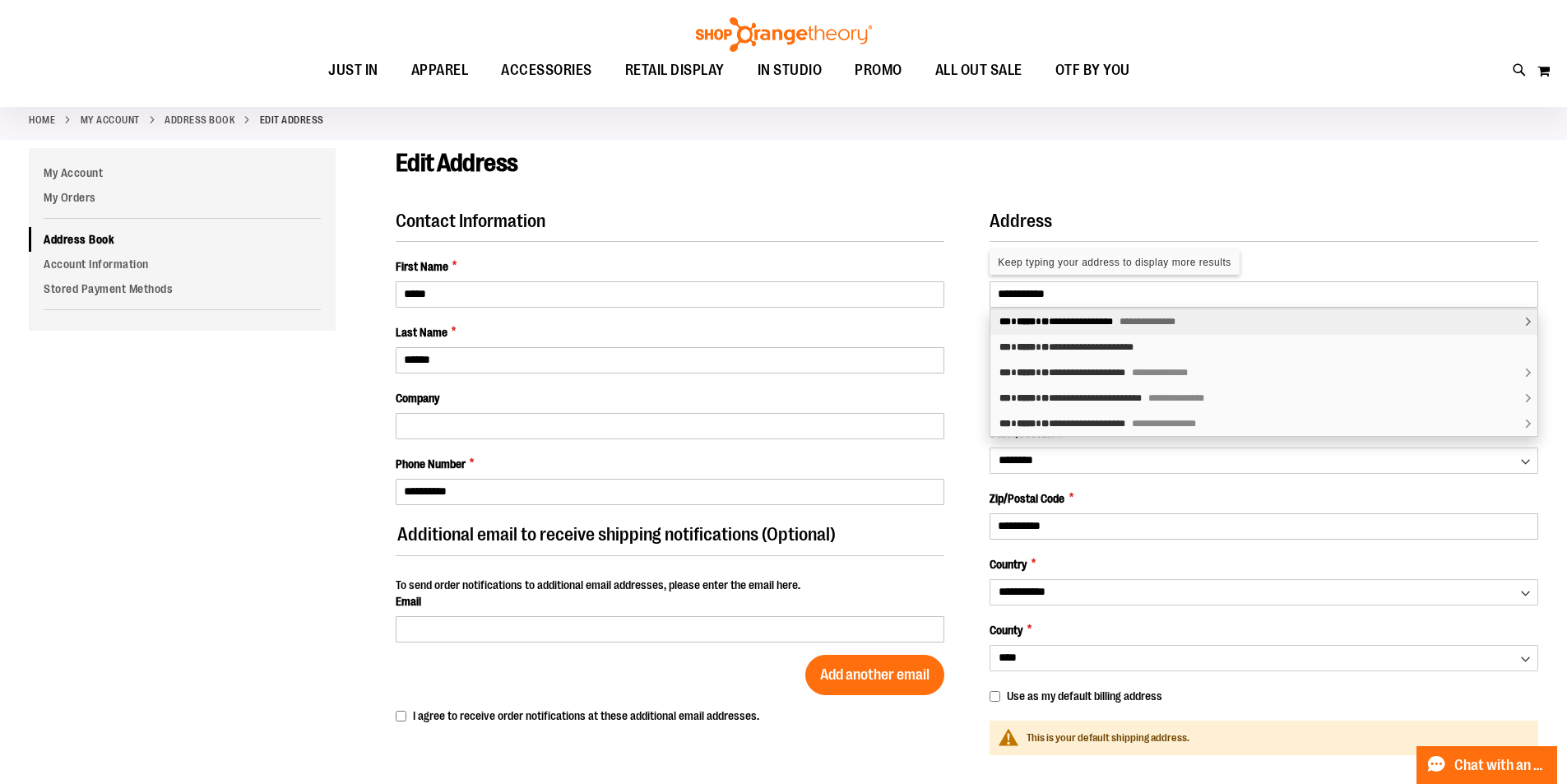
click at [1087, 325] on div "**********" at bounding box center [1264, 321] width 548 height 26
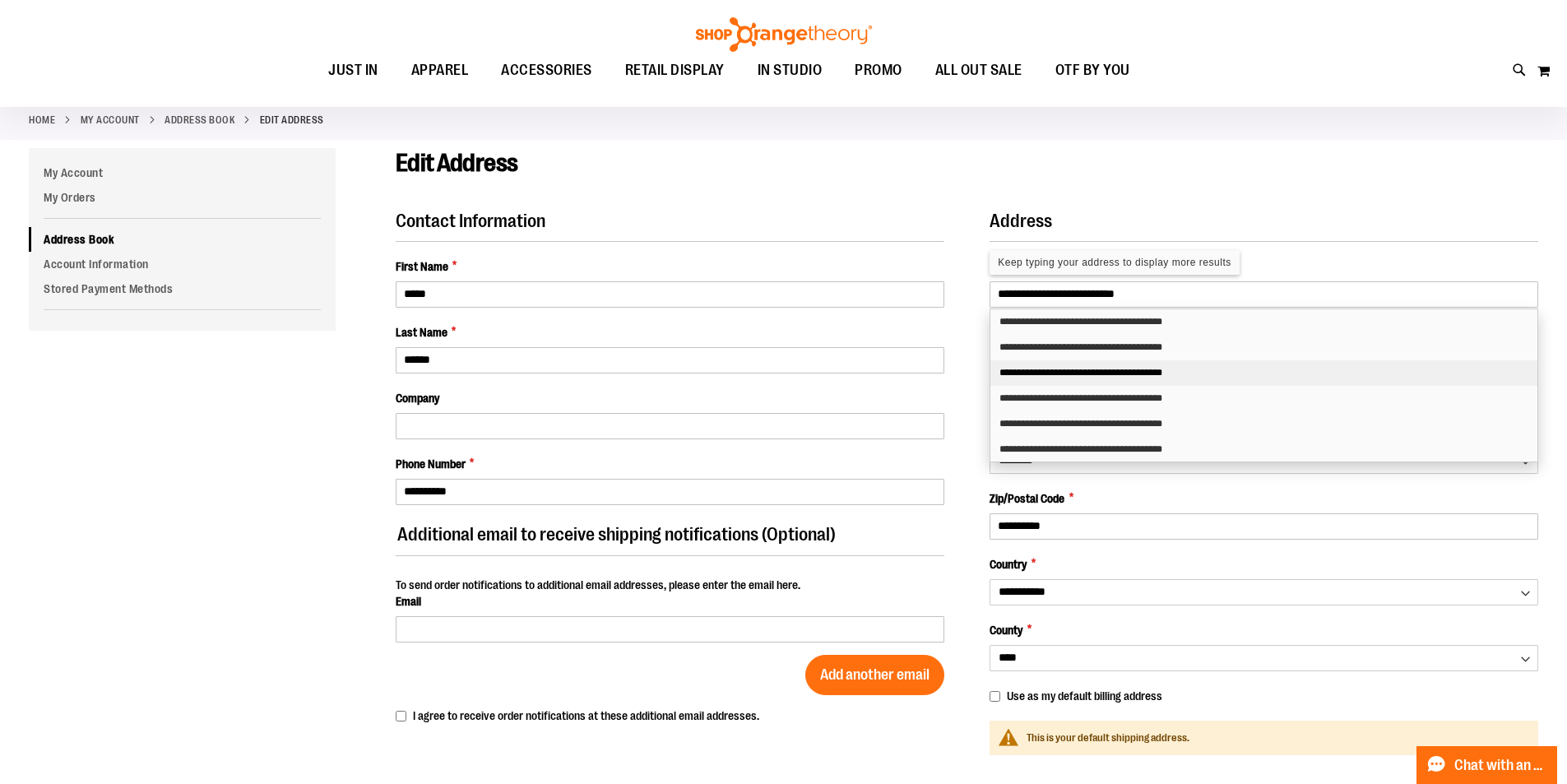
click at [1122, 376] on div "**********" at bounding box center [1264, 373] width 548 height 26
type input "**********"
type input "******"
type input "**********"
select select "**"
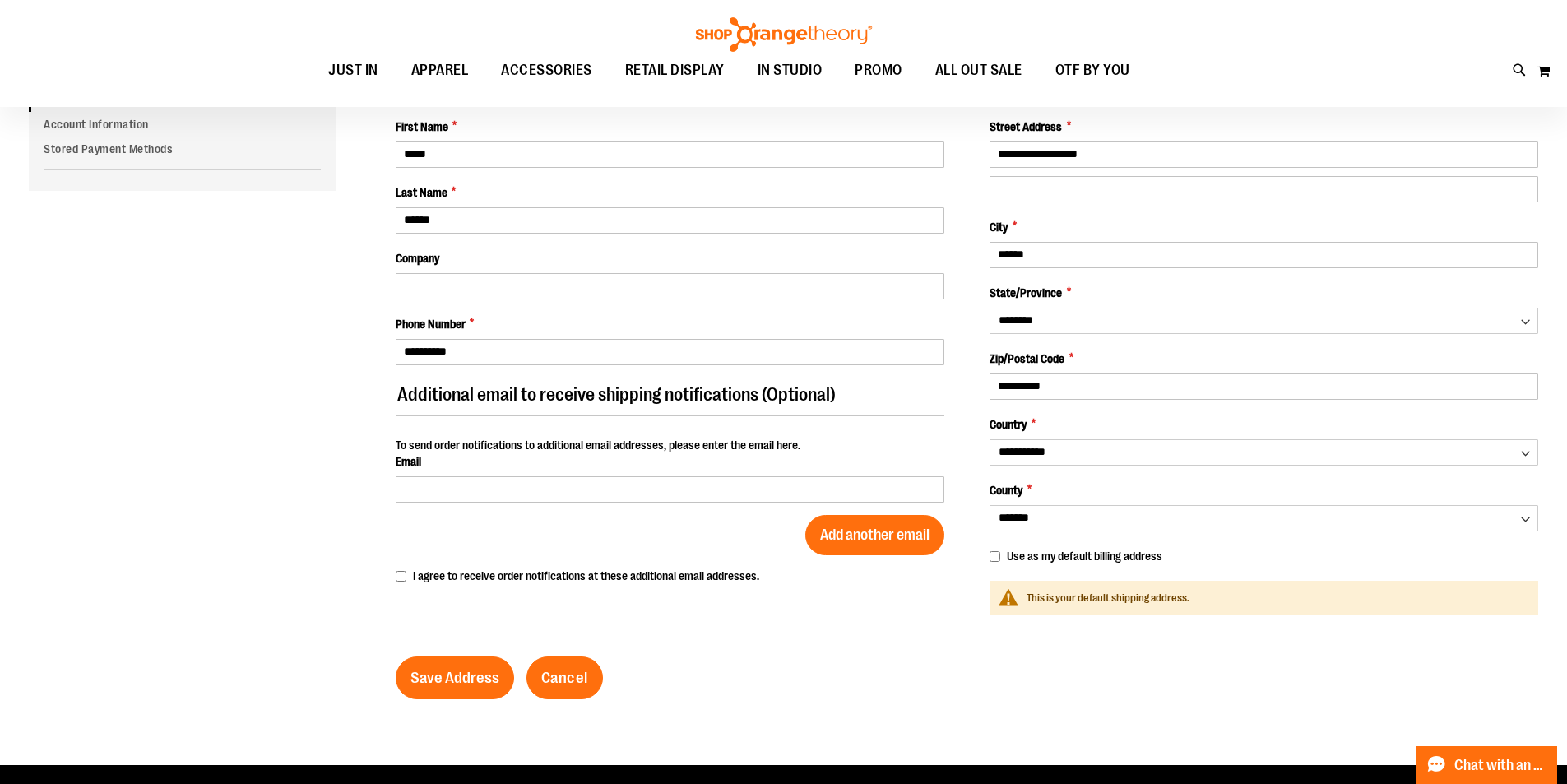
scroll to position [246, 0]
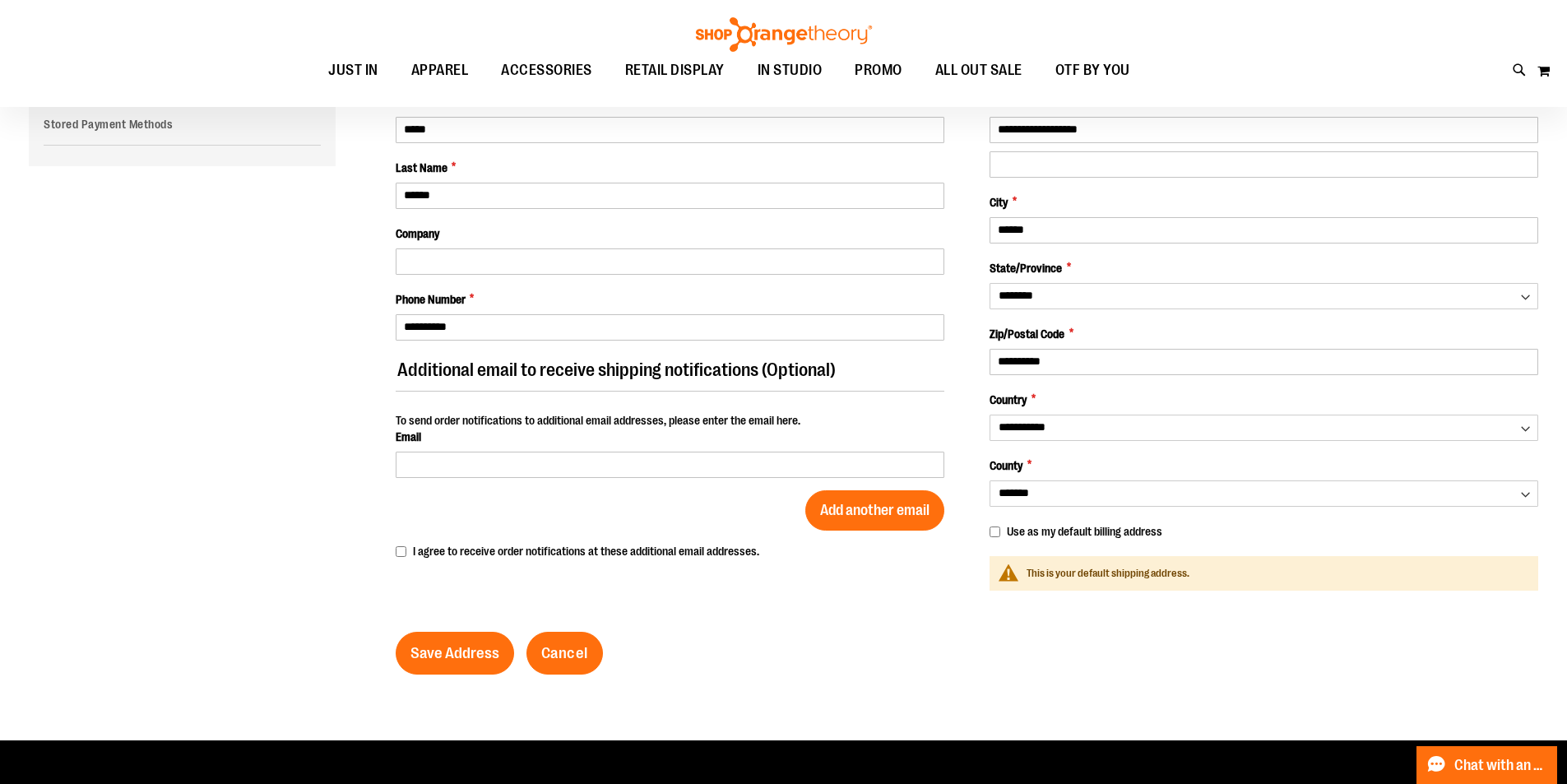
click at [949, 626] on form "**********" at bounding box center [967, 360] width 1143 height 628
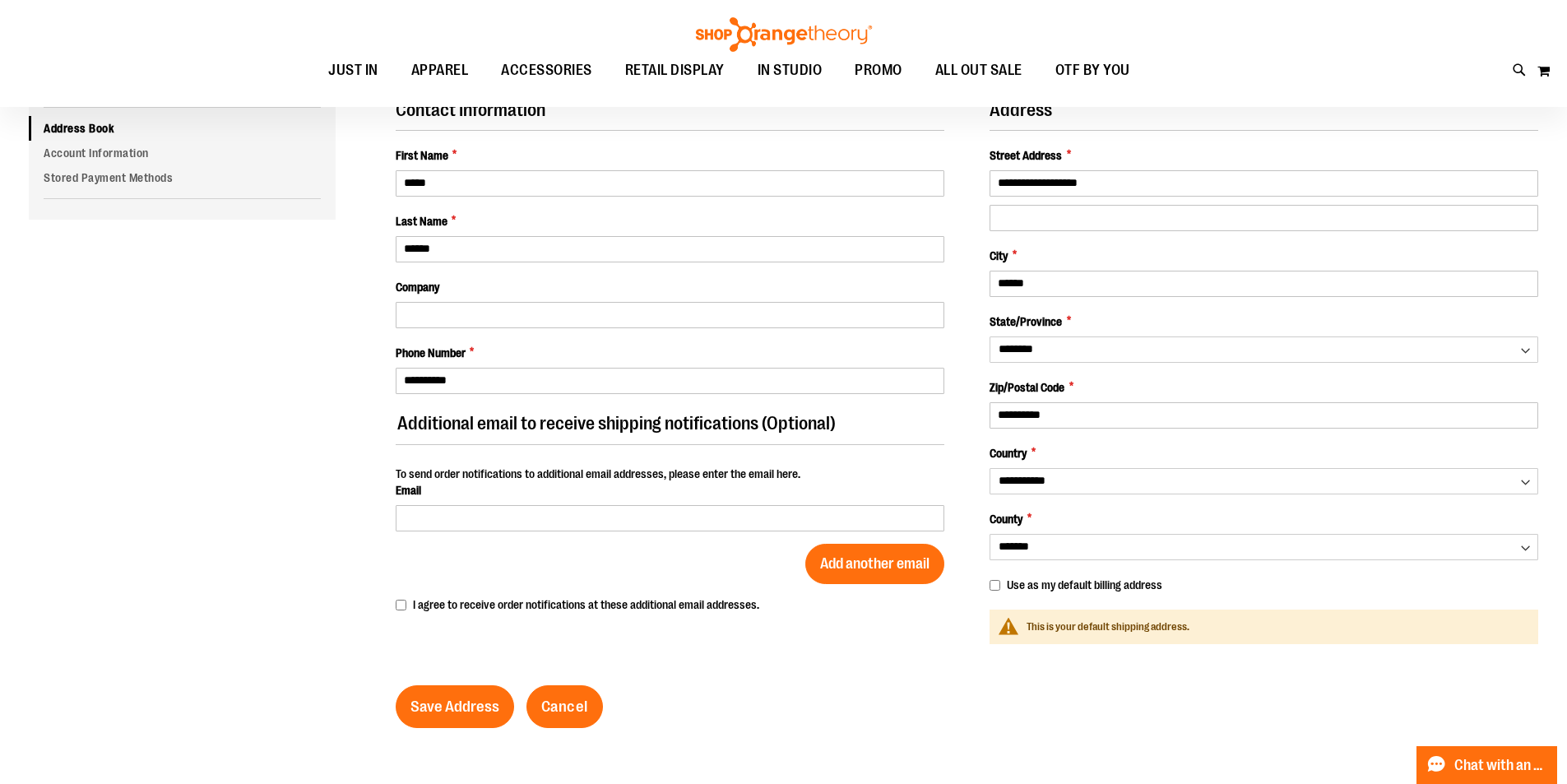
scroll to position [164, 0]
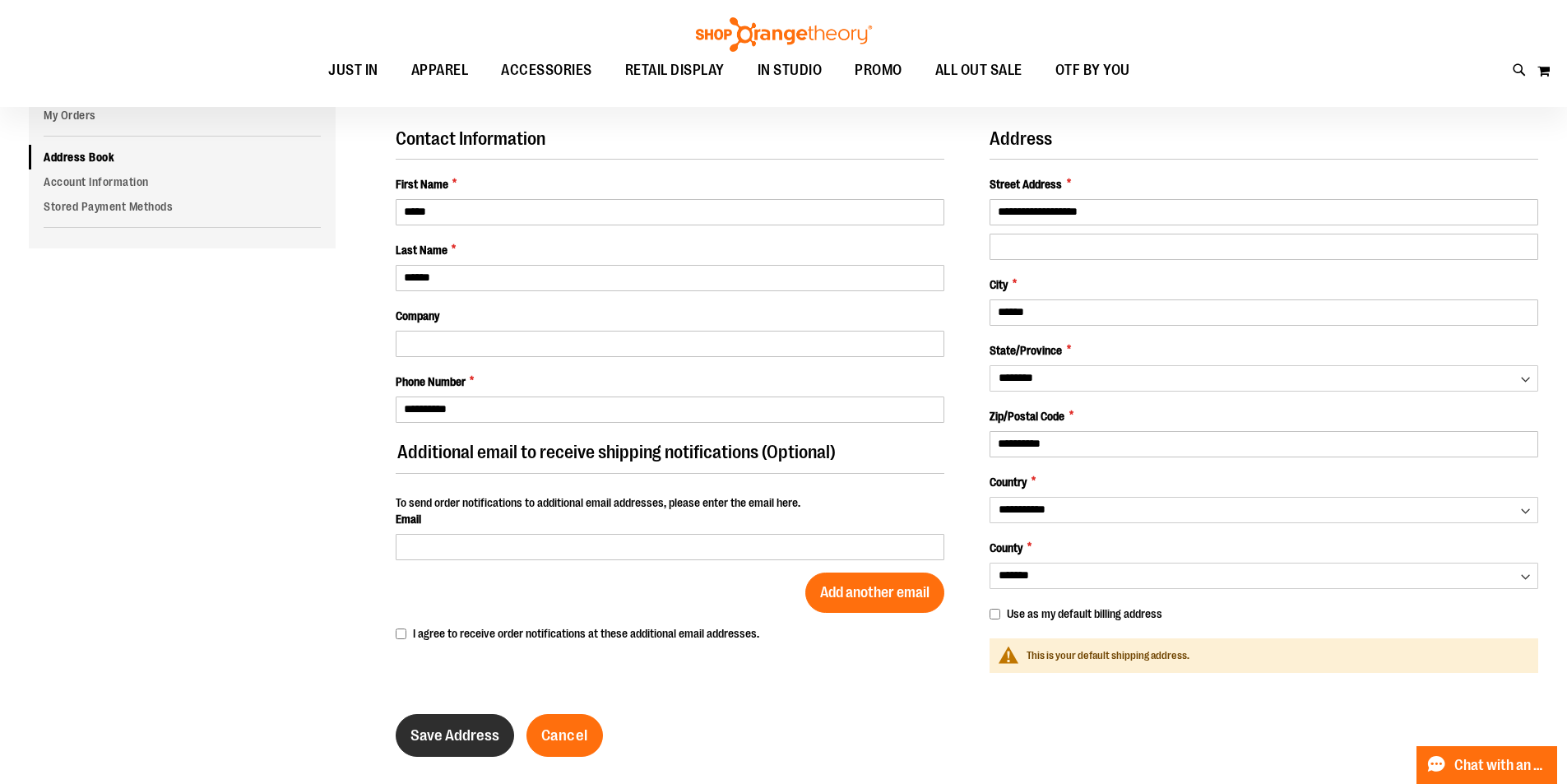
click at [456, 737] on span "Save Address" at bounding box center [455, 735] width 89 height 18
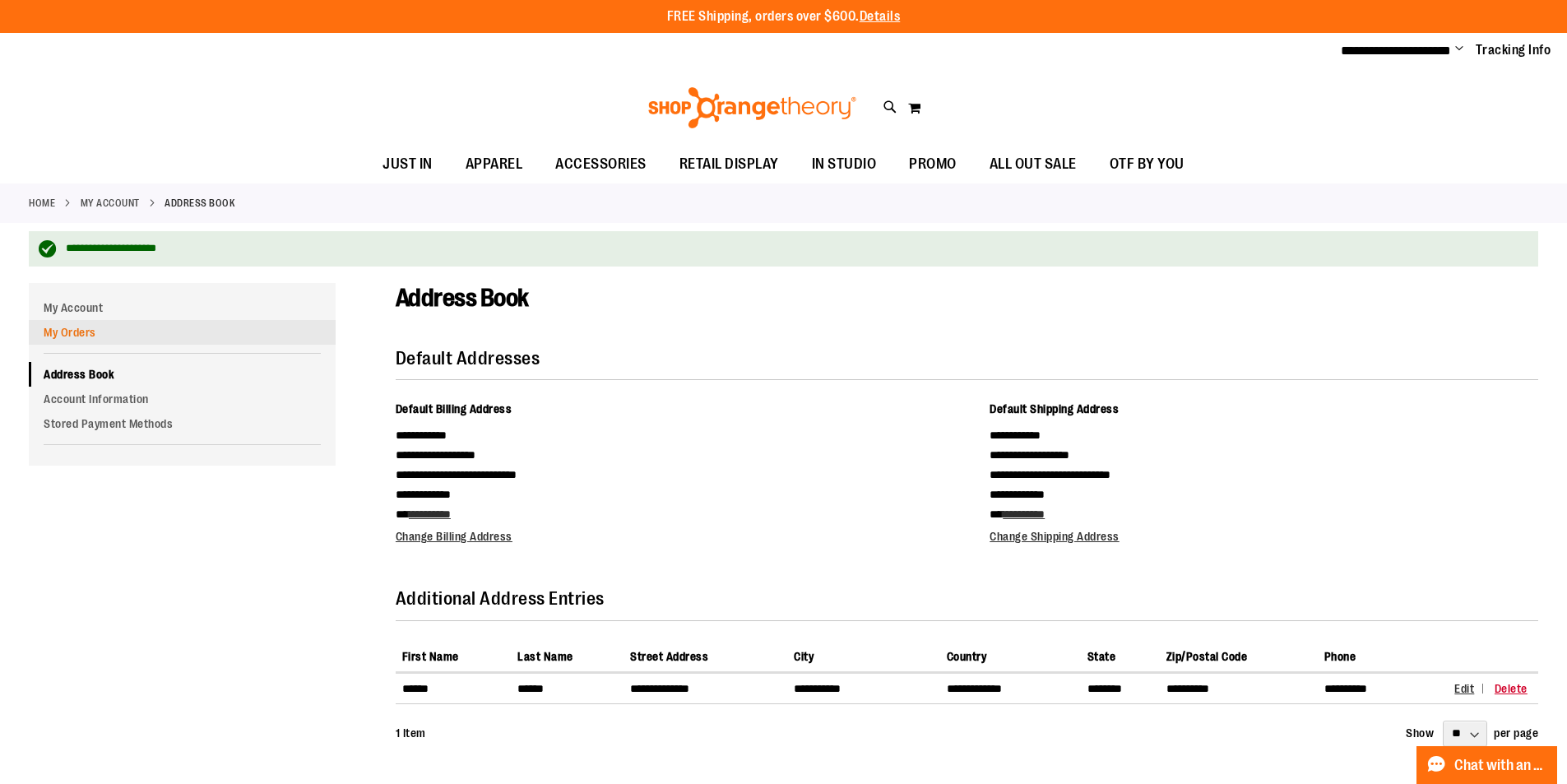
click at [85, 339] on link "My Orders" at bounding box center [182, 332] width 307 height 25
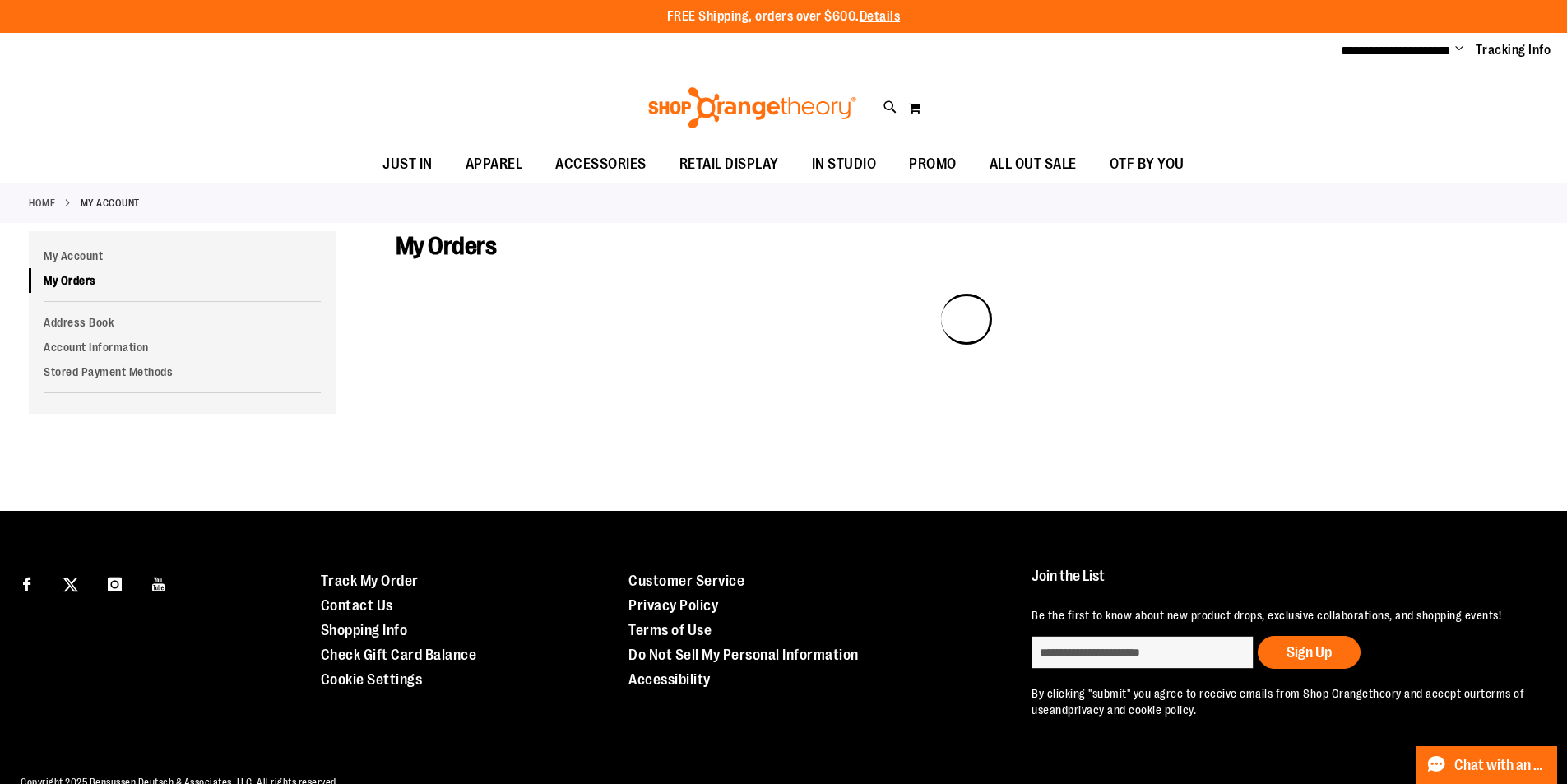
click at [362, 363] on div "My Account My Account My Orders Address Book Account Information Stored Payment…" at bounding box center [197, 322] width 337 height 182
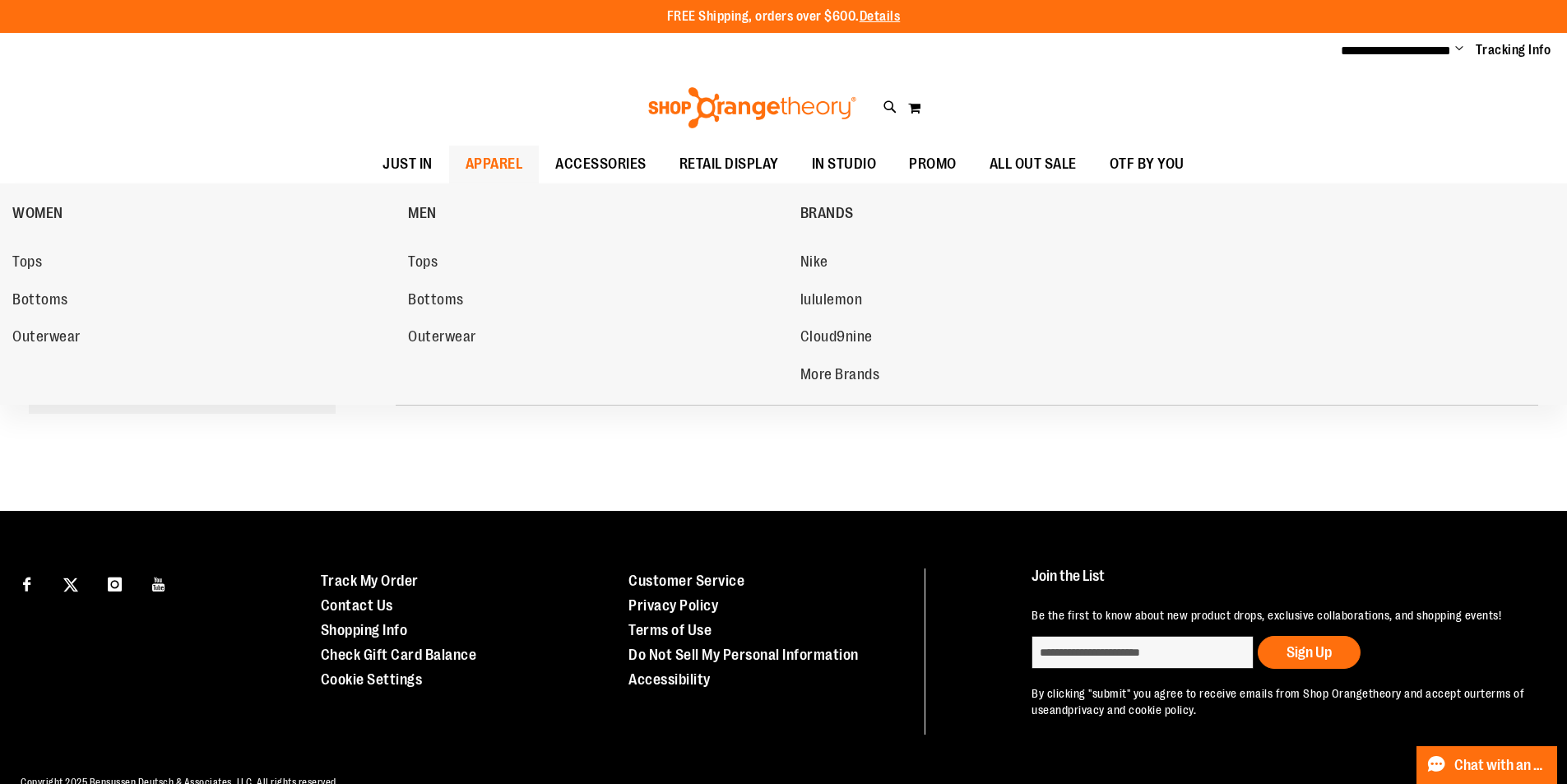
click at [485, 165] on span "APPAREL" at bounding box center [494, 165] width 58 height 37
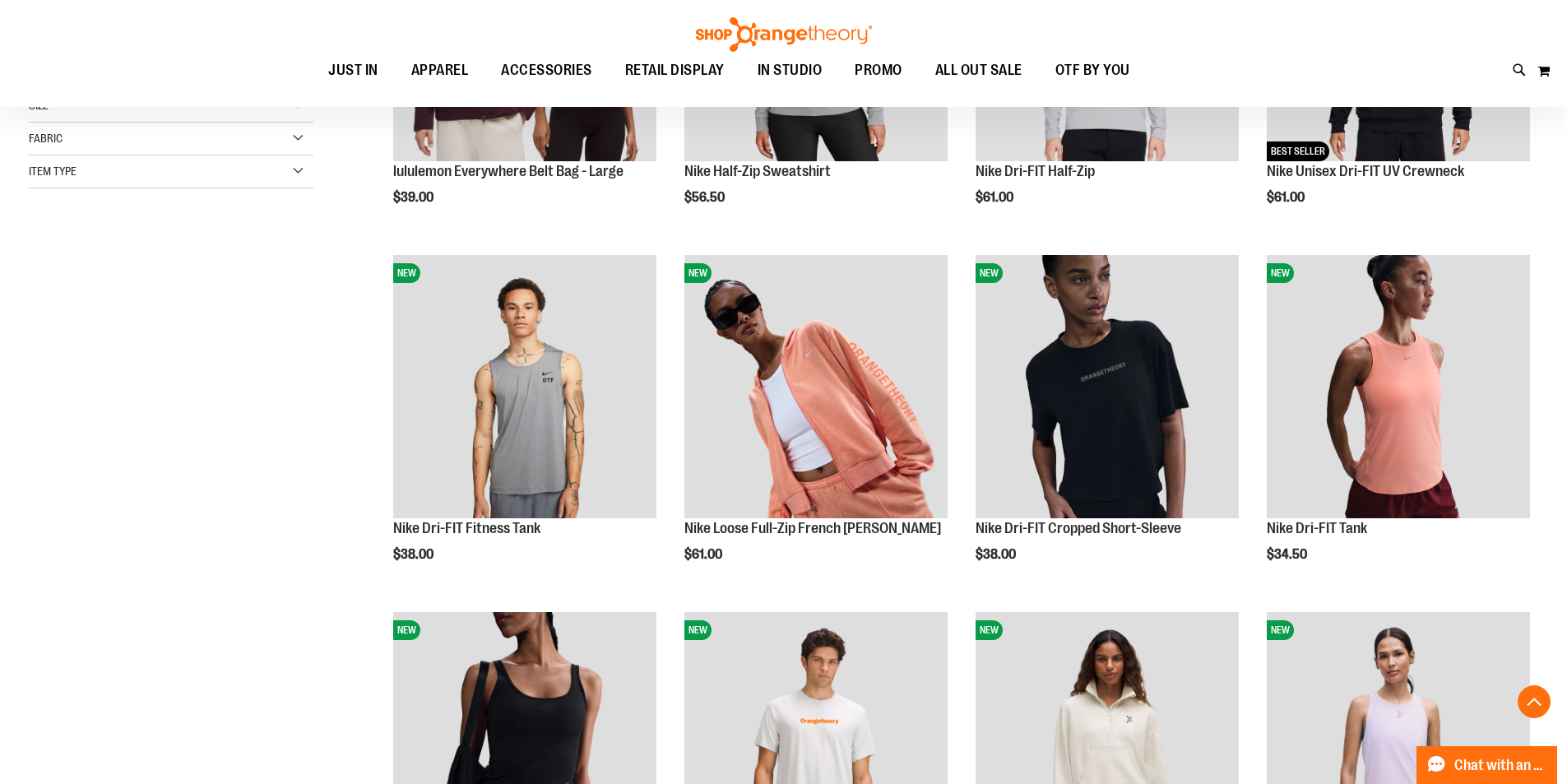
scroll to position [493, 0]
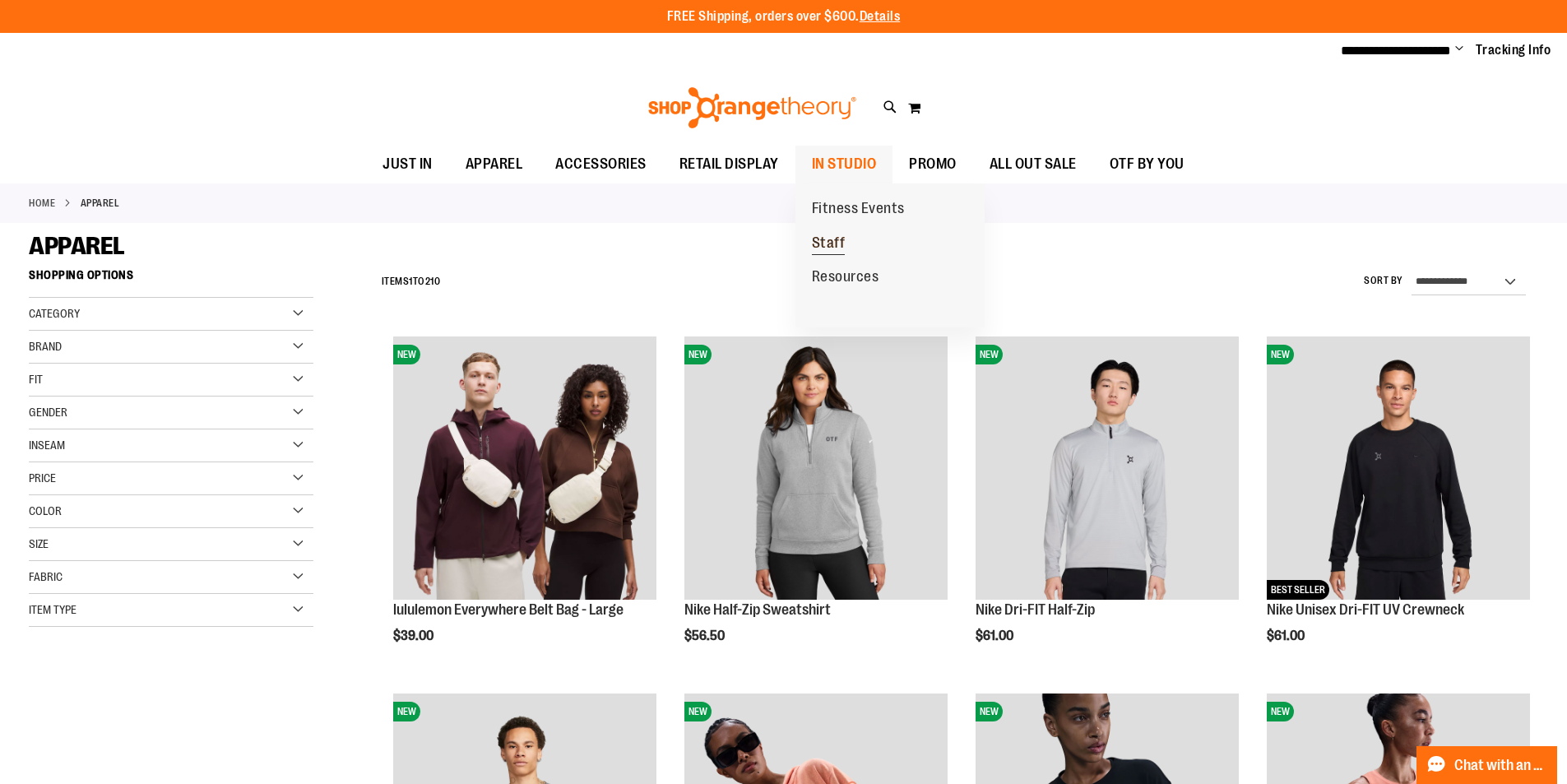
click at [831, 247] on span "Staff" at bounding box center [829, 244] width 34 height 20
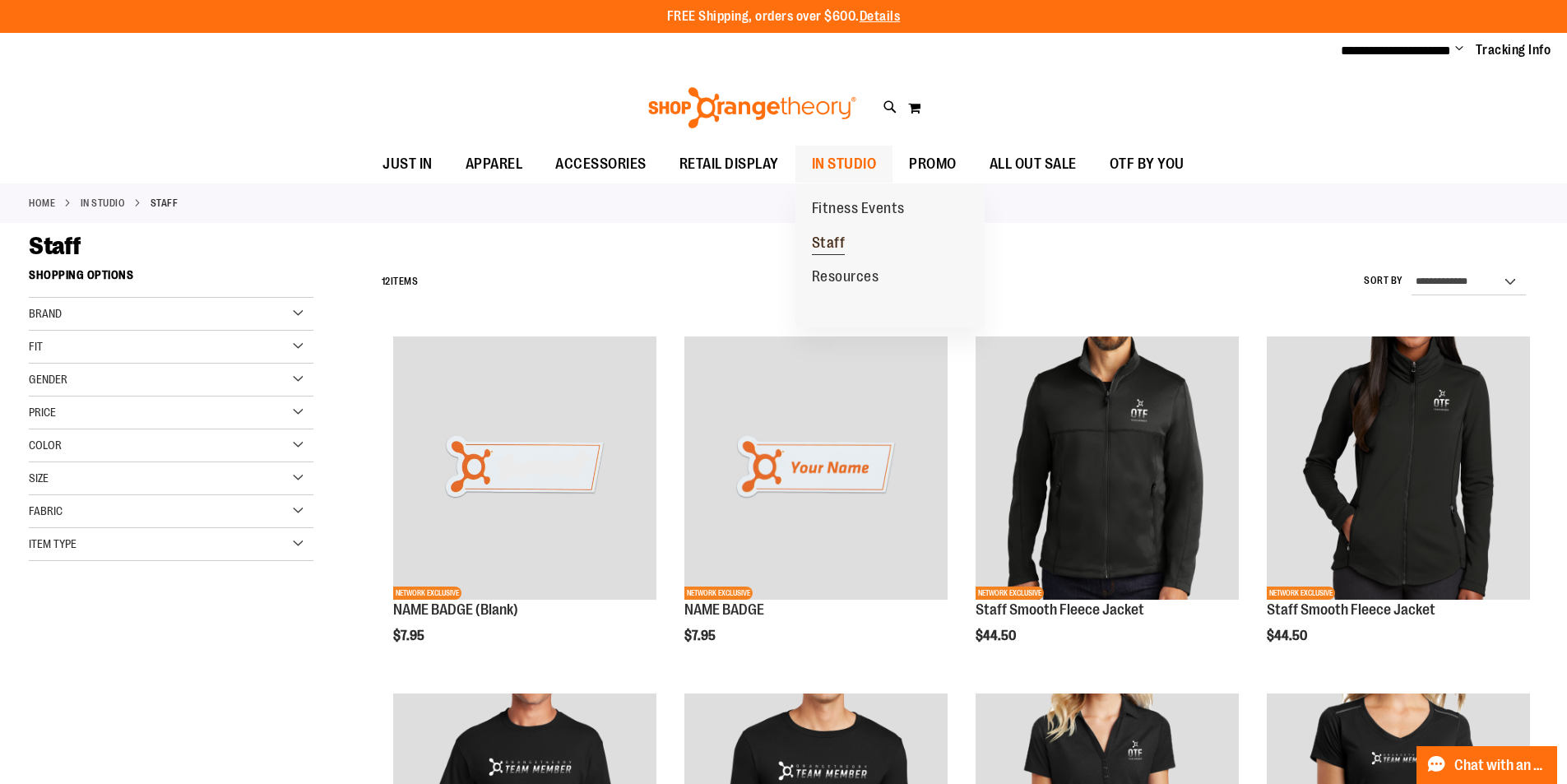
click at [832, 237] on span "Staff" at bounding box center [829, 244] width 34 height 20
click at [1446, 51] on span "**********" at bounding box center [1396, 51] width 110 height 12
click at [1461, 48] on span "Change" at bounding box center [1459, 50] width 8 height 16
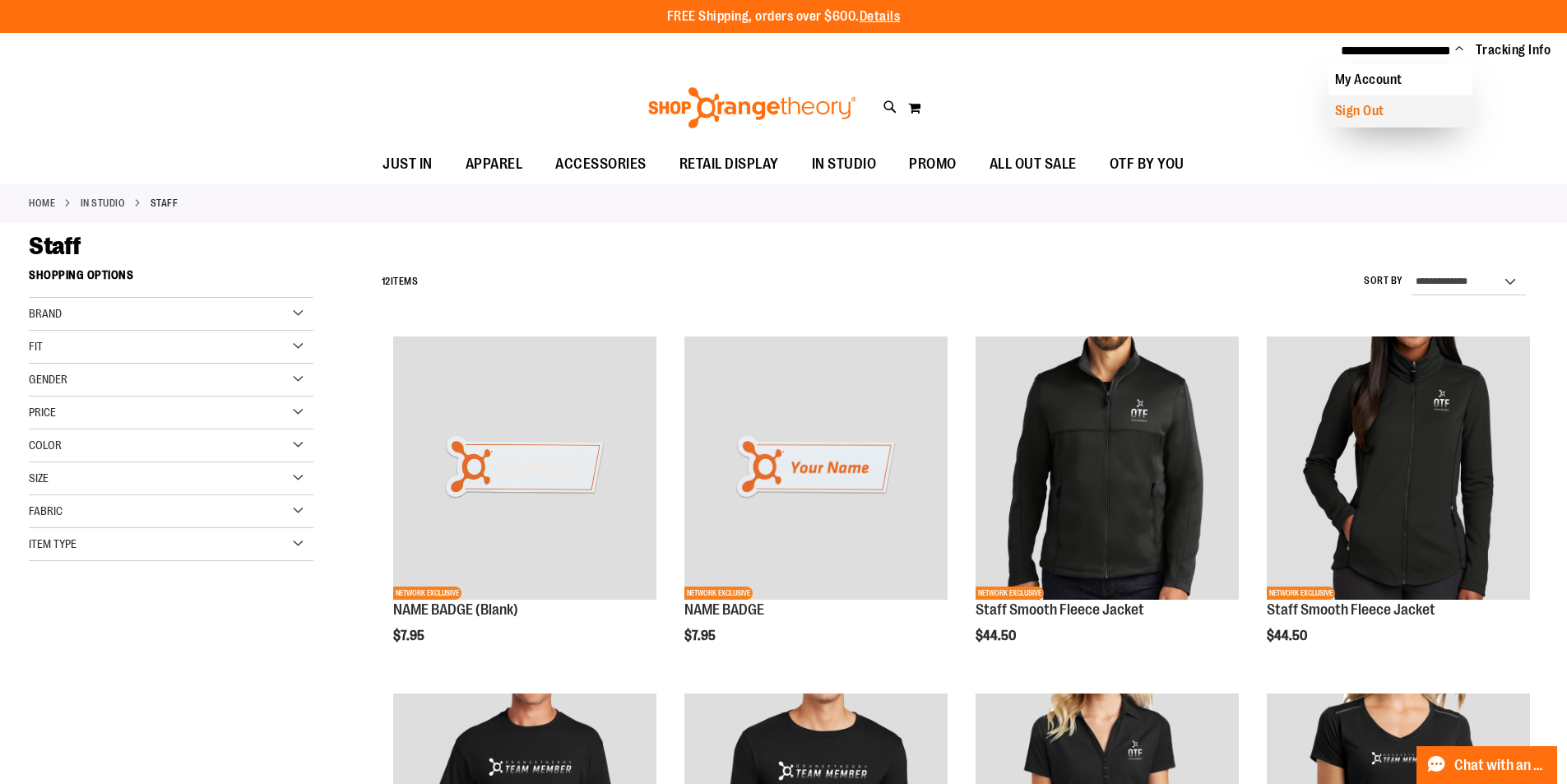
click at [1370, 107] on link "Sign Out" at bounding box center [1401, 110] width 144 height 31
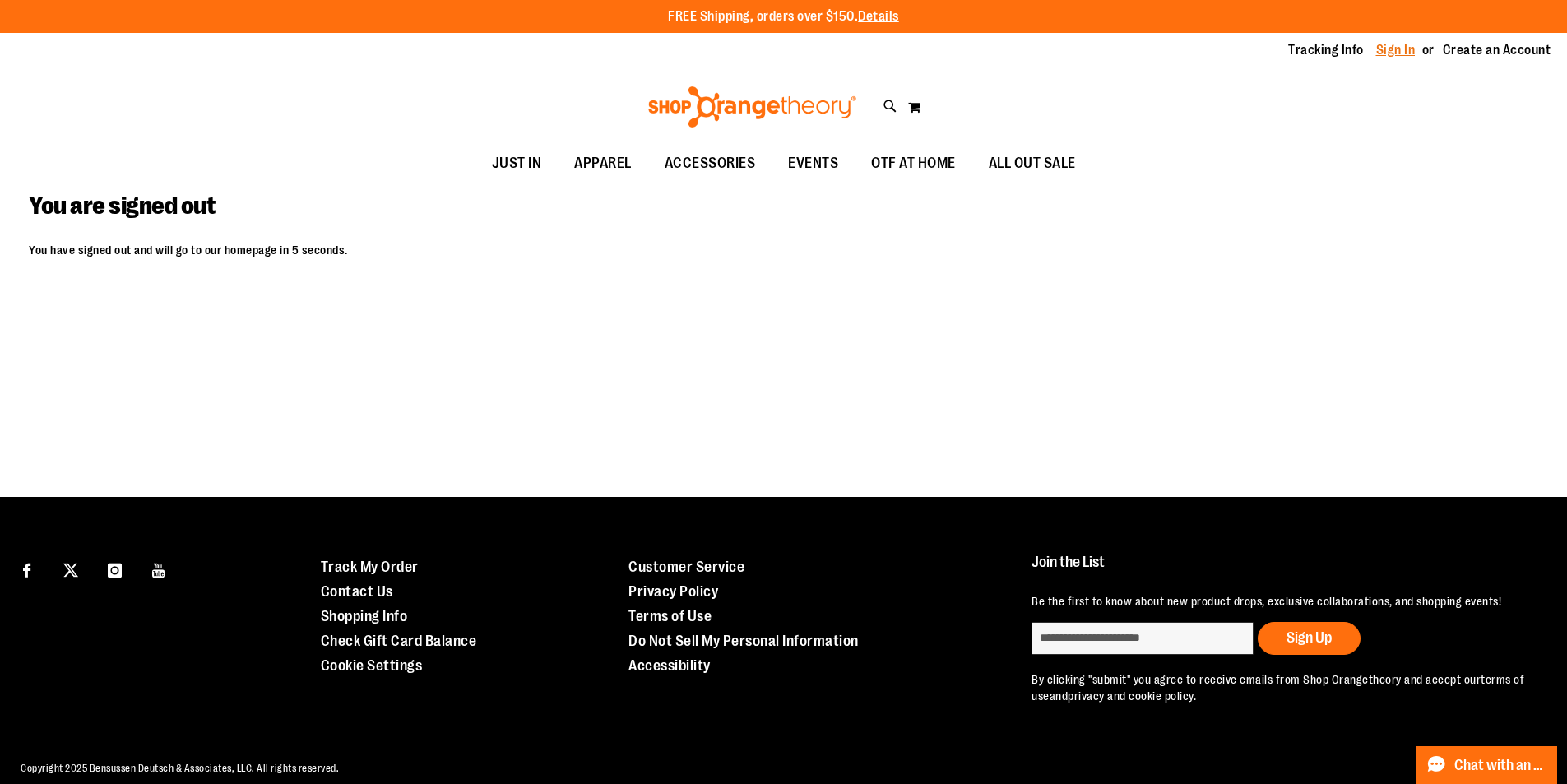
click at [1408, 45] on link "Sign In" at bounding box center [1396, 50] width 39 height 18
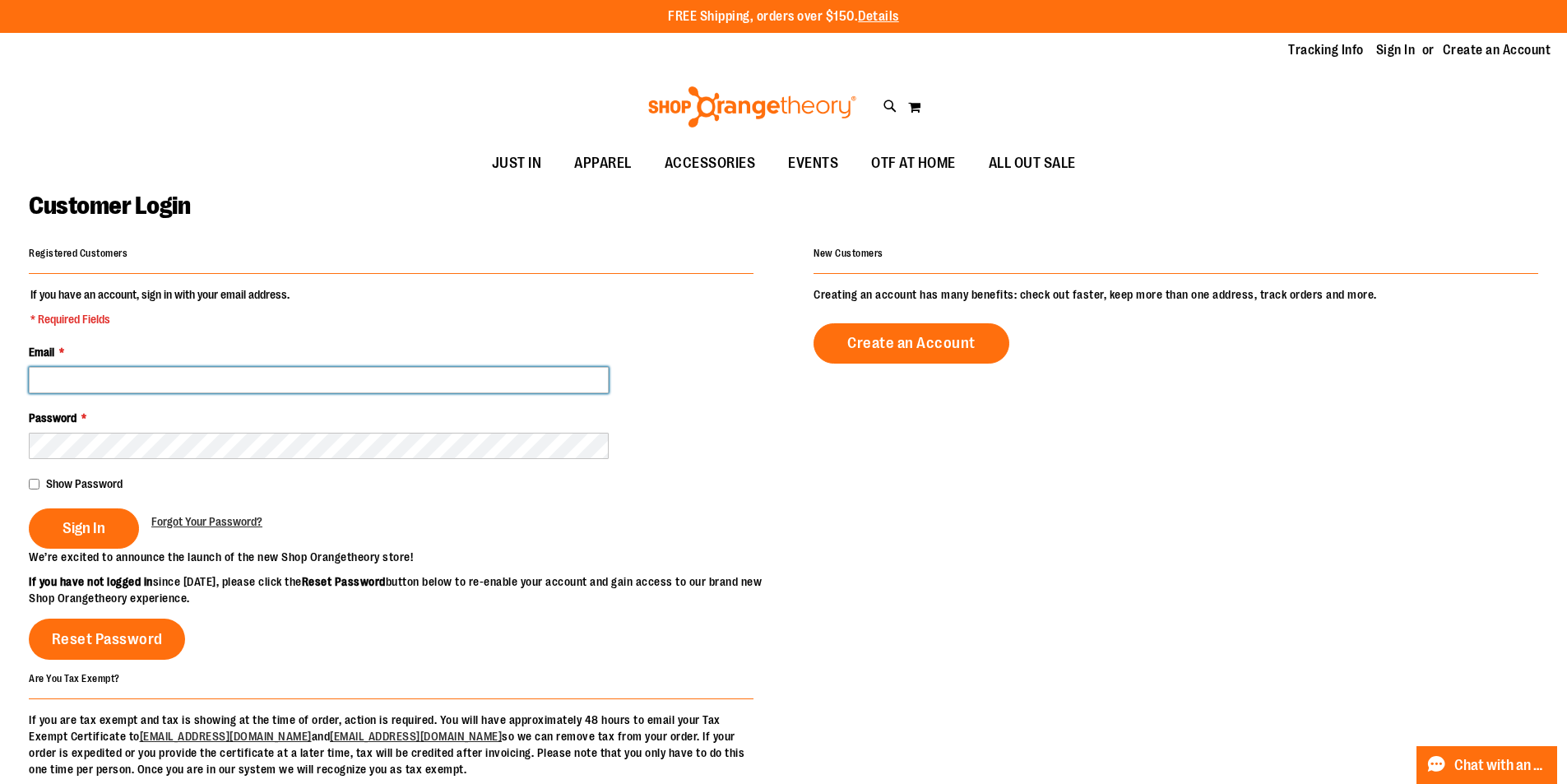
click at [115, 381] on input "Email *" at bounding box center [319, 380] width 581 height 27
type input "**********"
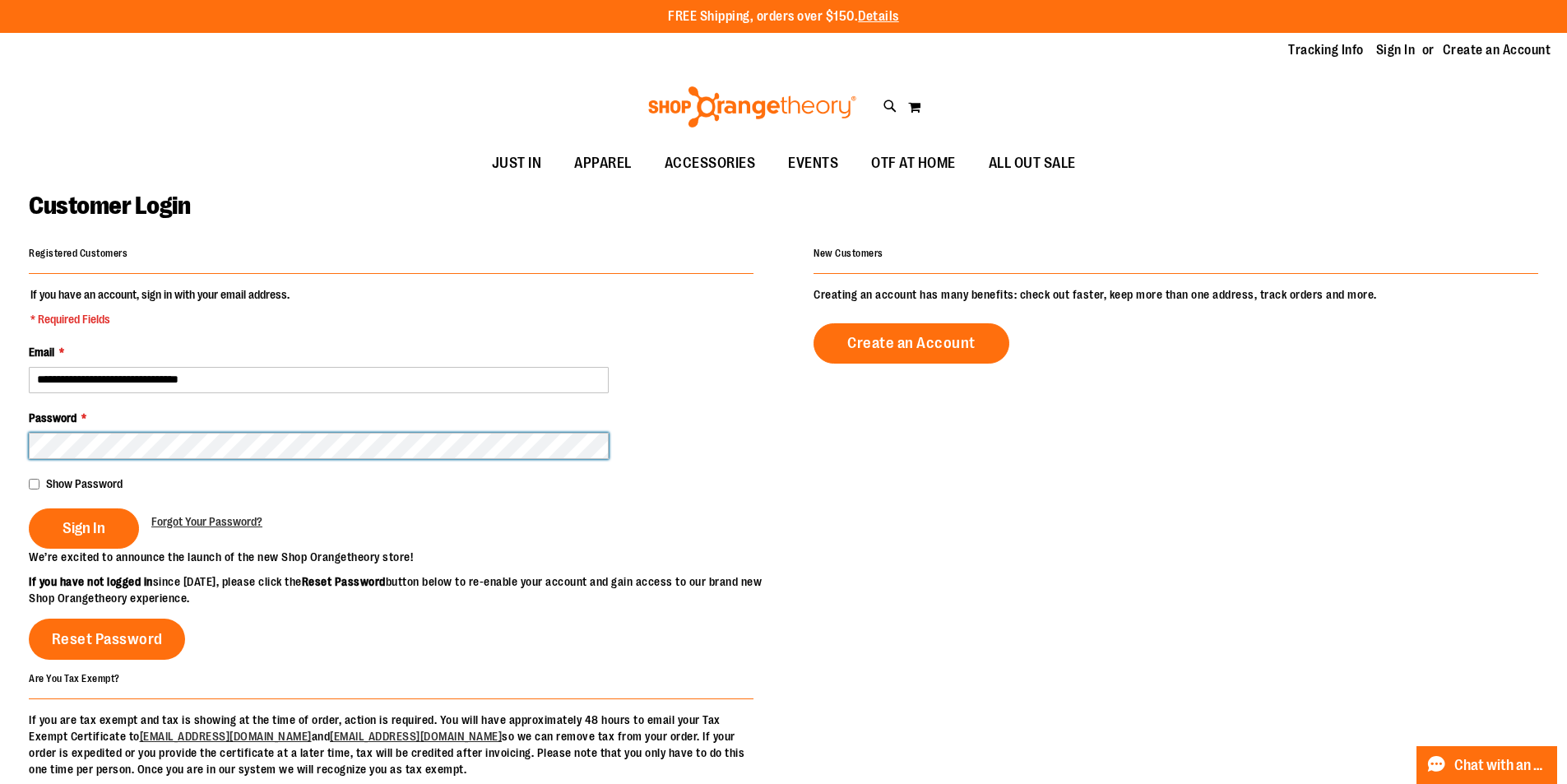
click at [28, 508] on button "Sign In" at bounding box center [84, 528] width 110 height 40
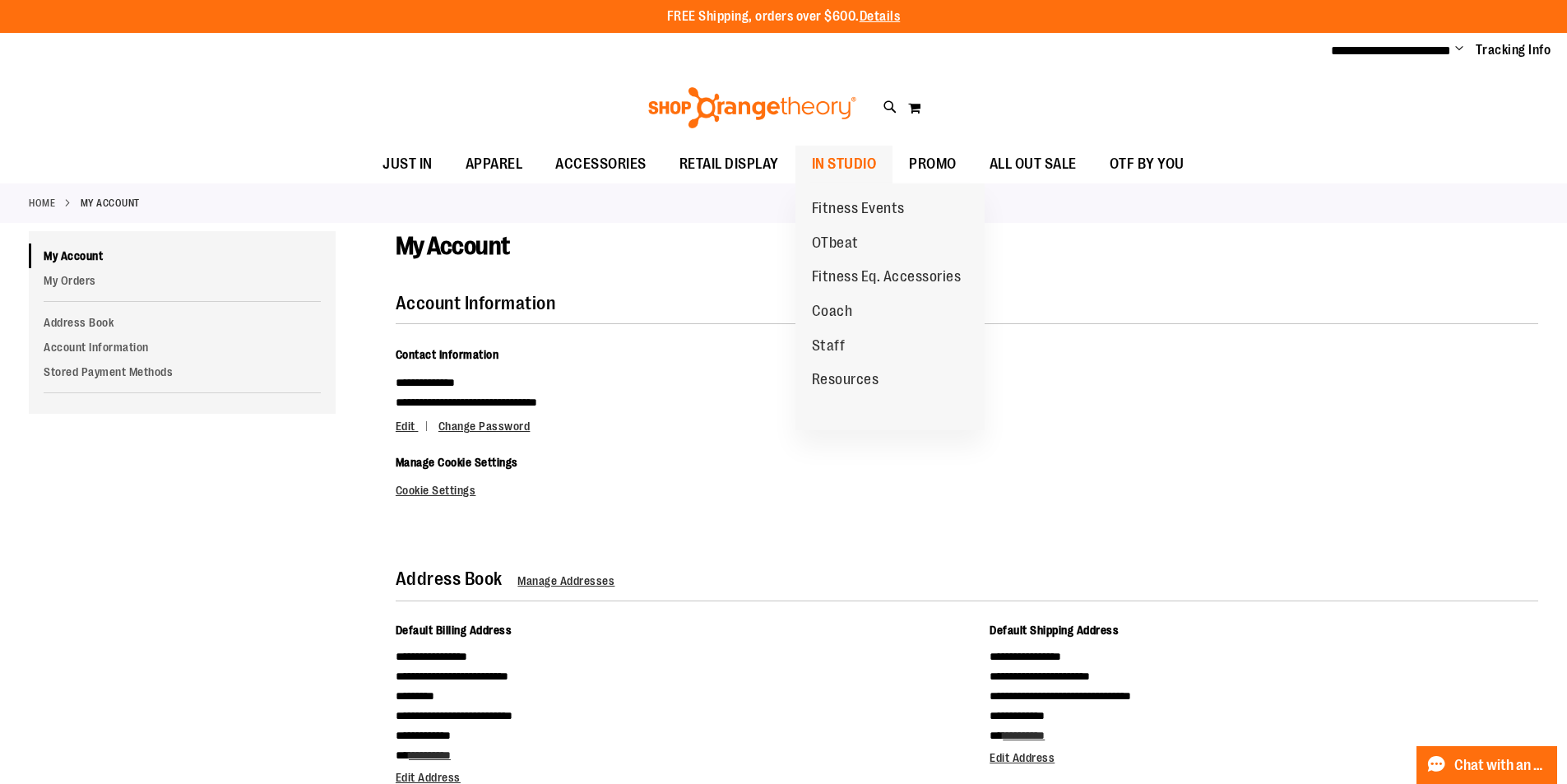
click at [843, 168] on span "IN STUDIO" at bounding box center [844, 165] width 65 height 37
click at [845, 308] on span "Coach" at bounding box center [832, 312] width 41 height 20
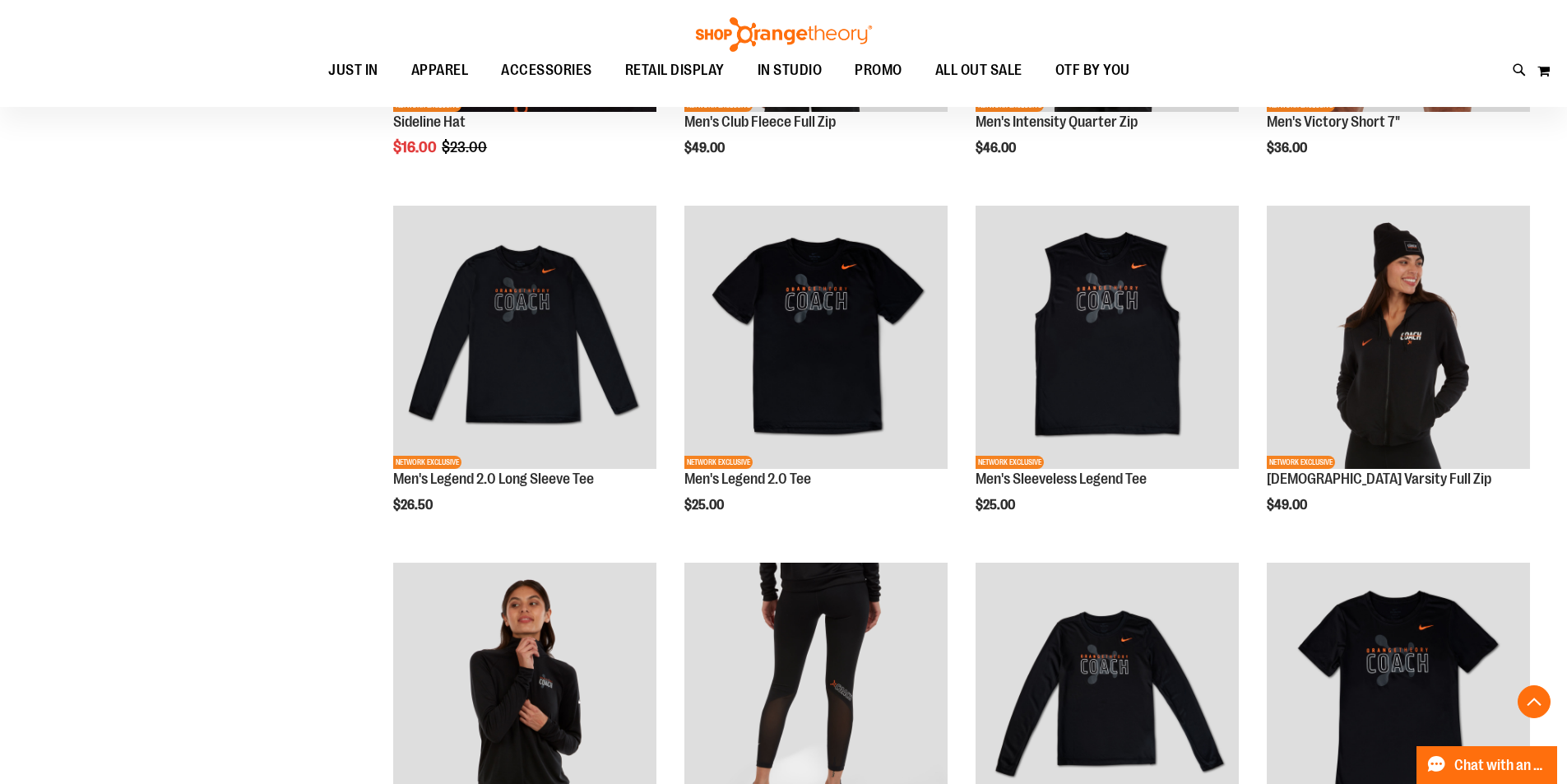
scroll to position [493, 0]
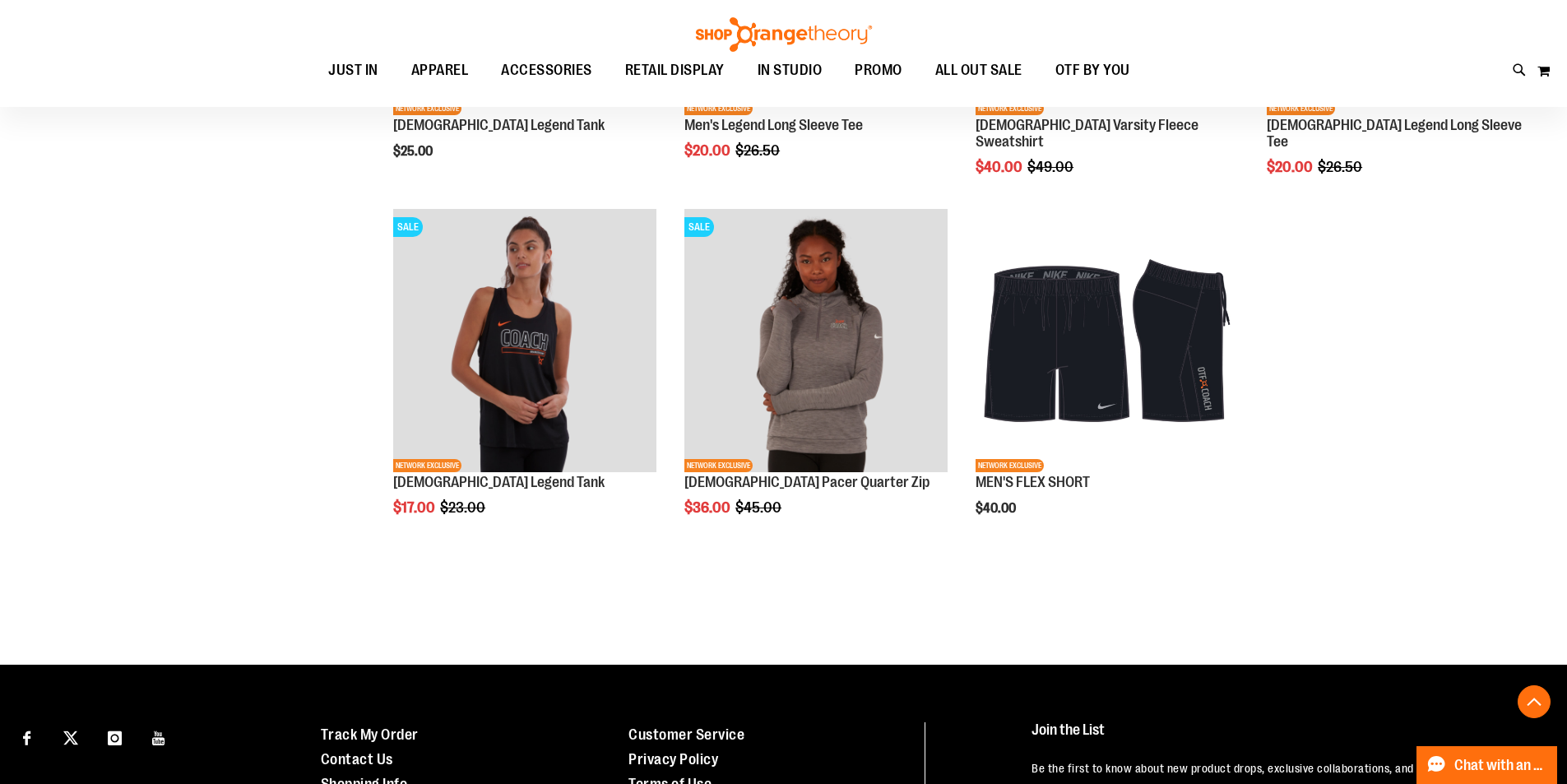
scroll to position [1479, 0]
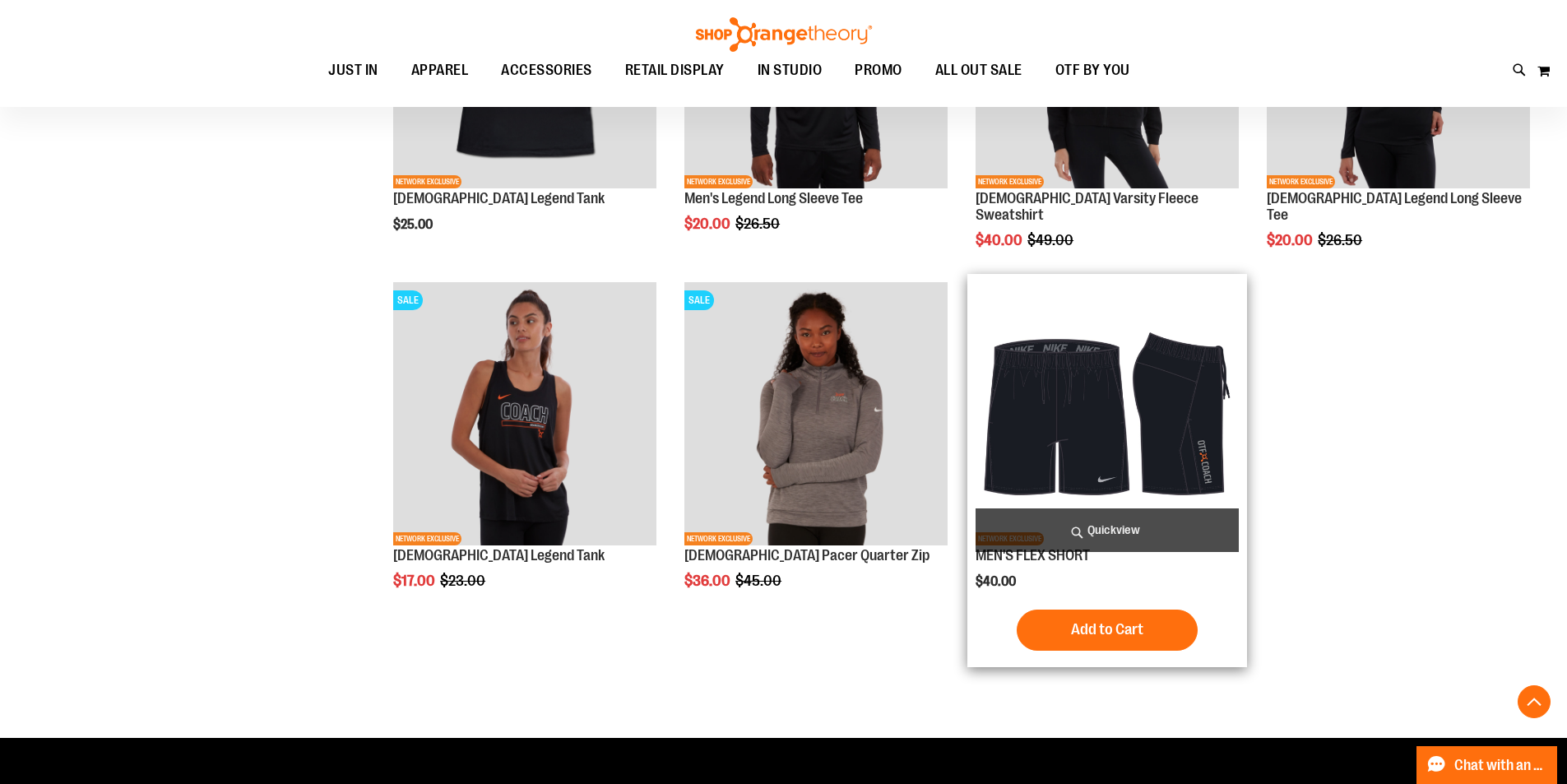
click at [1133, 439] on img "product" at bounding box center [1108, 414] width 264 height 263
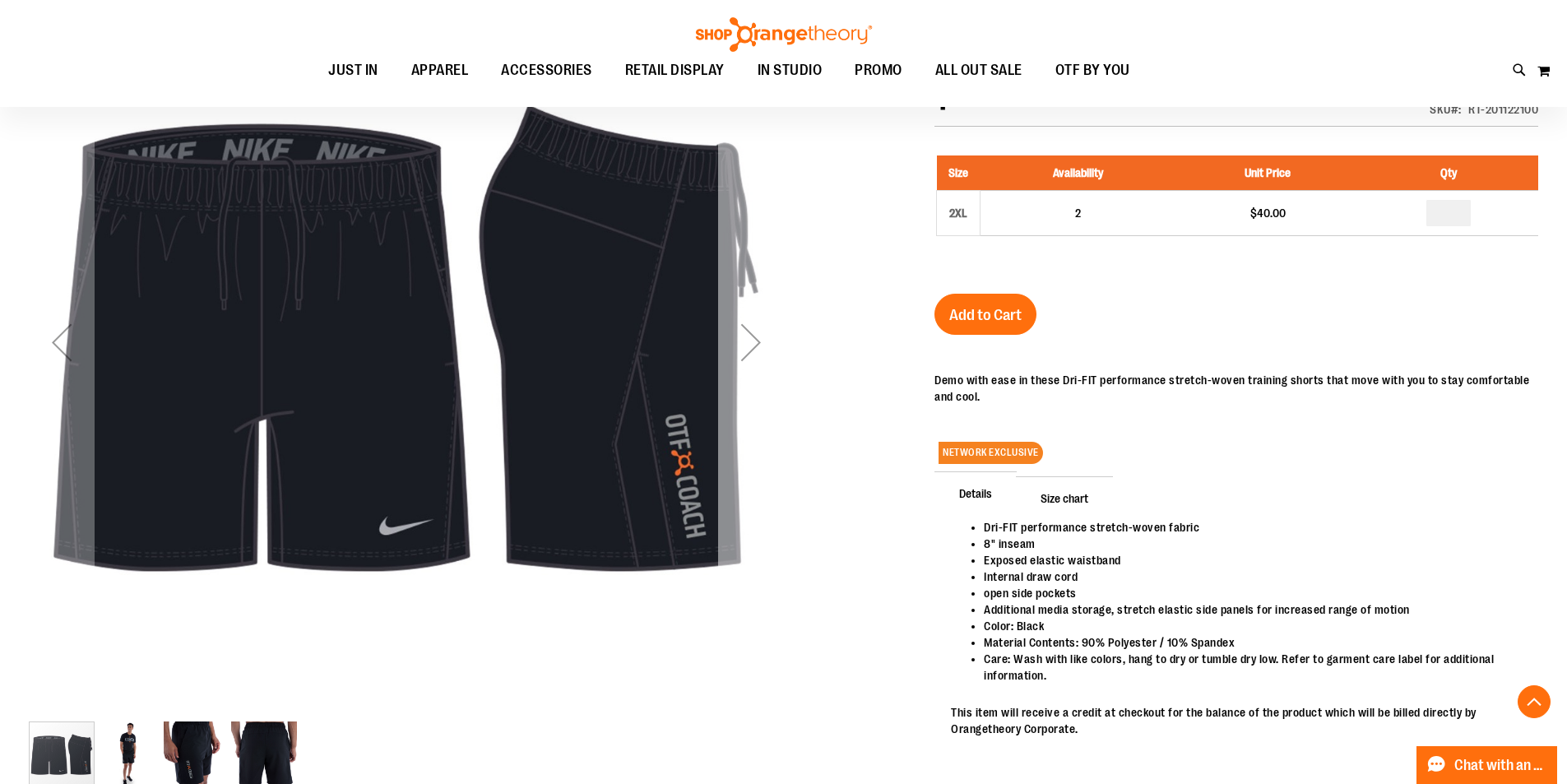
scroll to position [246, 0]
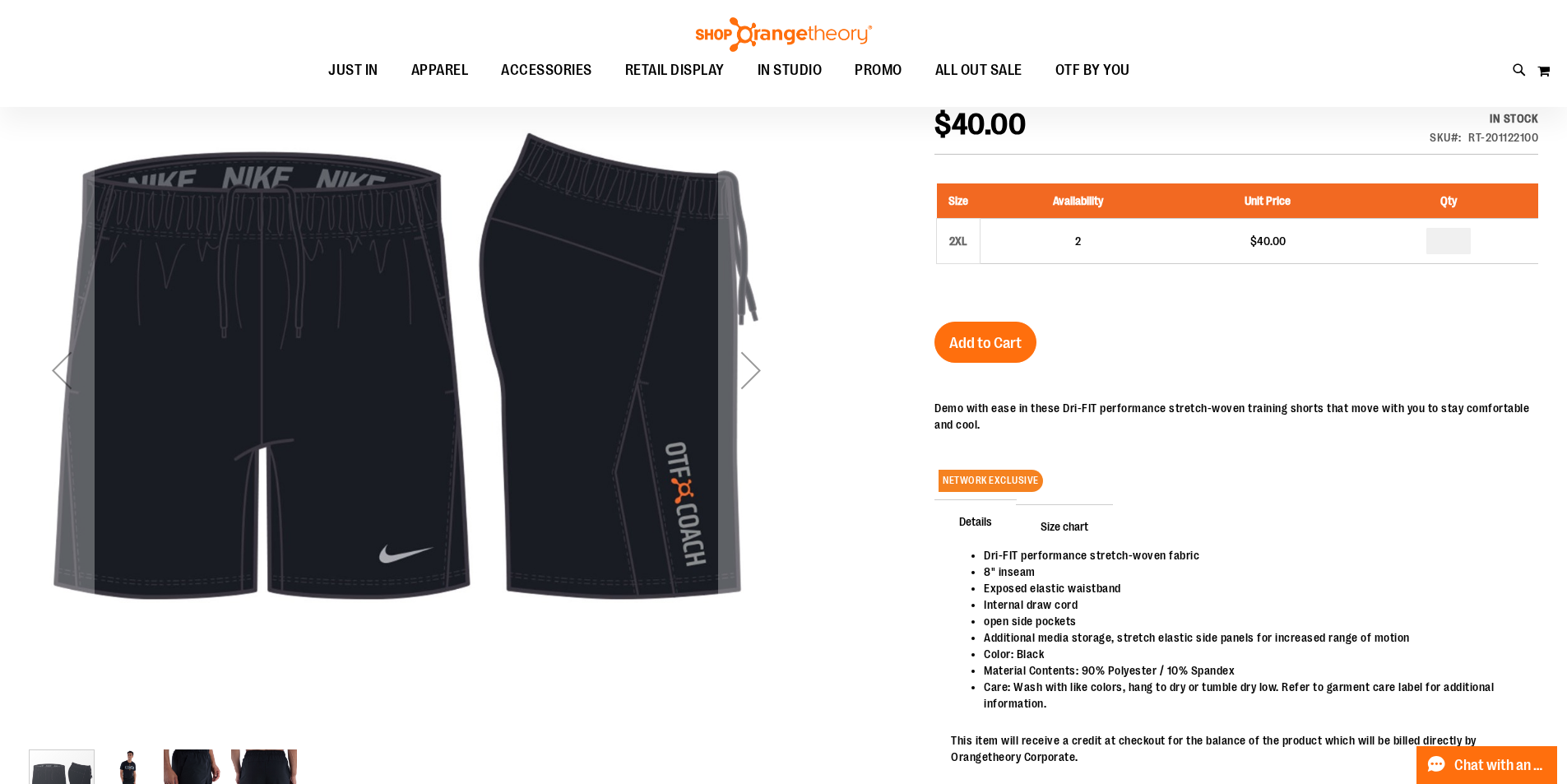
click at [758, 399] on div "Next" at bounding box center [751, 370] width 66 height 66
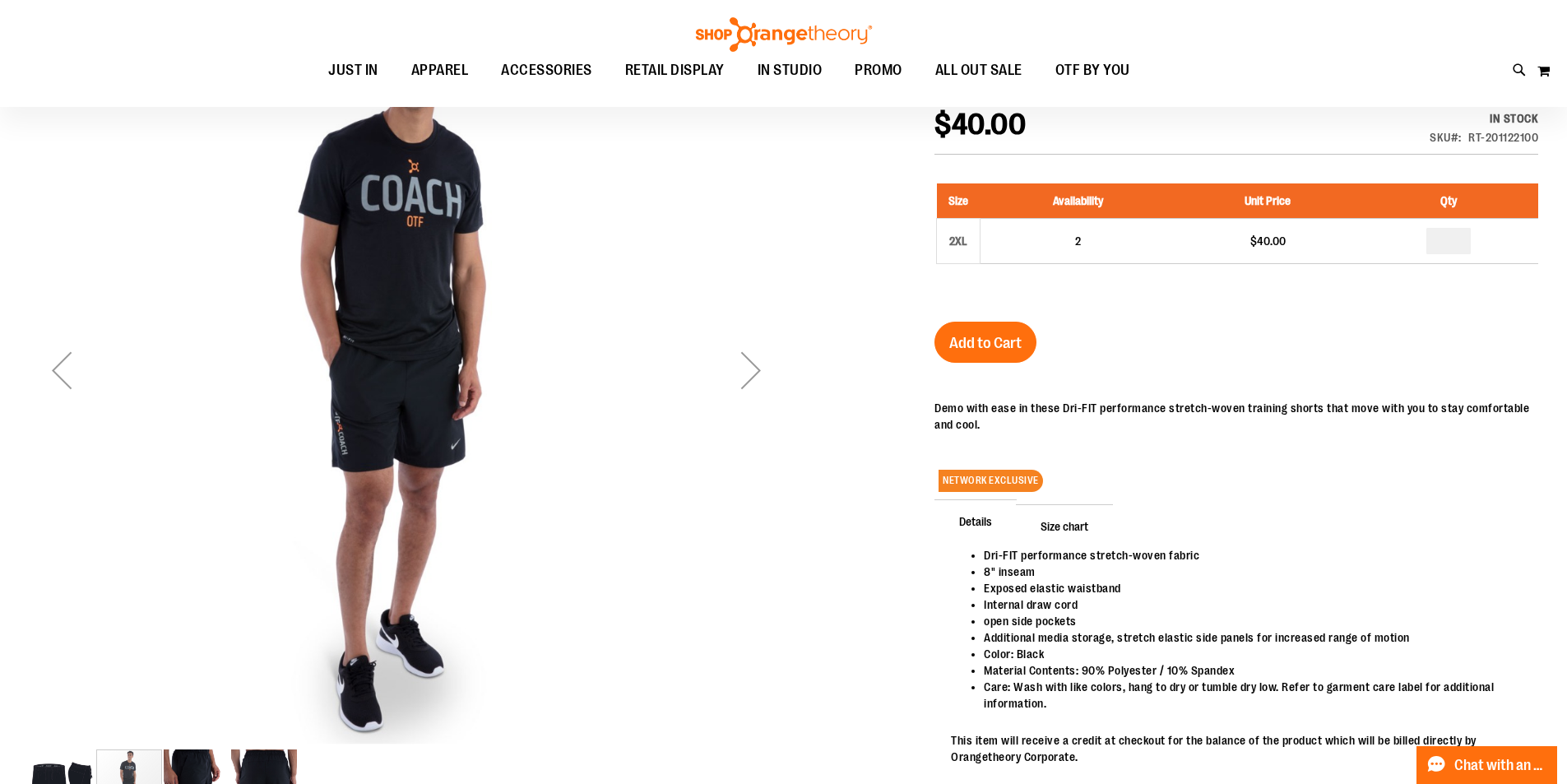
click at [754, 393] on div "Next" at bounding box center [751, 370] width 66 height 66
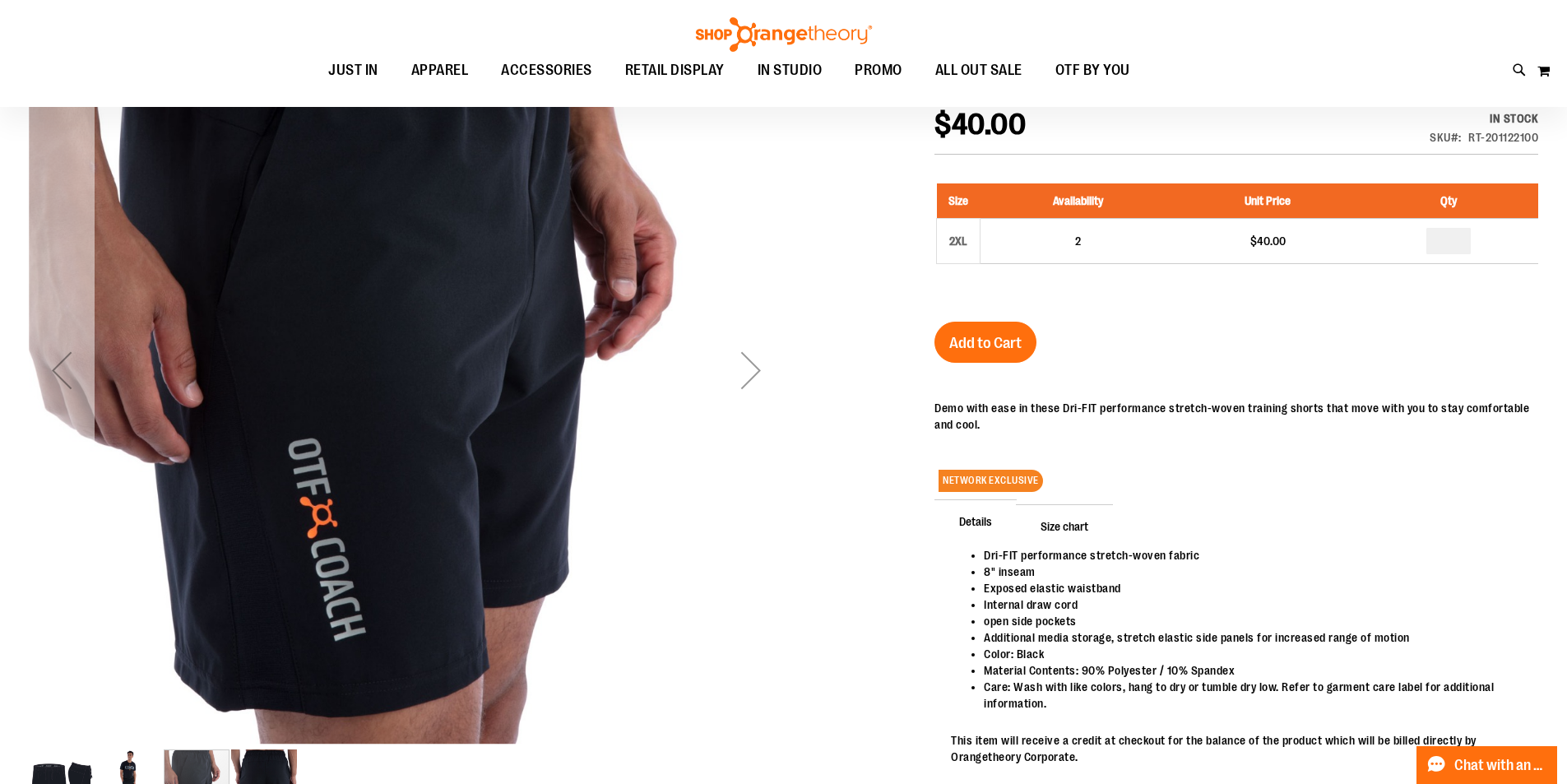
click at [75, 384] on div "Previous" at bounding box center [61, 370] width 66 height 66
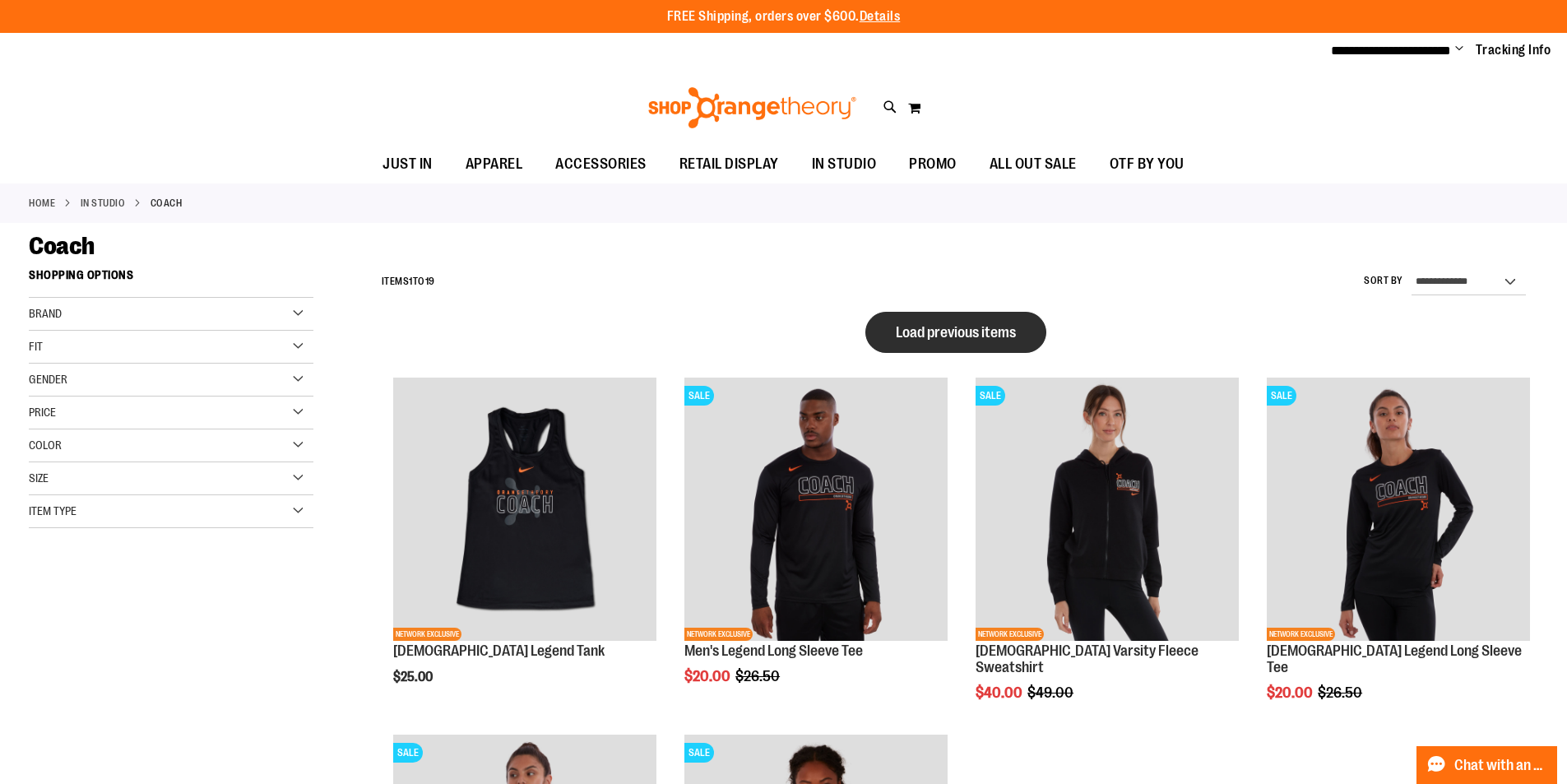
click at [904, 334] on span "Load previous items" at bounding box center [955, 332] width 120 height 16
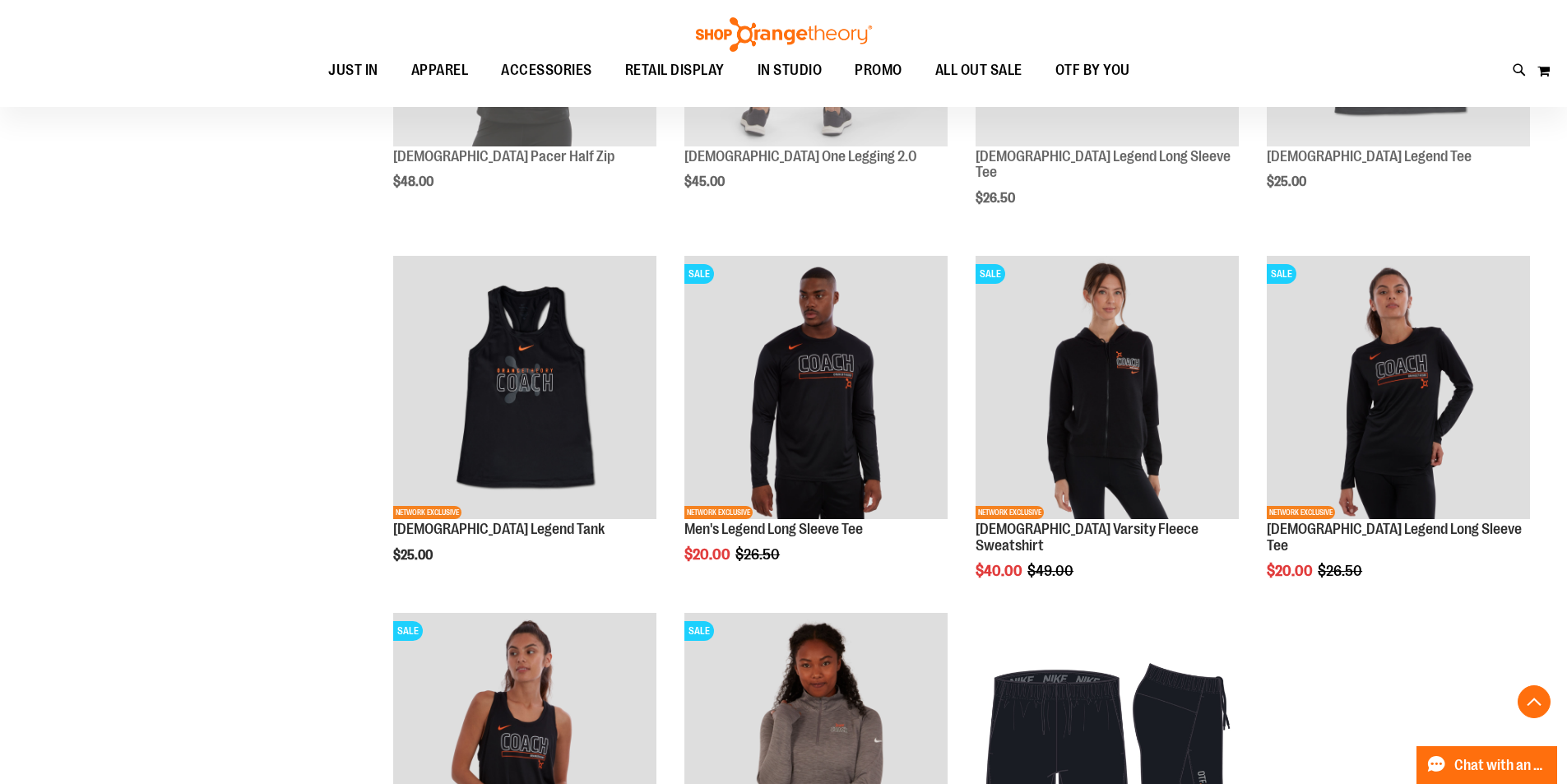
scroll to position [987, 0]
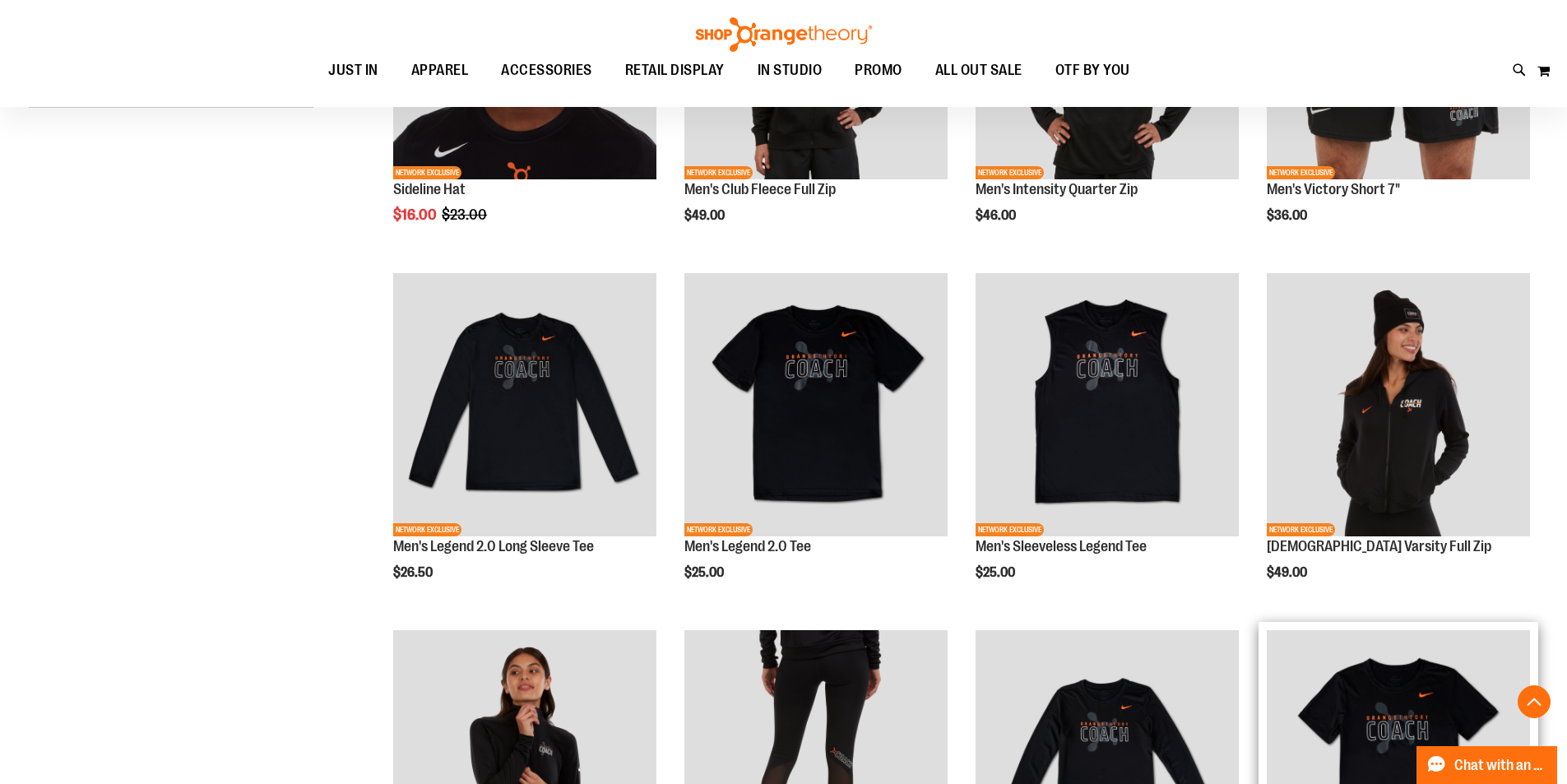
scroll to position [411, 0]
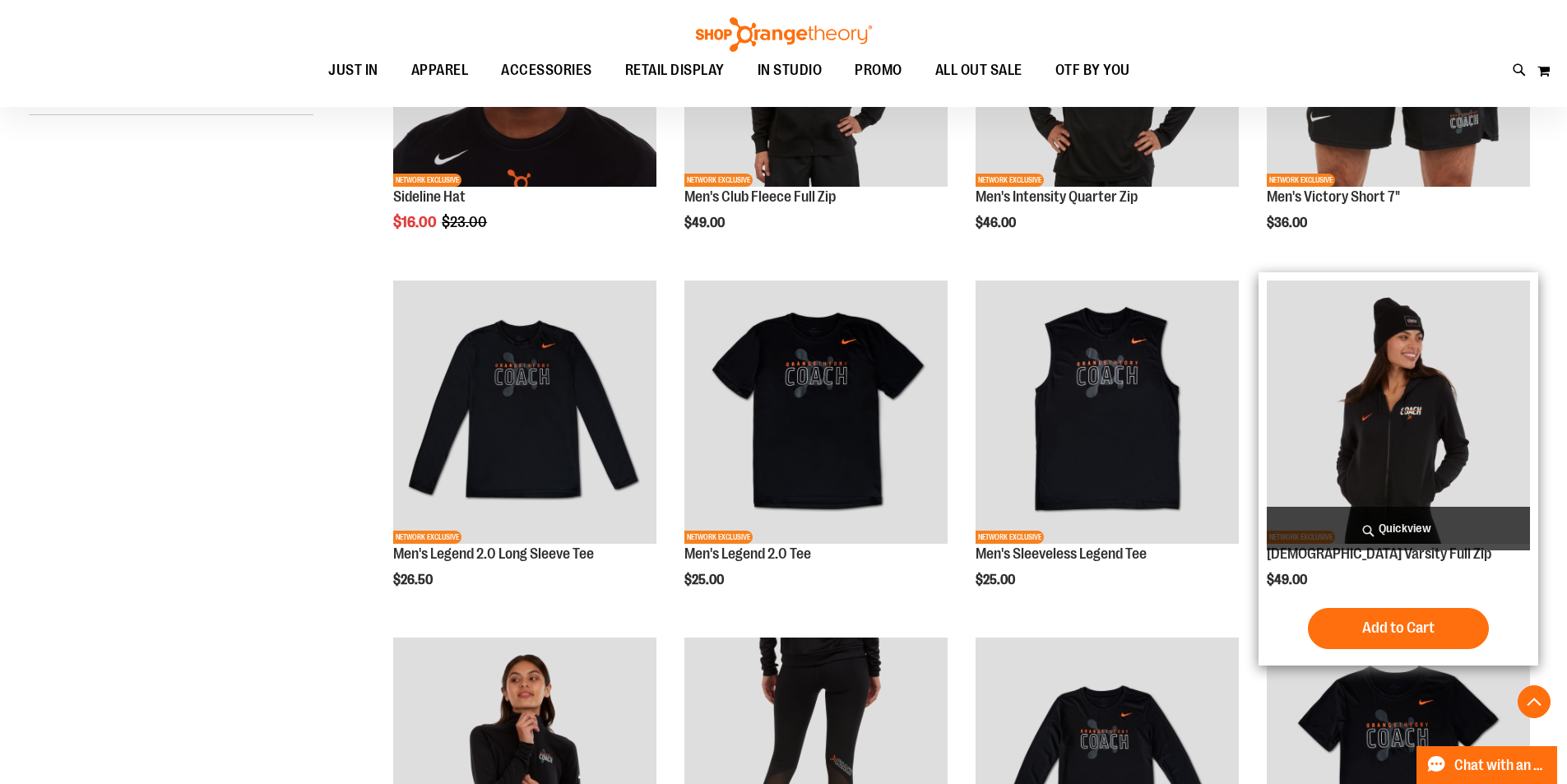
click at [1390, 428] on img "product" at bounding box center [1399, 412] width 264 height 263
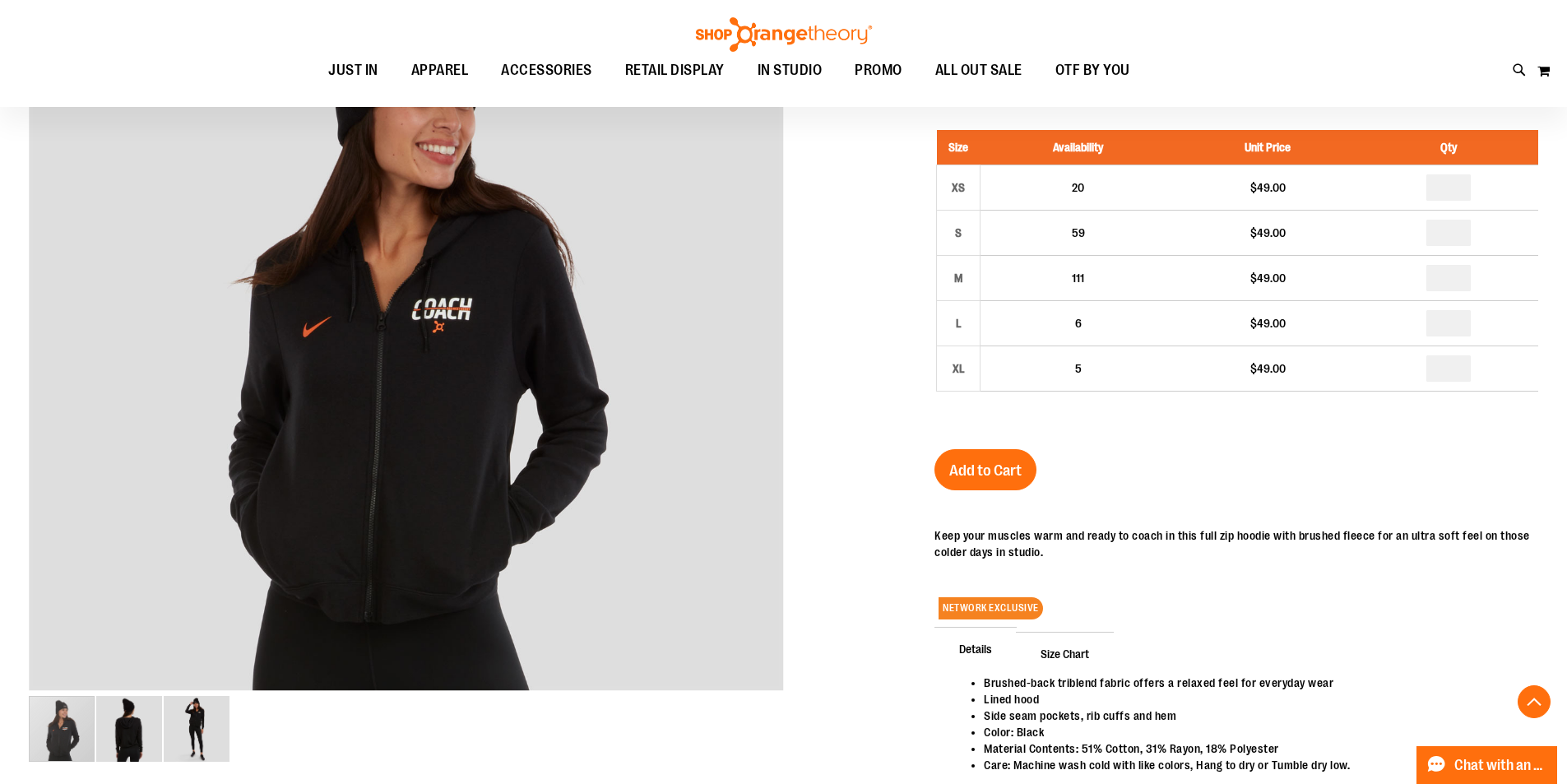
scroll to position [328, 0]
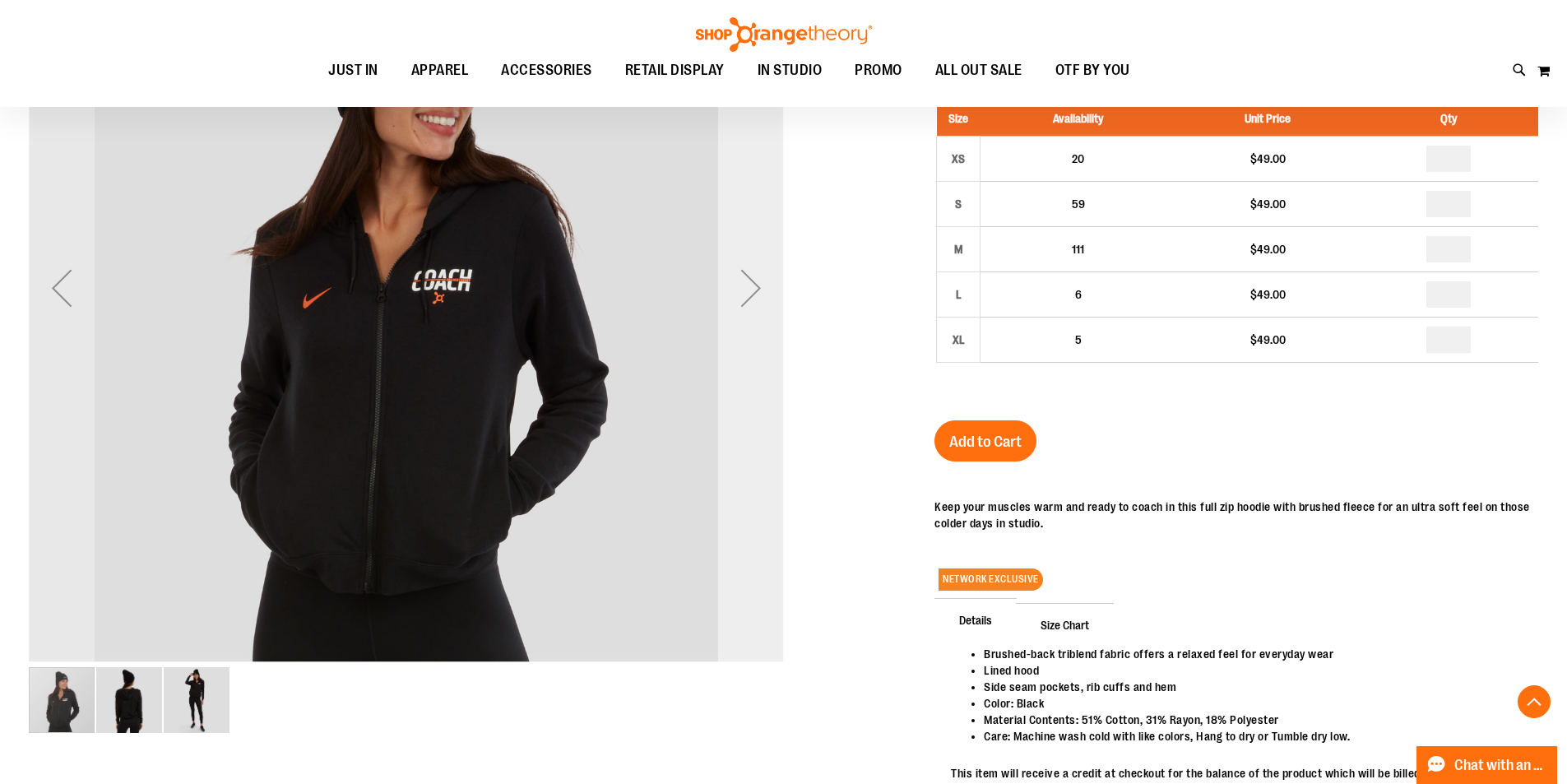
click at [751, 319] on div "Next" at bounding box center [751, 287] width 66 height 66
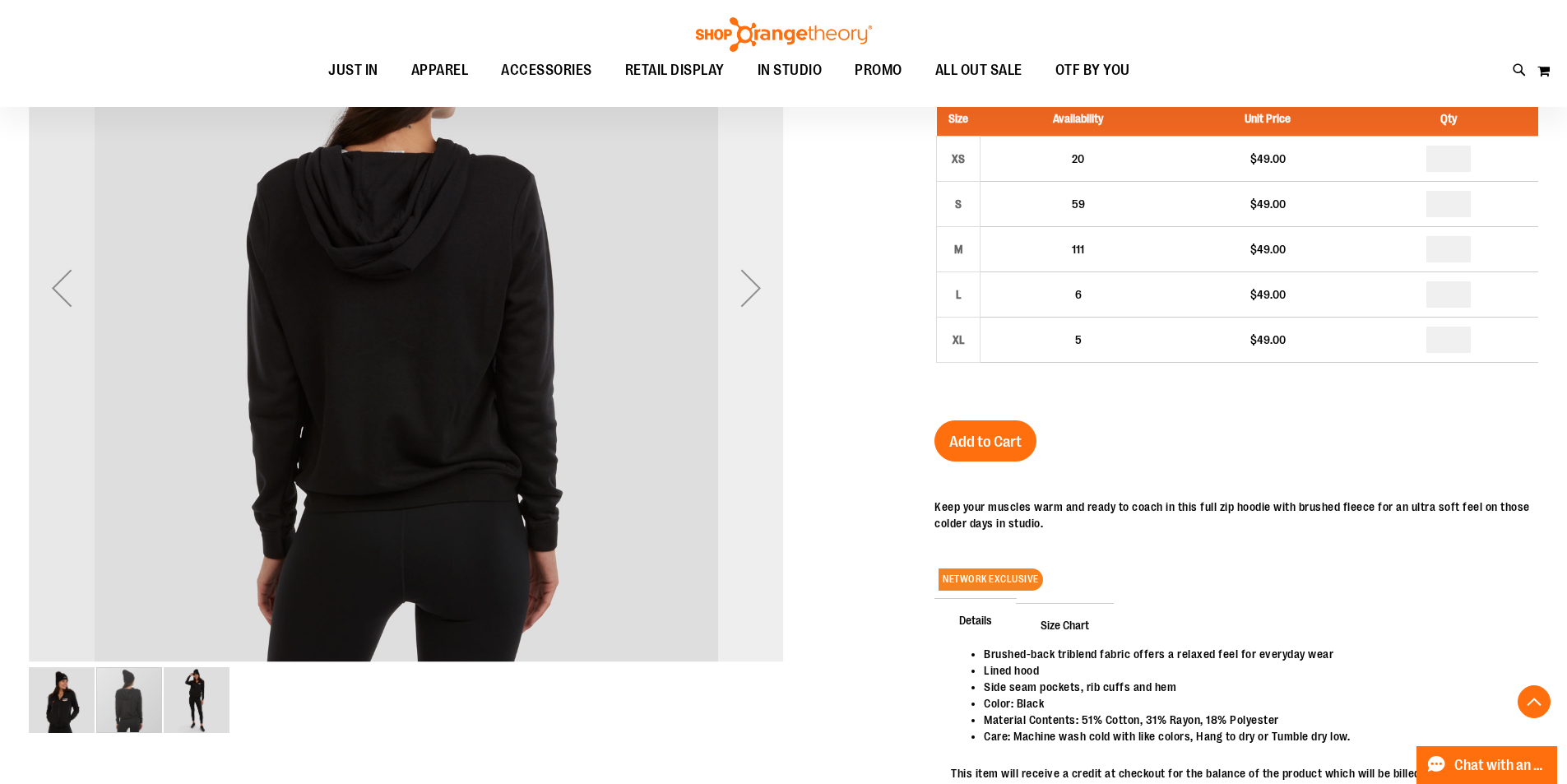
click at [751, 319] on div "Next" at bounding box center [751, 287] width 66 height 66
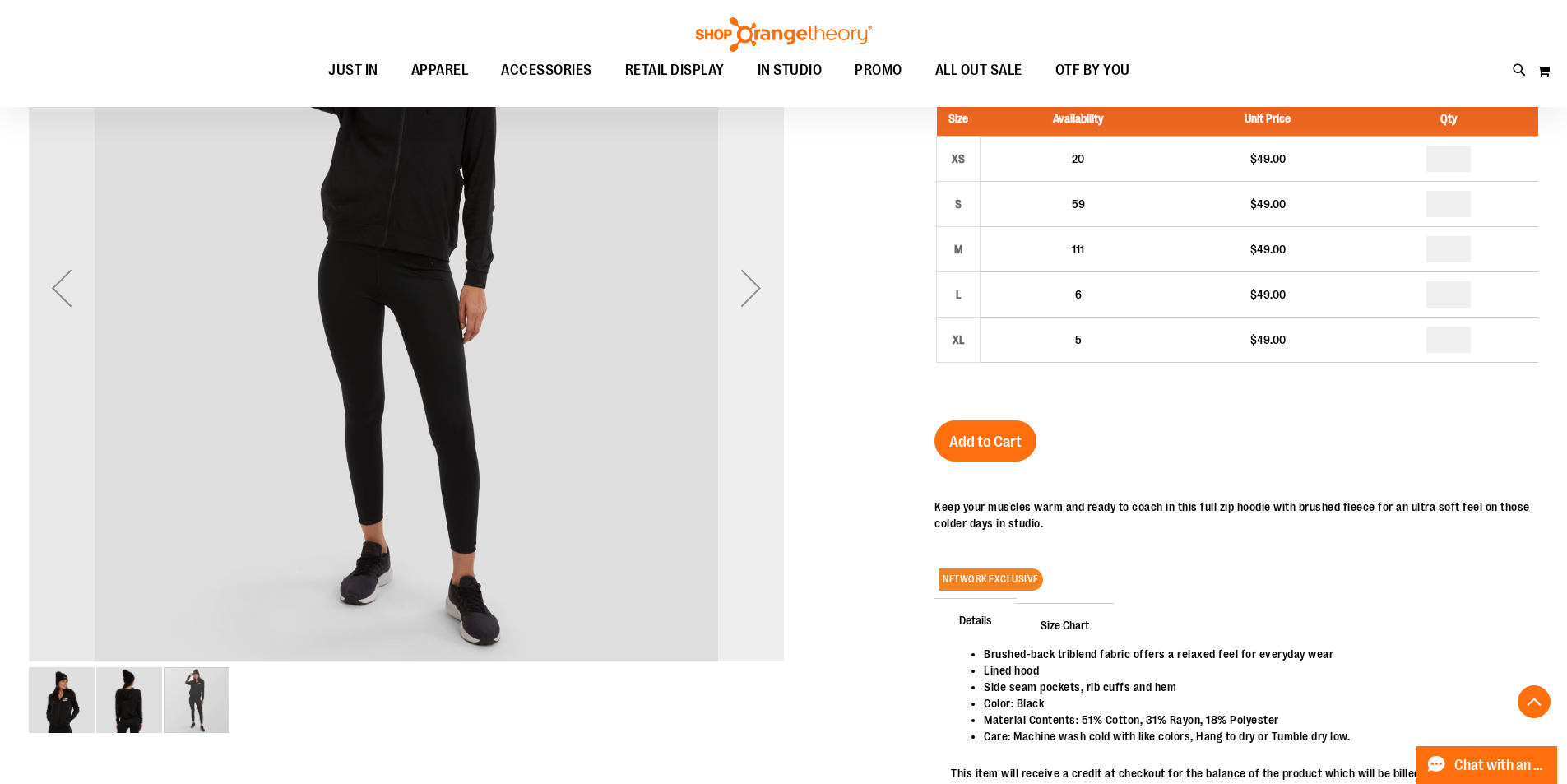
click at [751, 319] on div "Next" at bounding box center [751, 287] width 66 height 66
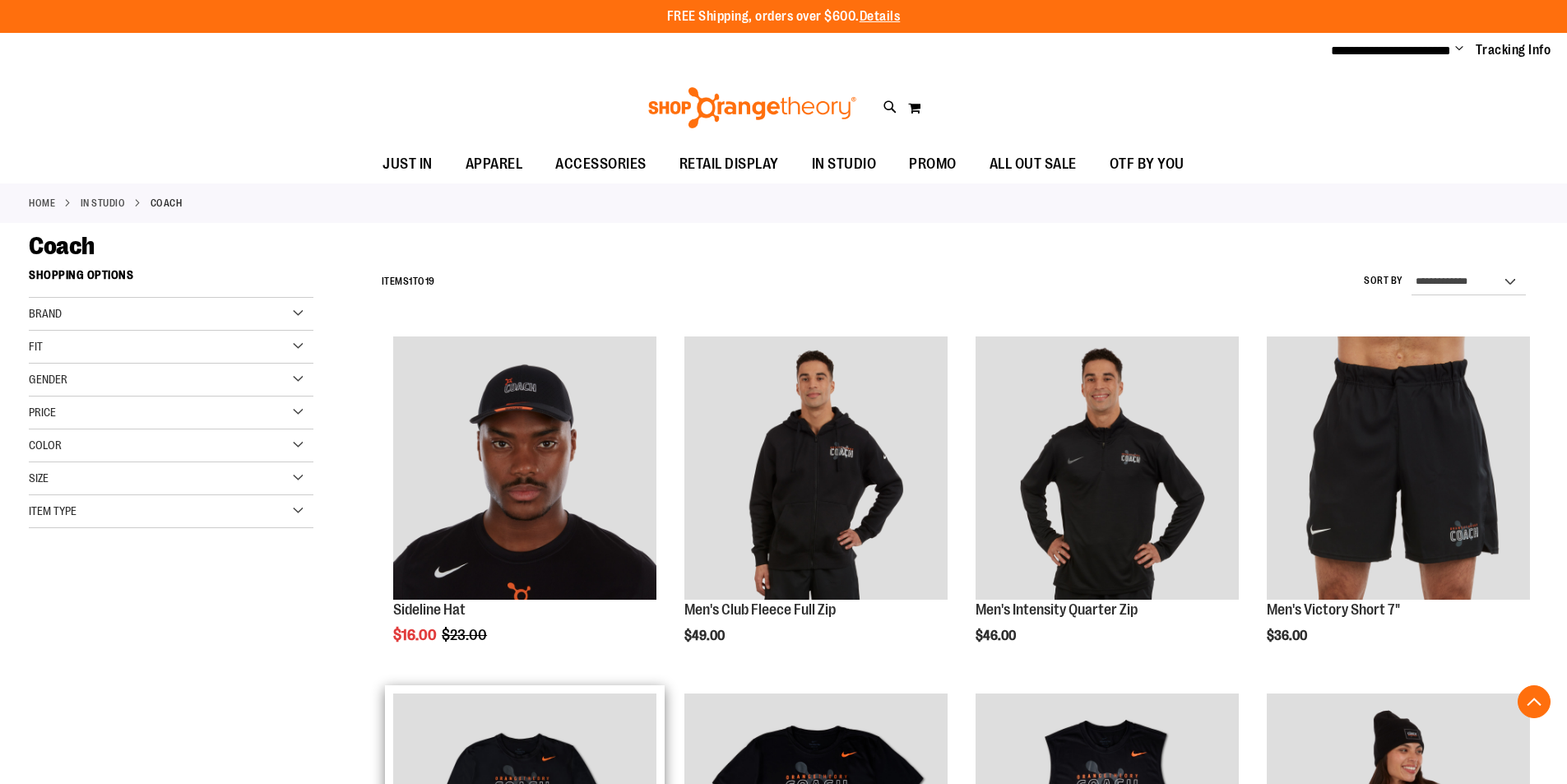
scroll to position [544, 0]
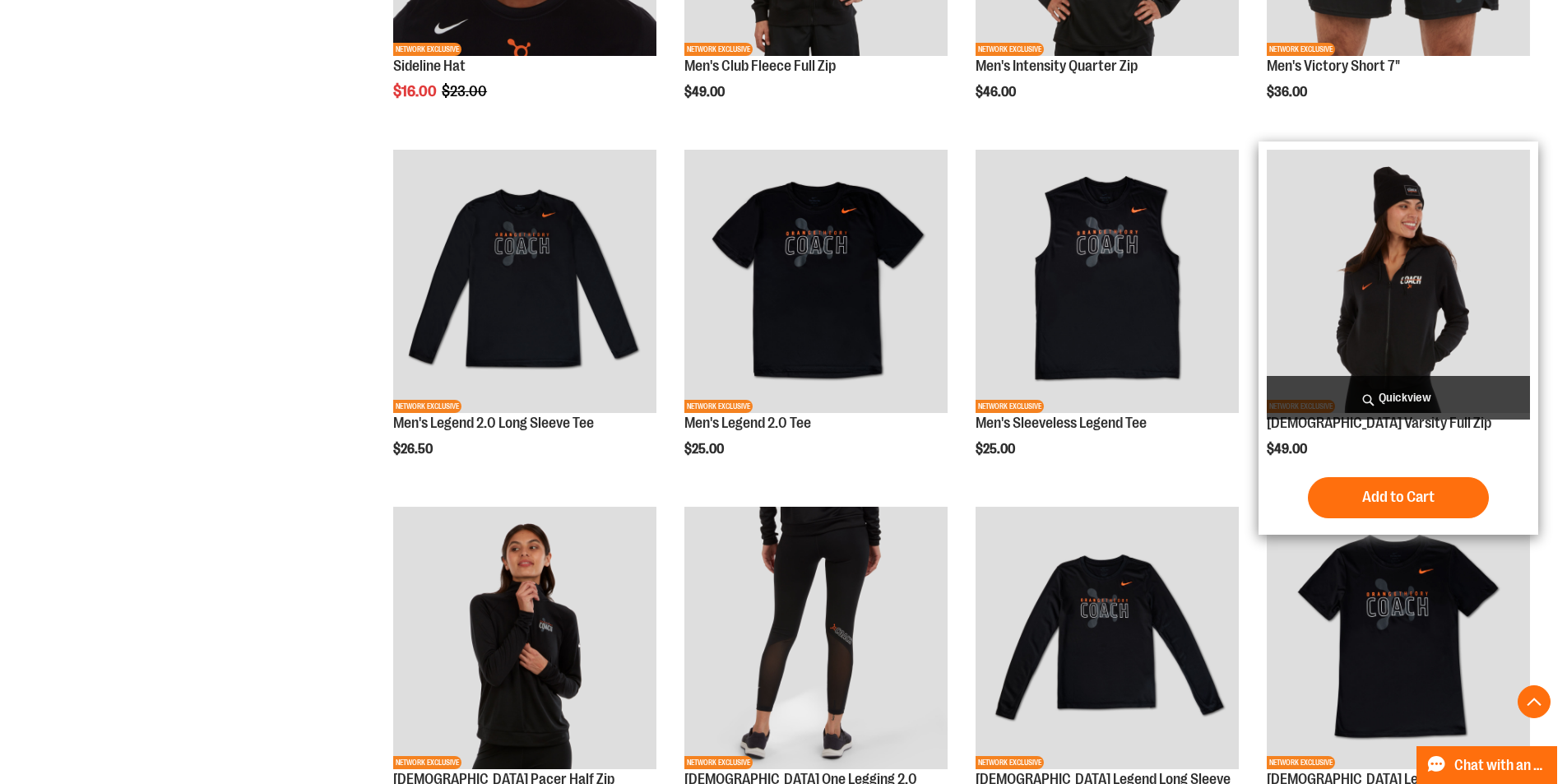
click at [1318, 279] on img "product" at bounding box center [1399, 281] width 264 height 263
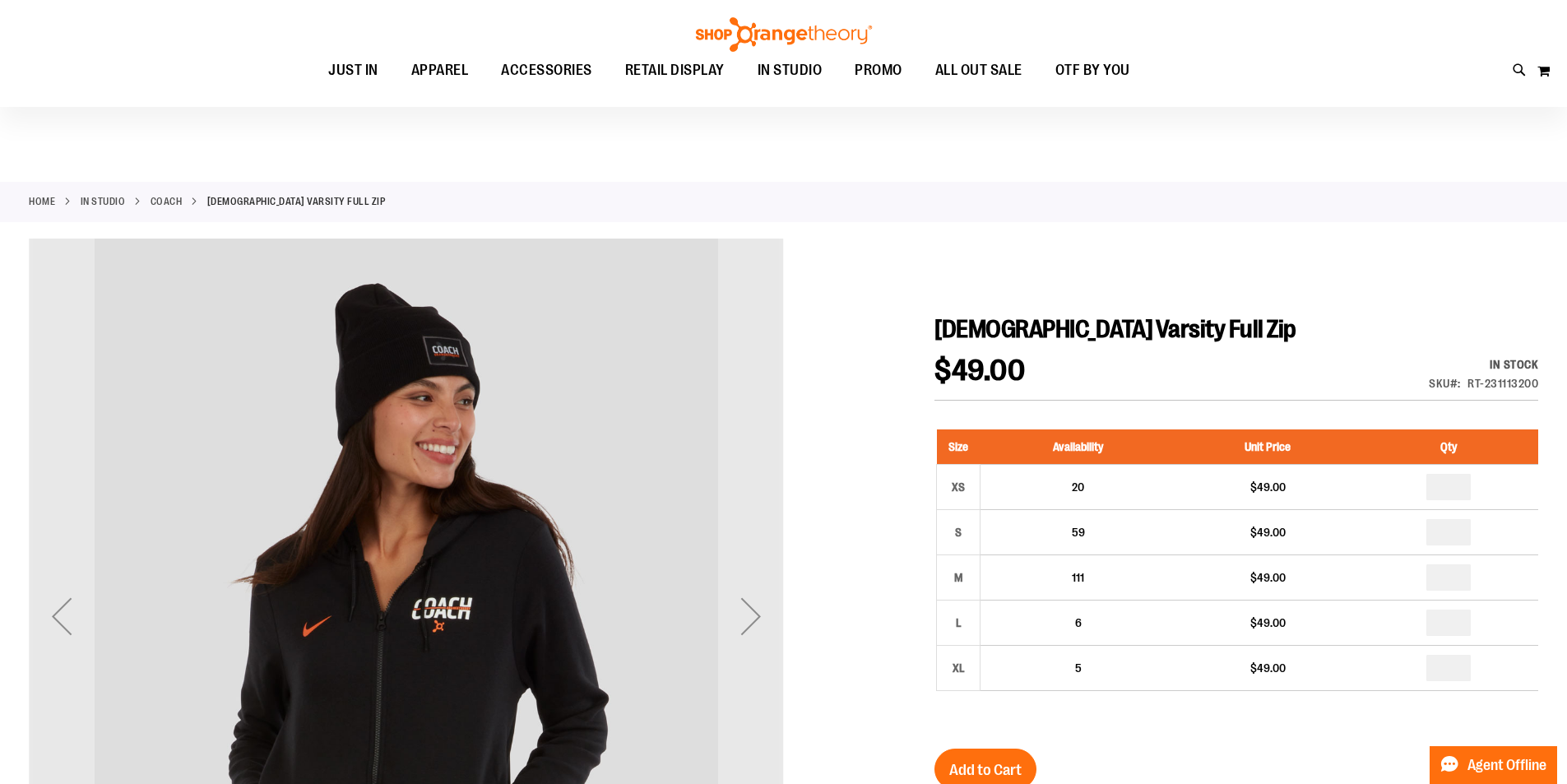
scroll to position [246, 0]
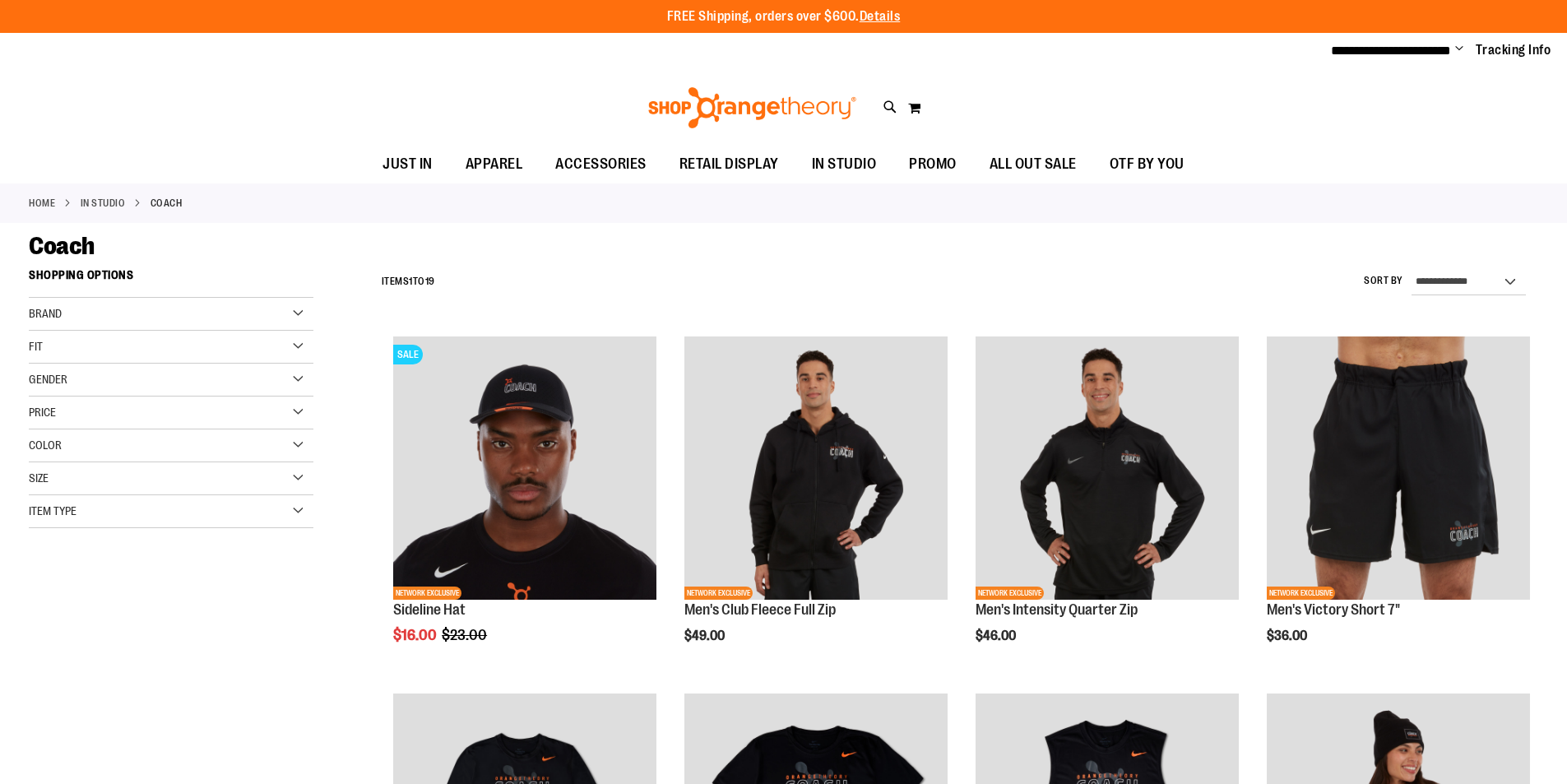
scroll to position [675, 0]
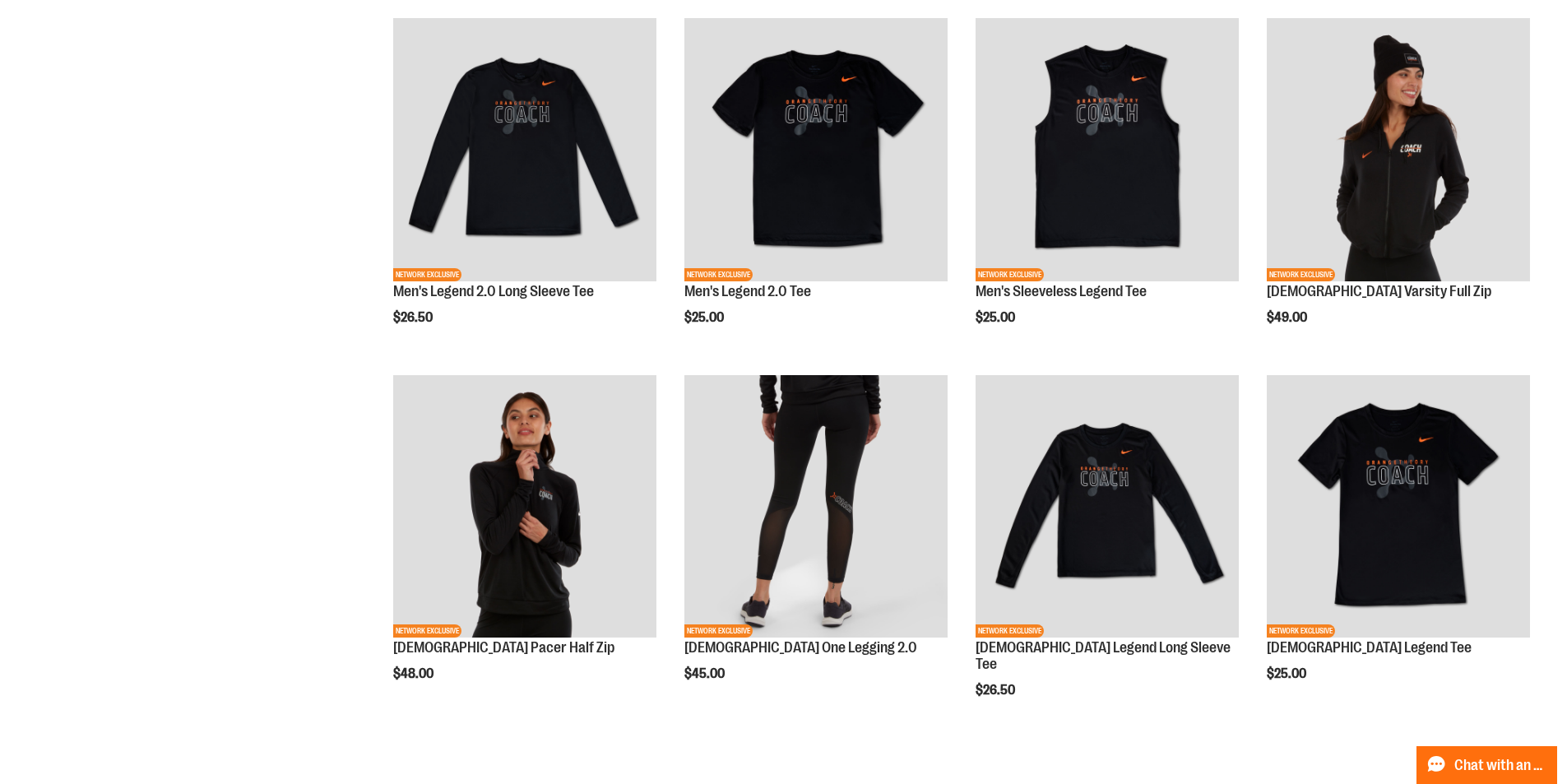
click at [301, 379] on div "**********" at bounding box center [784, 568] width 1510 height 1966
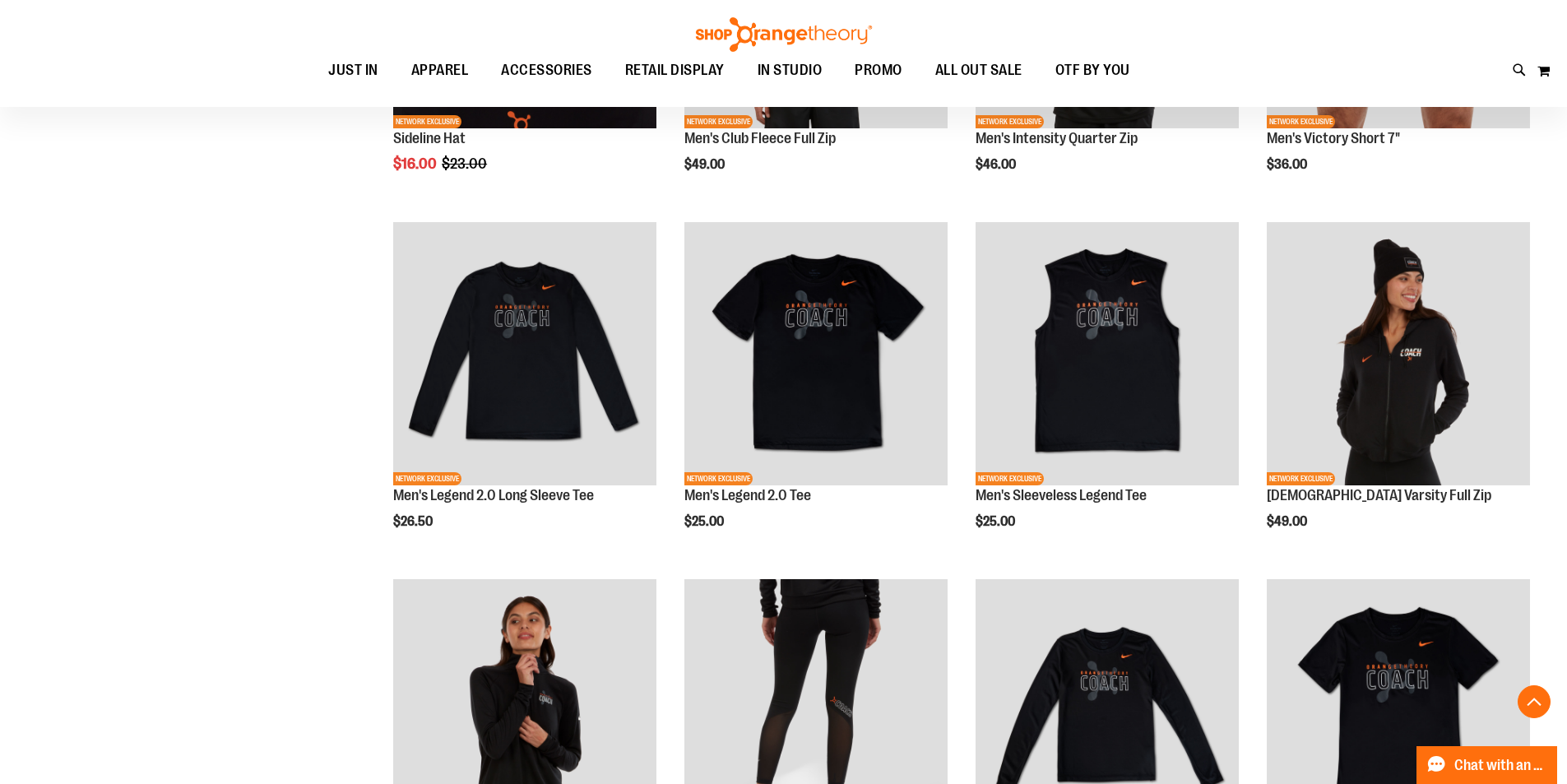
scroll to position [493, 0]
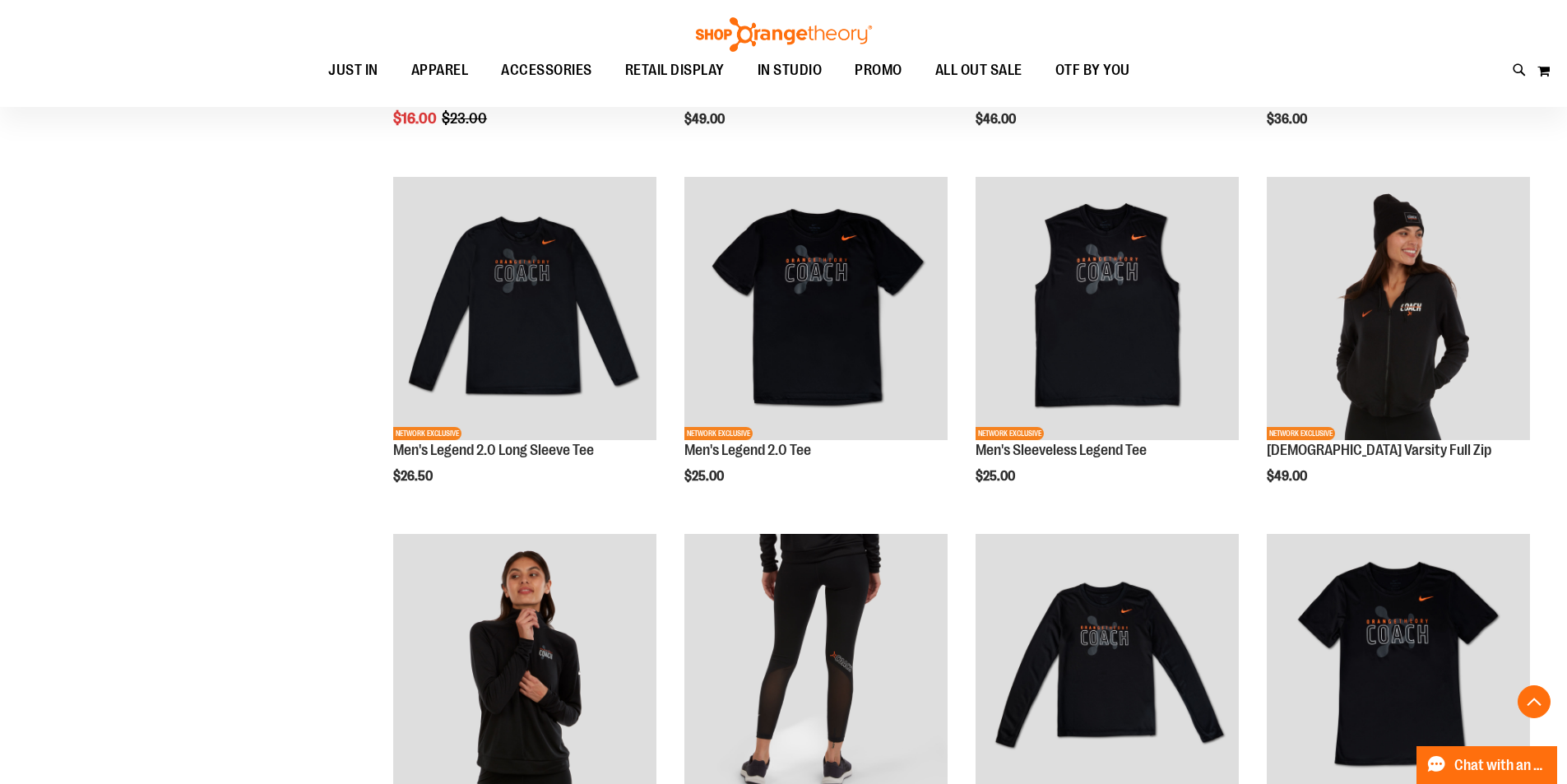
scroll to position [493, 0]
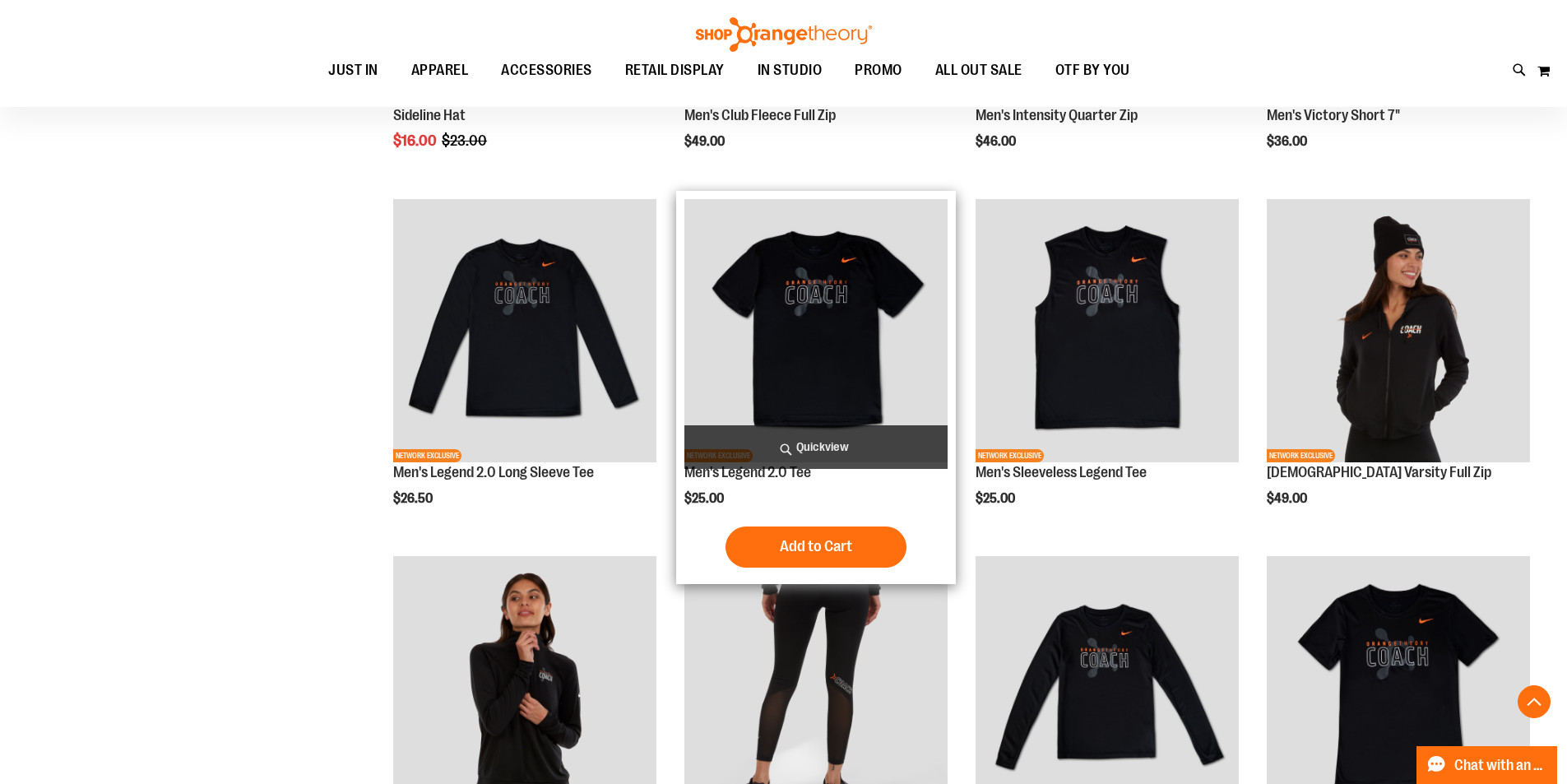
click at [886, 287] on img "product" at bounding box center [816, 331] width 264 height 263
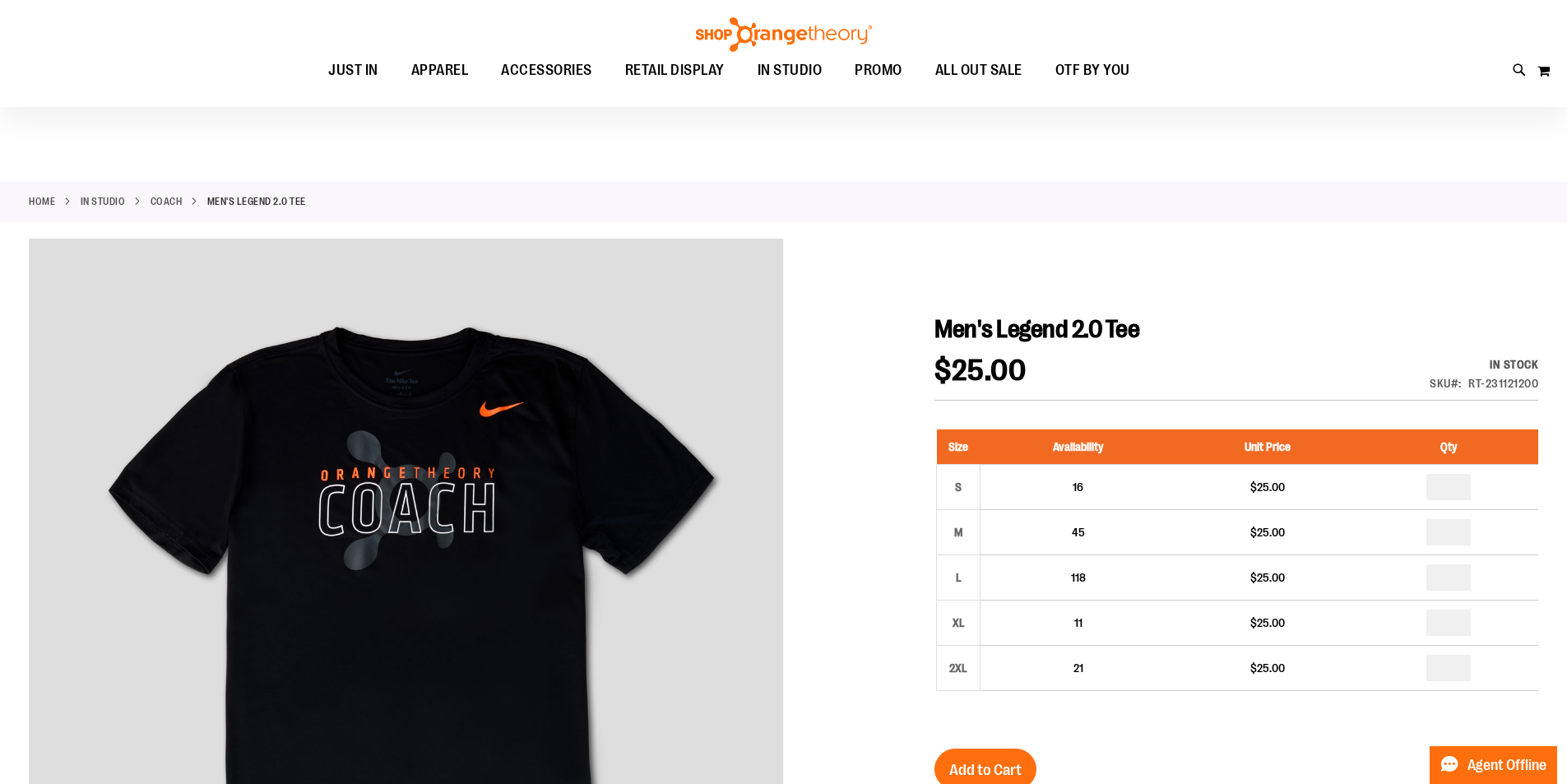
scroll to position [164, 0]
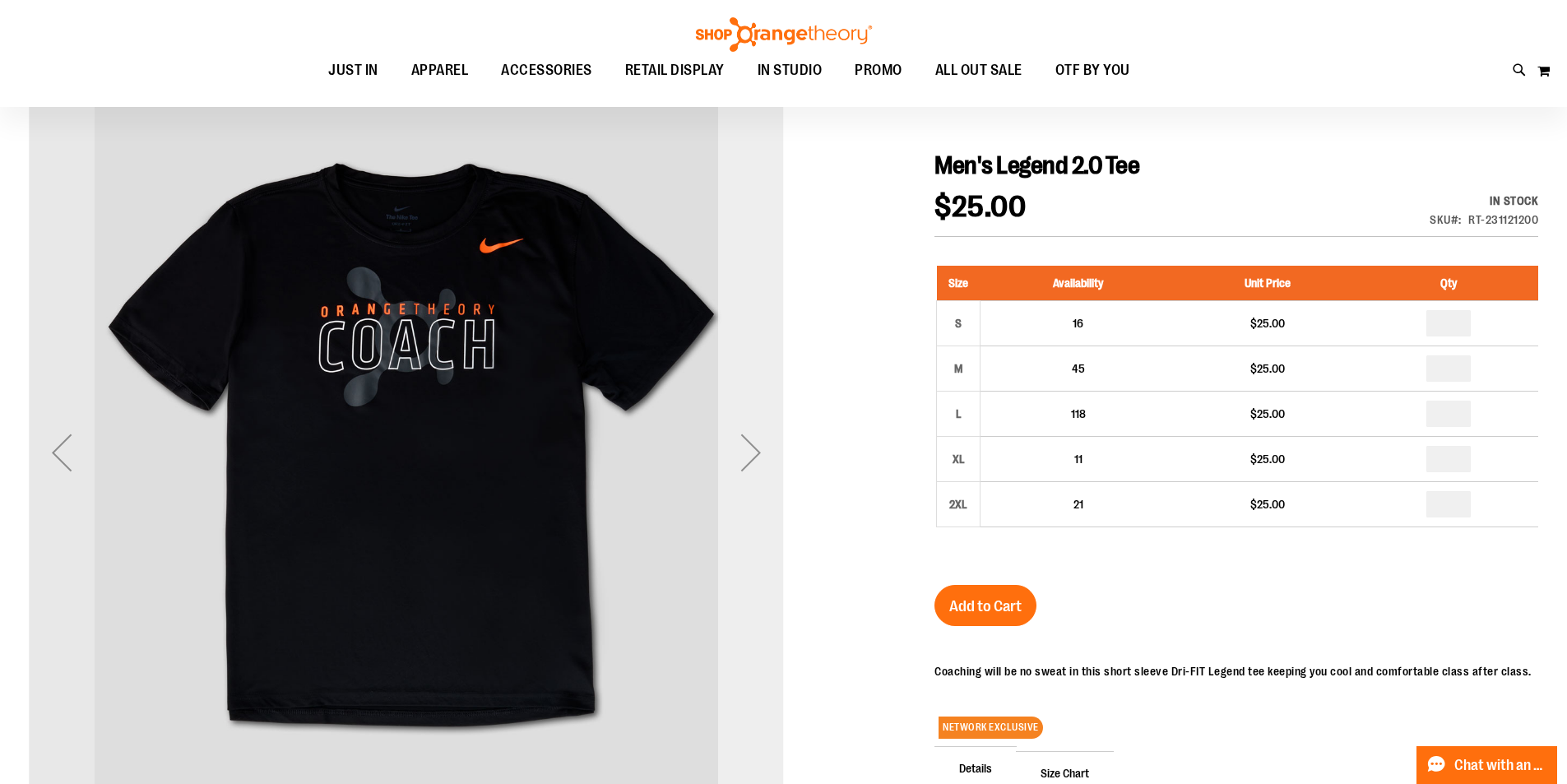
click at [750, 411] on div "Next" at bounding box center [751, 452] width 66 height 755
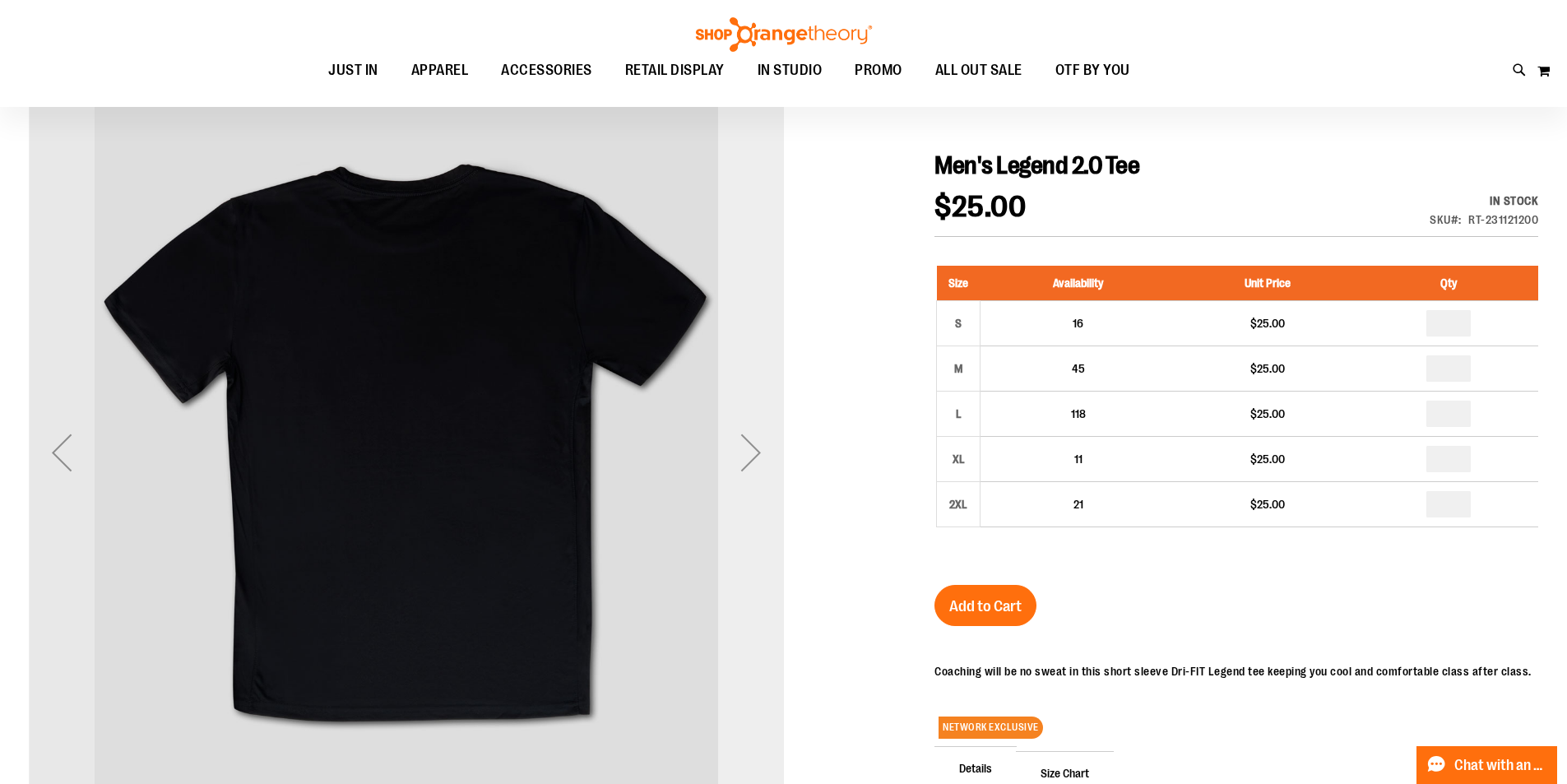
click at [750, 411] on div "Next" at bounding box center [751, 452] width 66 height 755
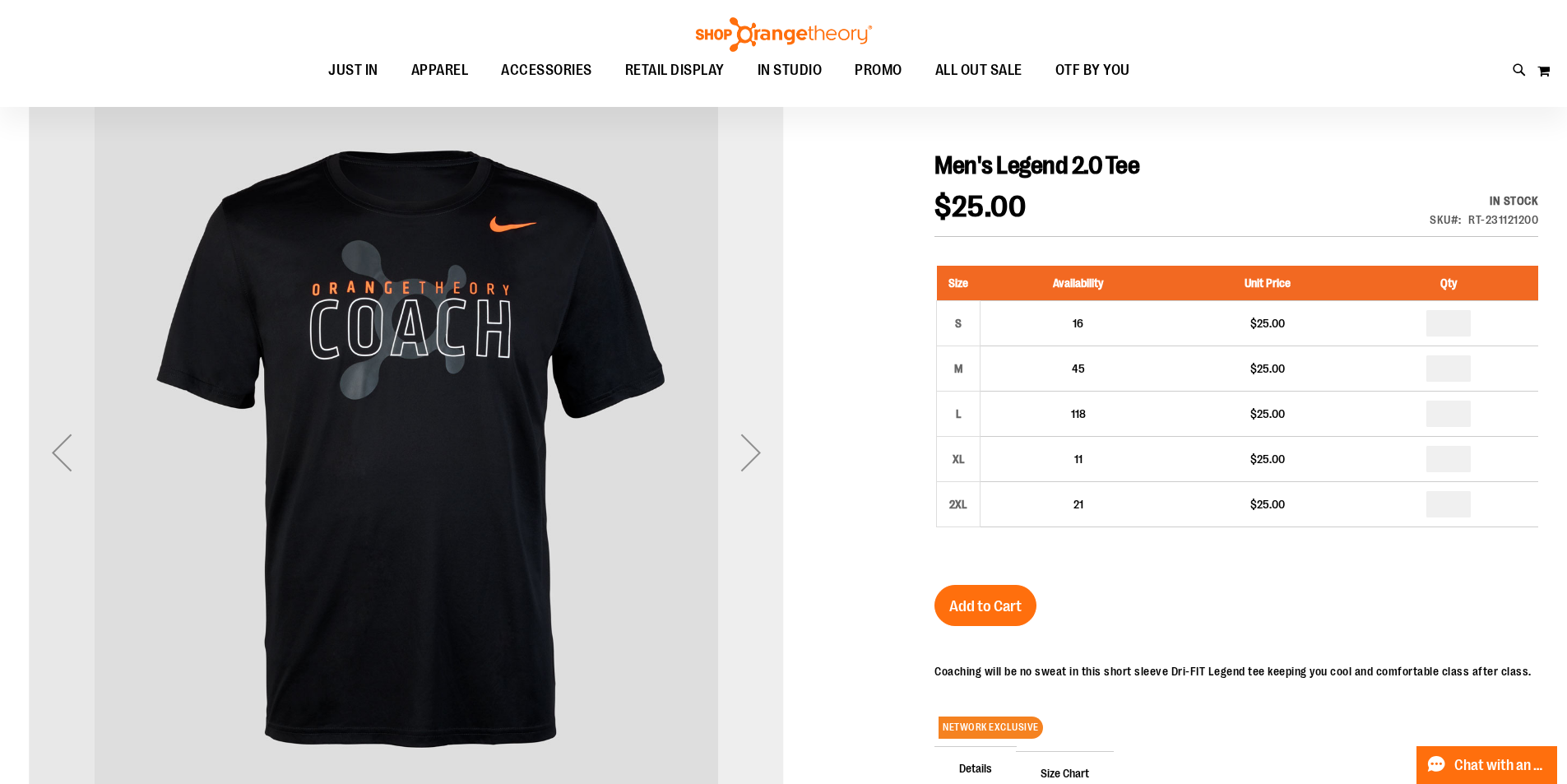
click at [766, 458] on div "Next" at bounding box center [751, 452] width 66 height 66
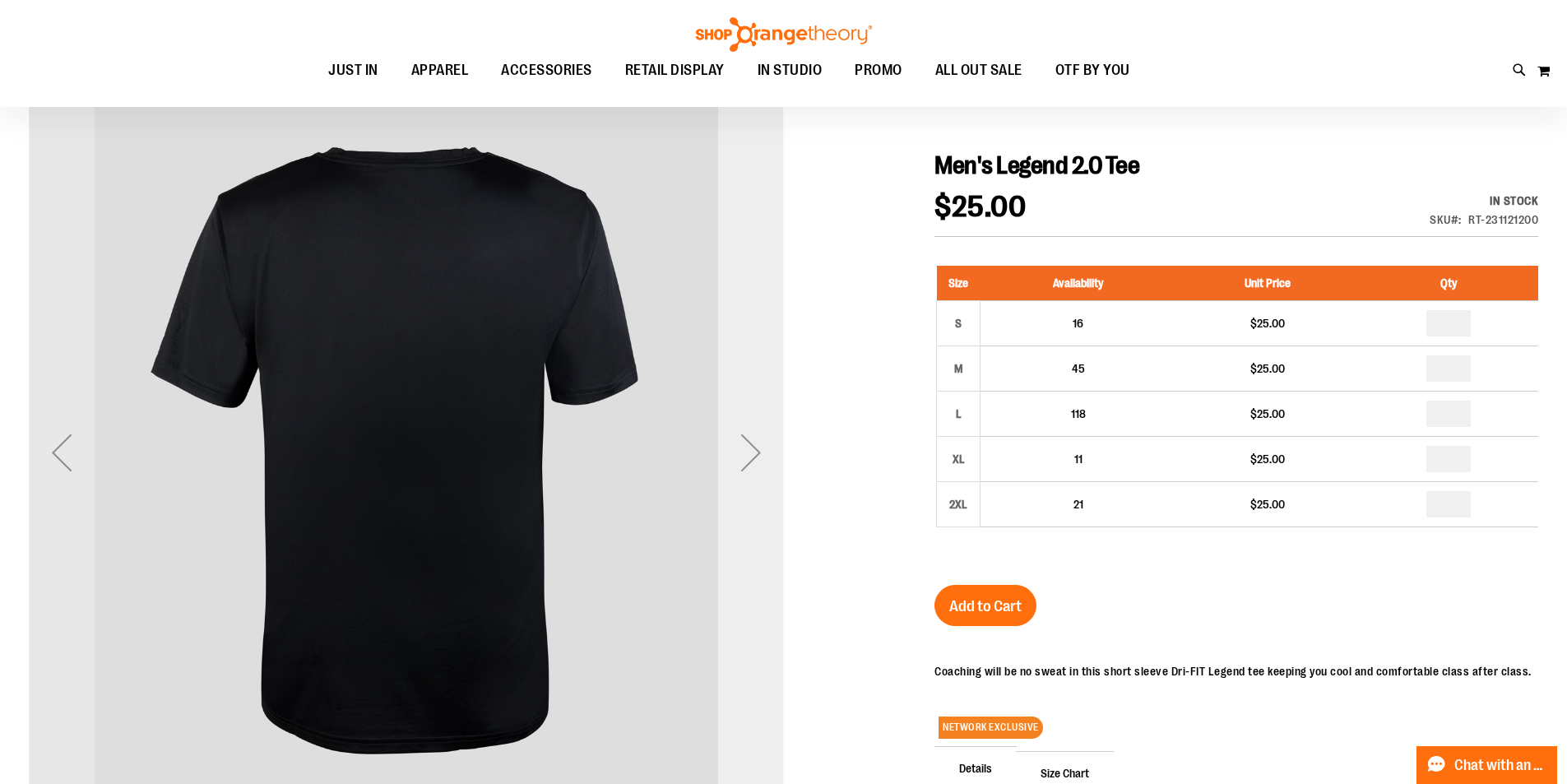
click at [766, 458] on div "Next" at bounding box center [751, 452] width 66 height 66
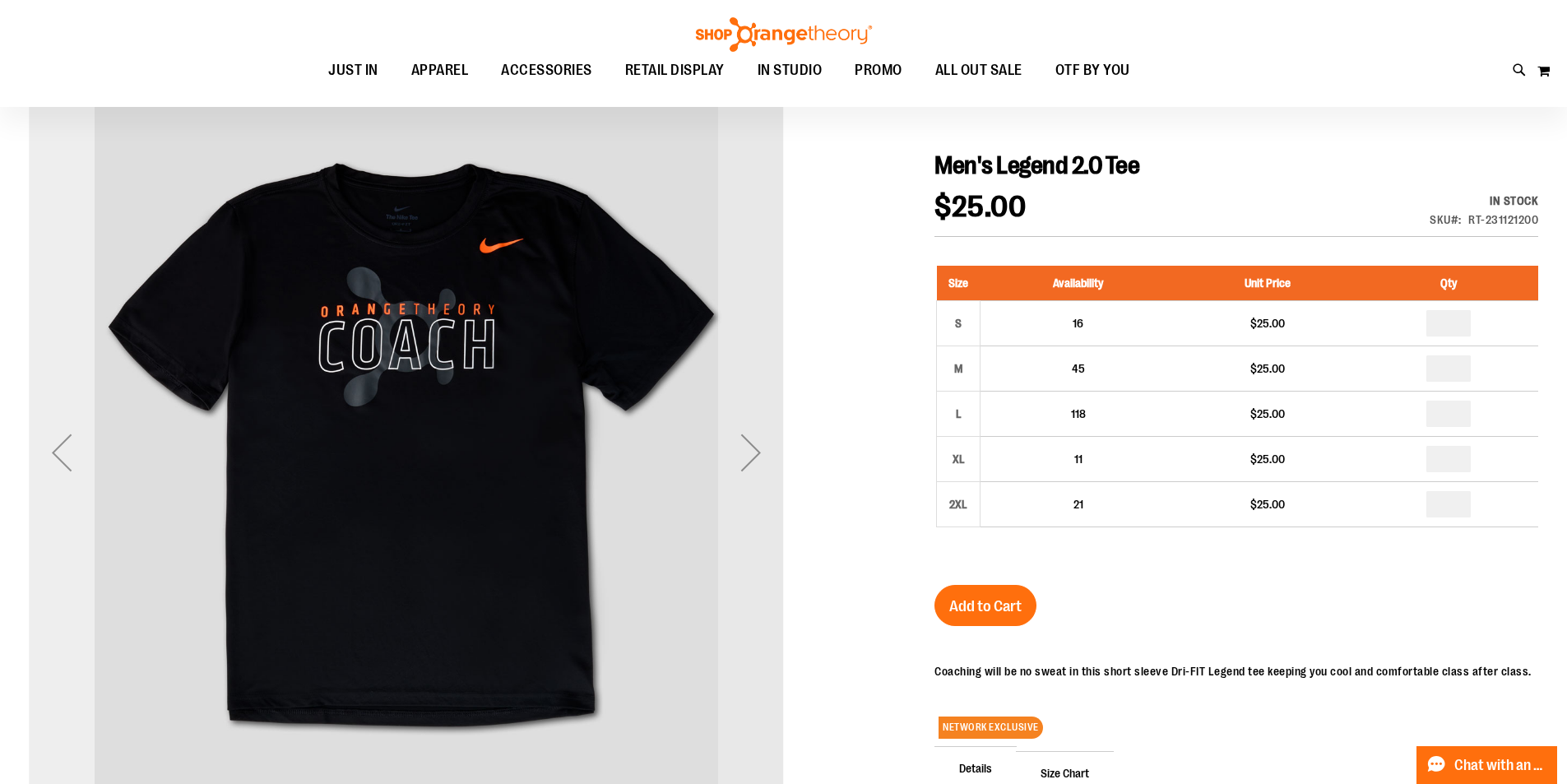
click at [35, 462] on div "Previous" at bounding box center [61, 452] width 66 height 66
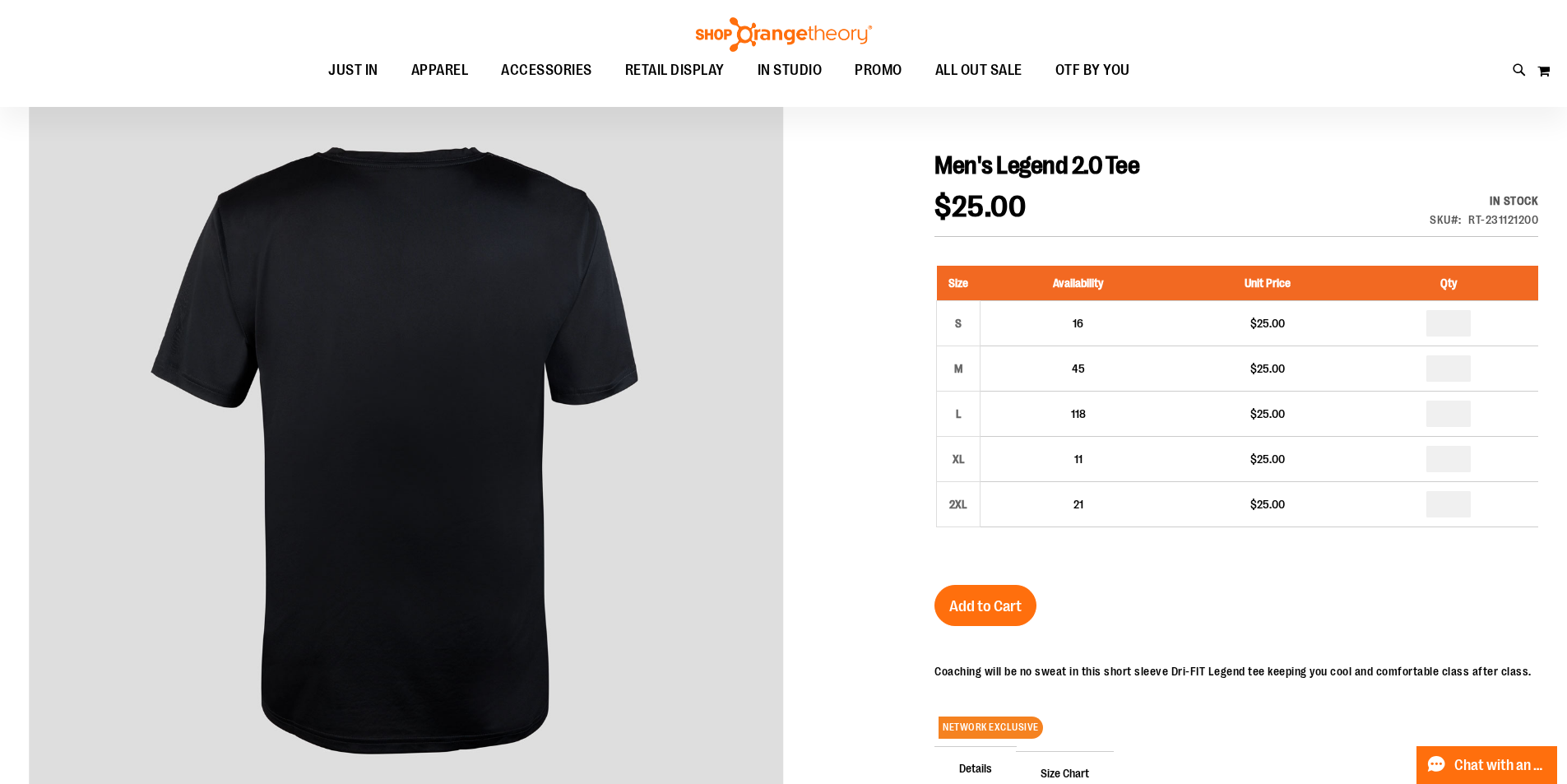
click at [827, 373] on div at bounding box center [784, 541] width 1510 height 934
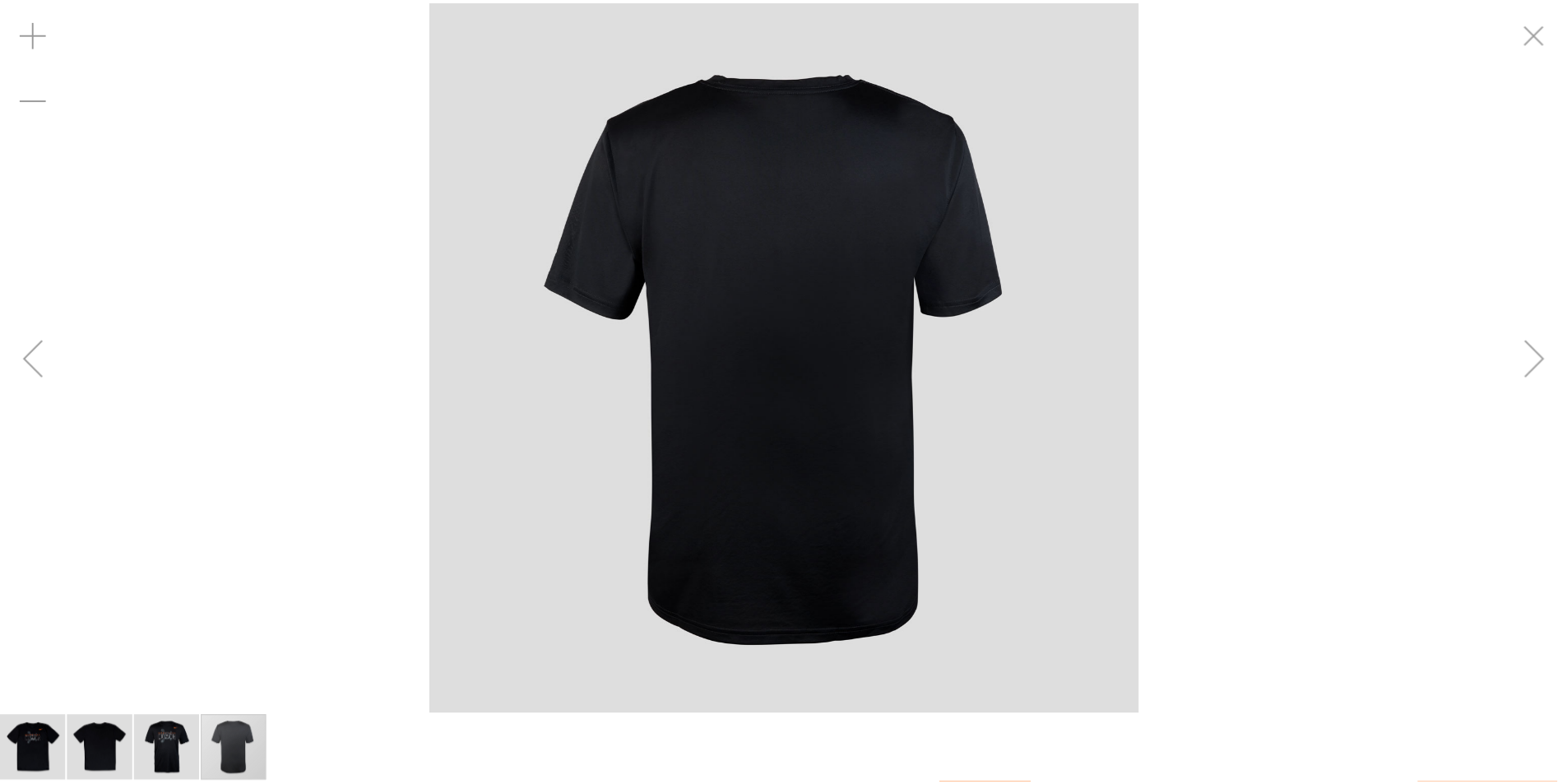
scroll to position [163, 0]
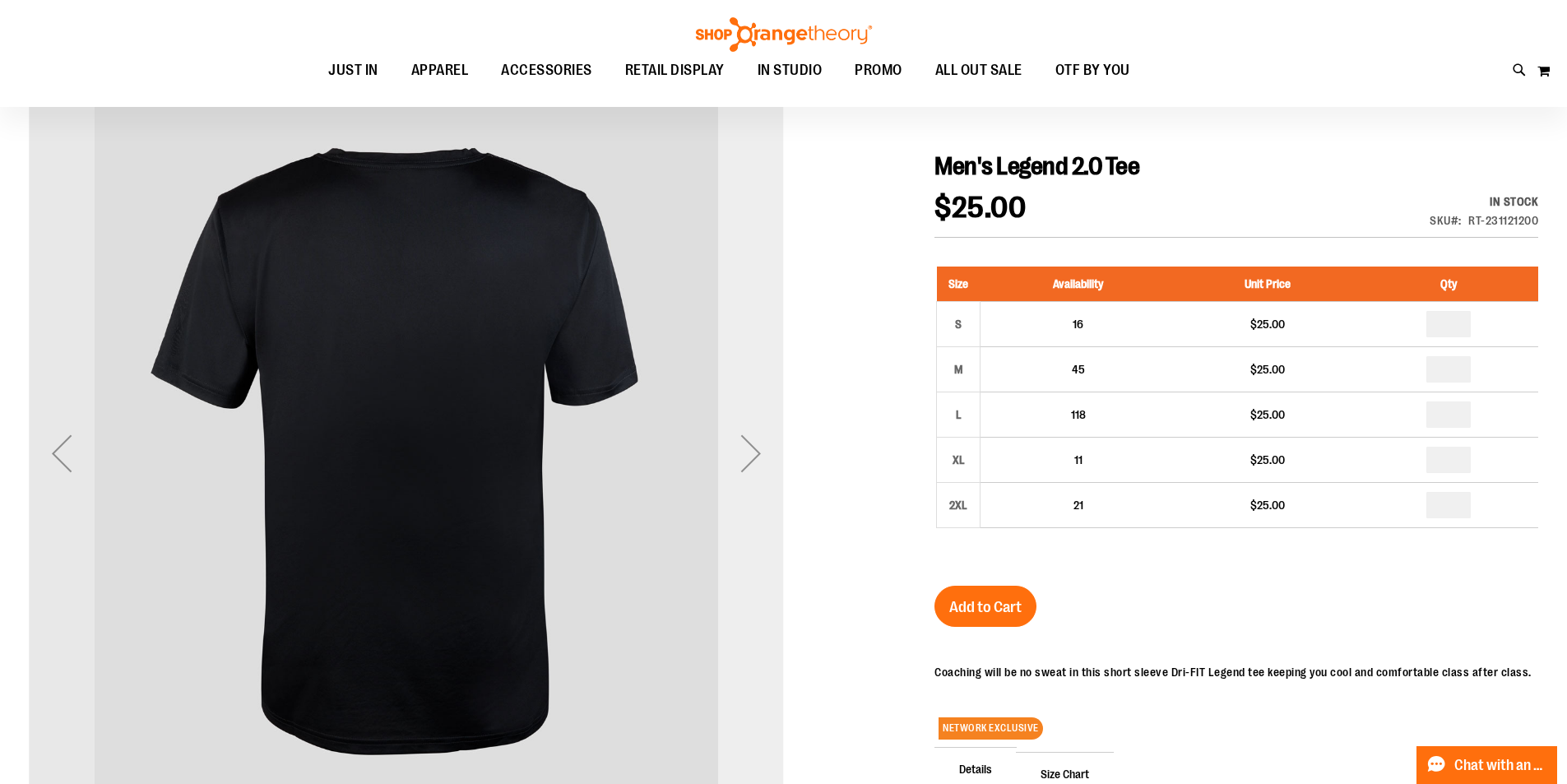
click at [725, 474] on div "Next" at bounding box center [751, 453] width 66 height 66
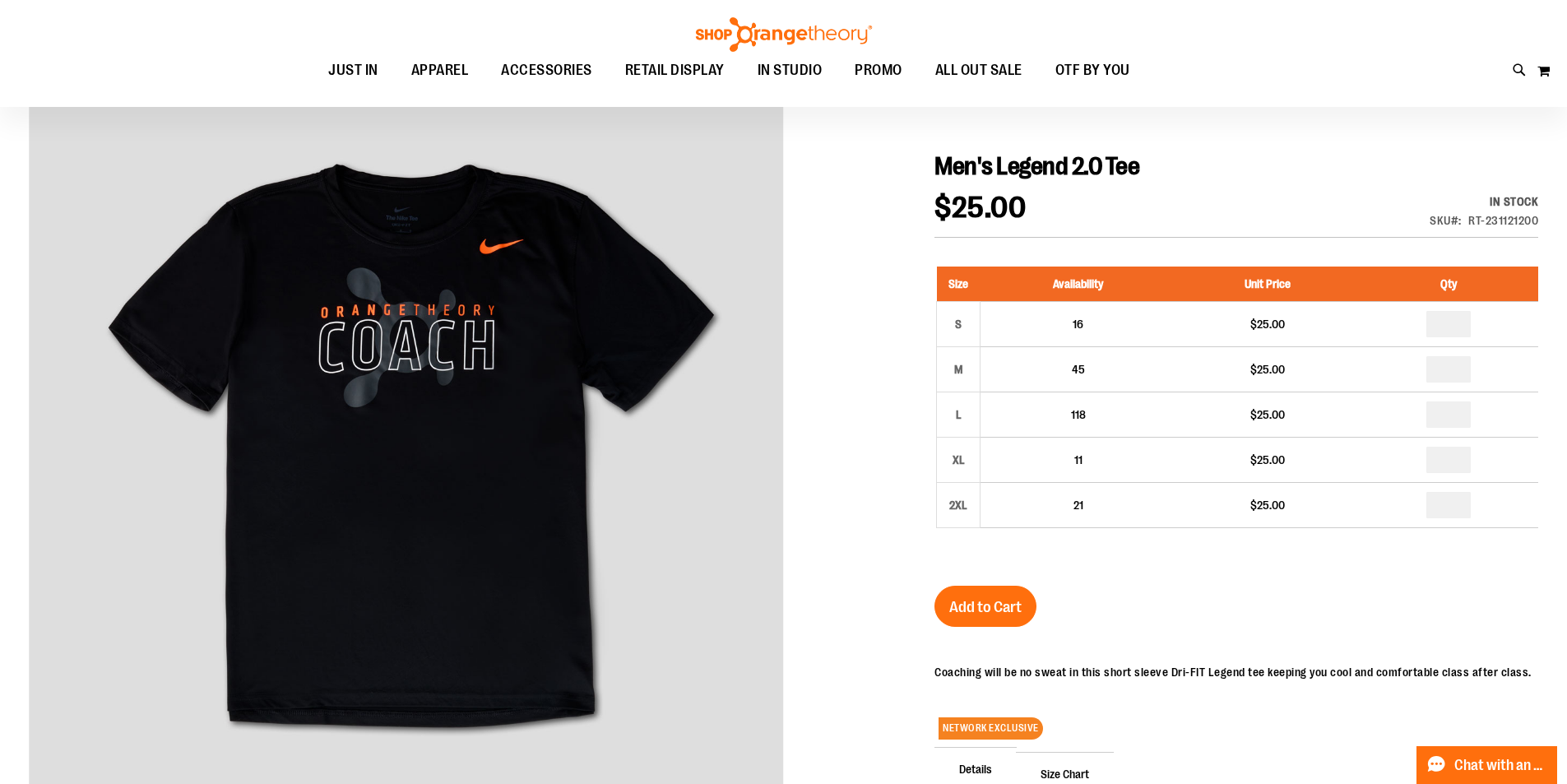
click at [834, 463] on div at bounding box center [784, 542] width 1510 height 934
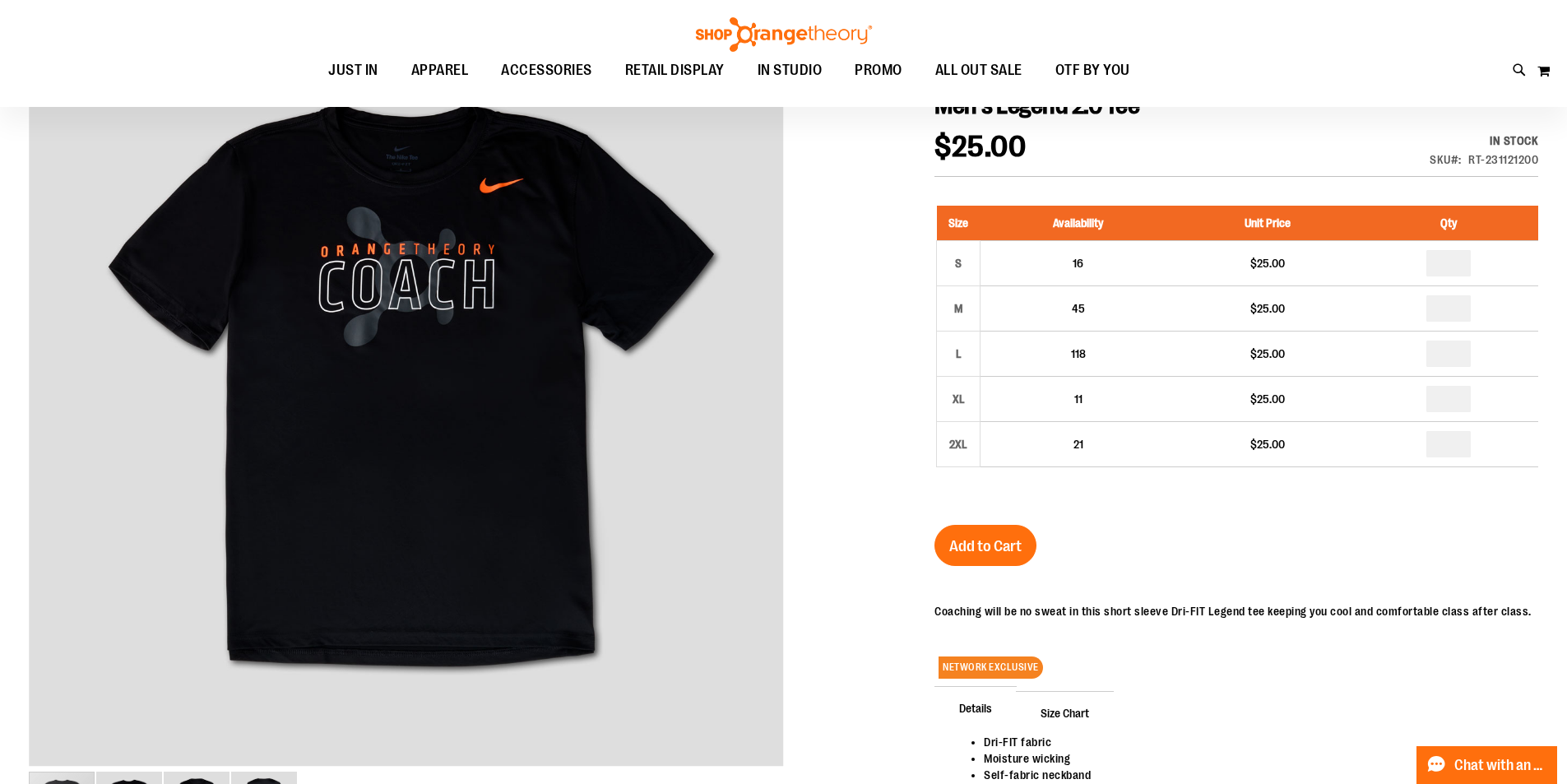
scroll to position [0, 0]
